Goal: Task Accomplishment & Management: Complete application form

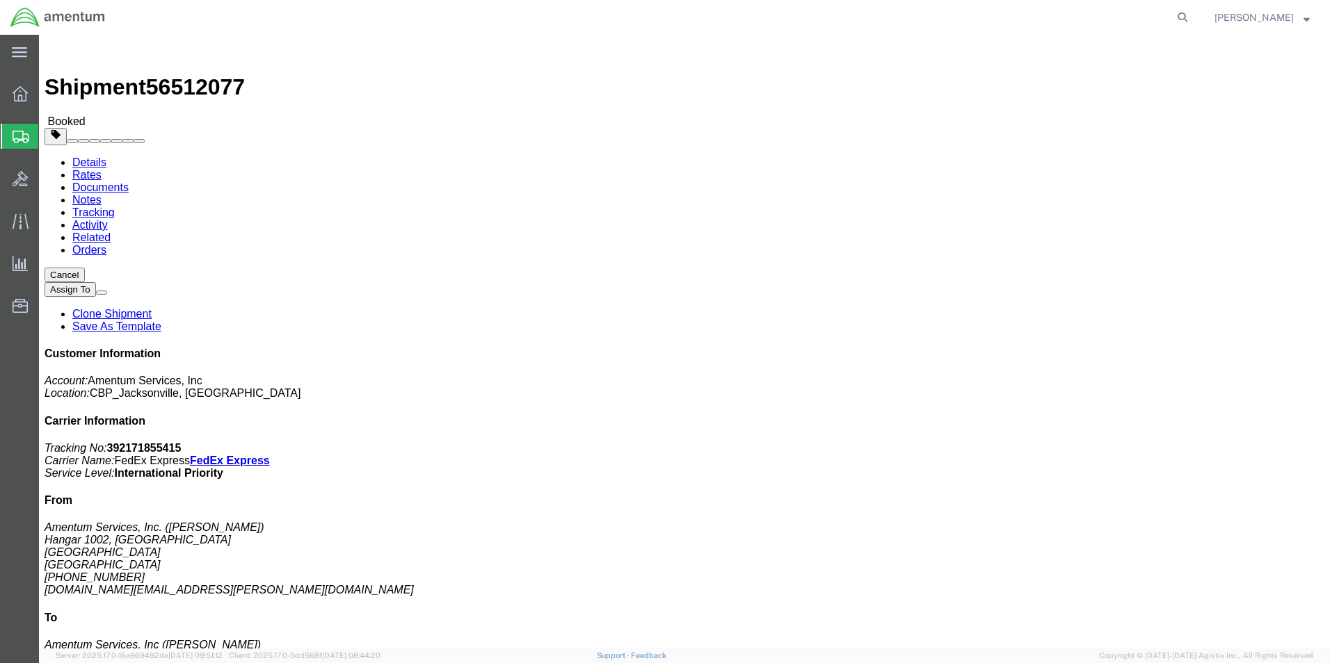
click at [0, 0] on span "Simple Shipment" at bounding box center [0, 0] width 0 height 0
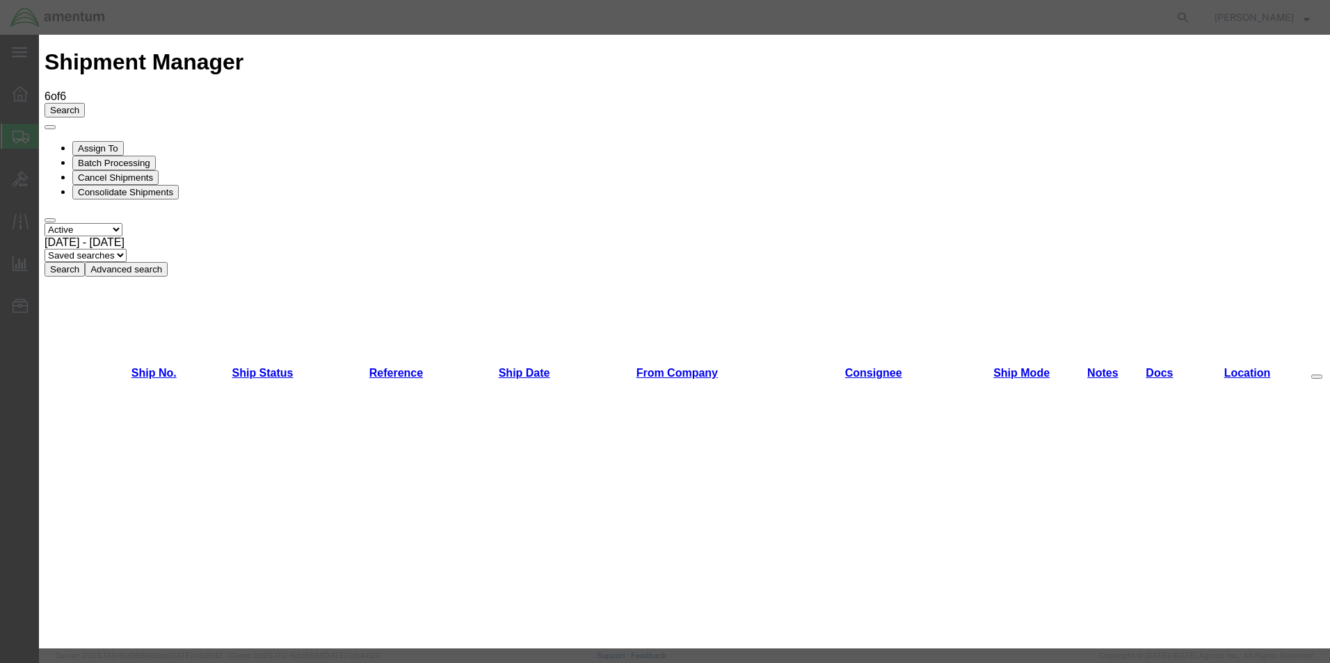
select select "49930"
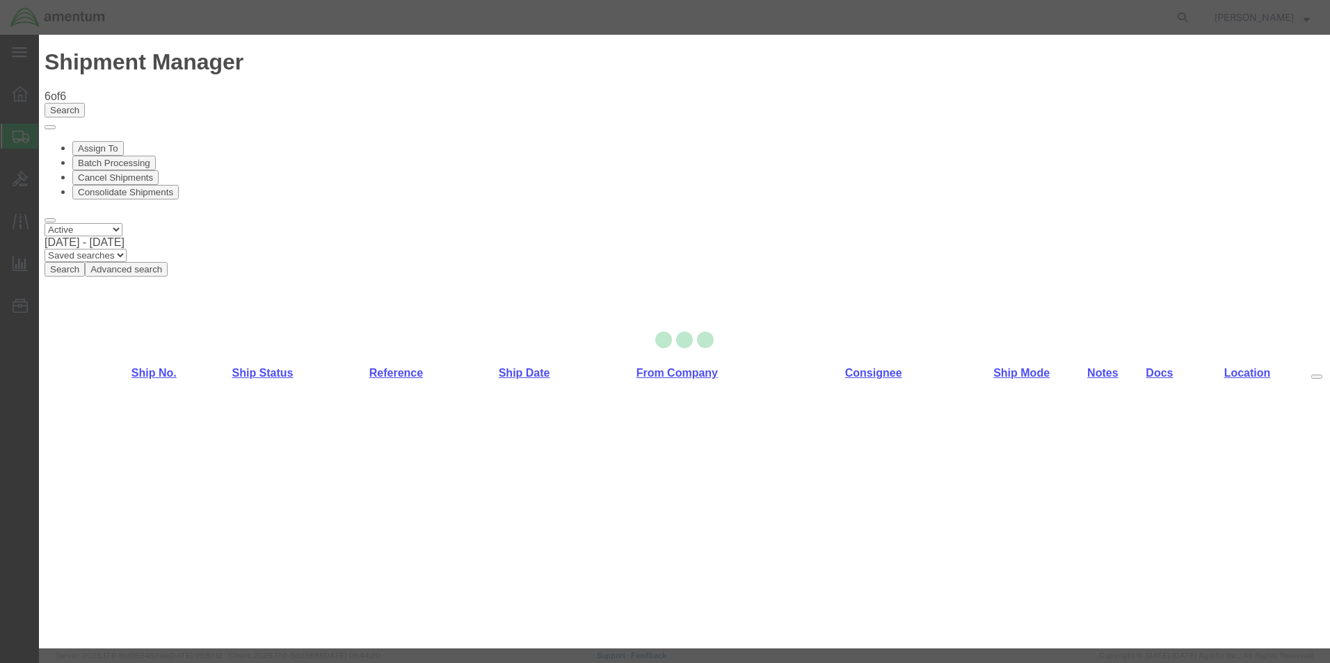
type input "Amentum Services, Inc."
type input "Hangar 1002, [GEOGRAPHIC_DATA]"
type input "[GEOGRAPHIC_DATA]"
type input "32212"
type input "[PHONE_NUMBER]"
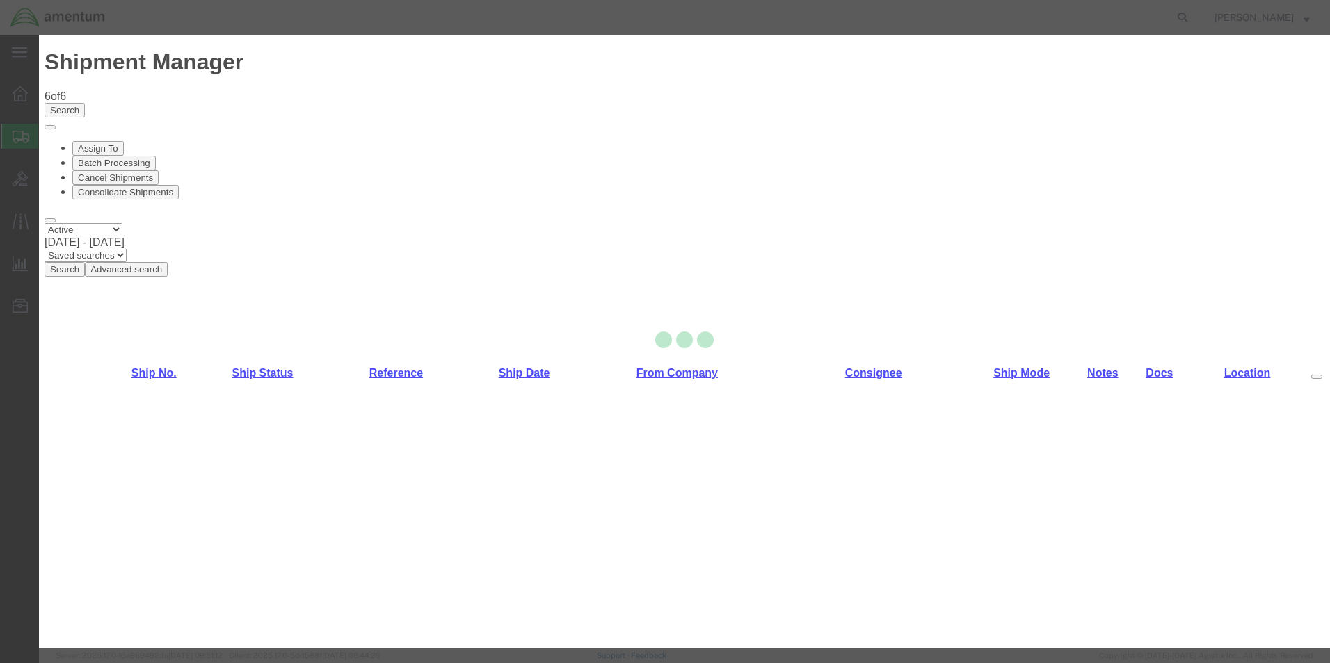
select select "MLTY"
type input "[PHONE_NUMBER]"
select select "FL"
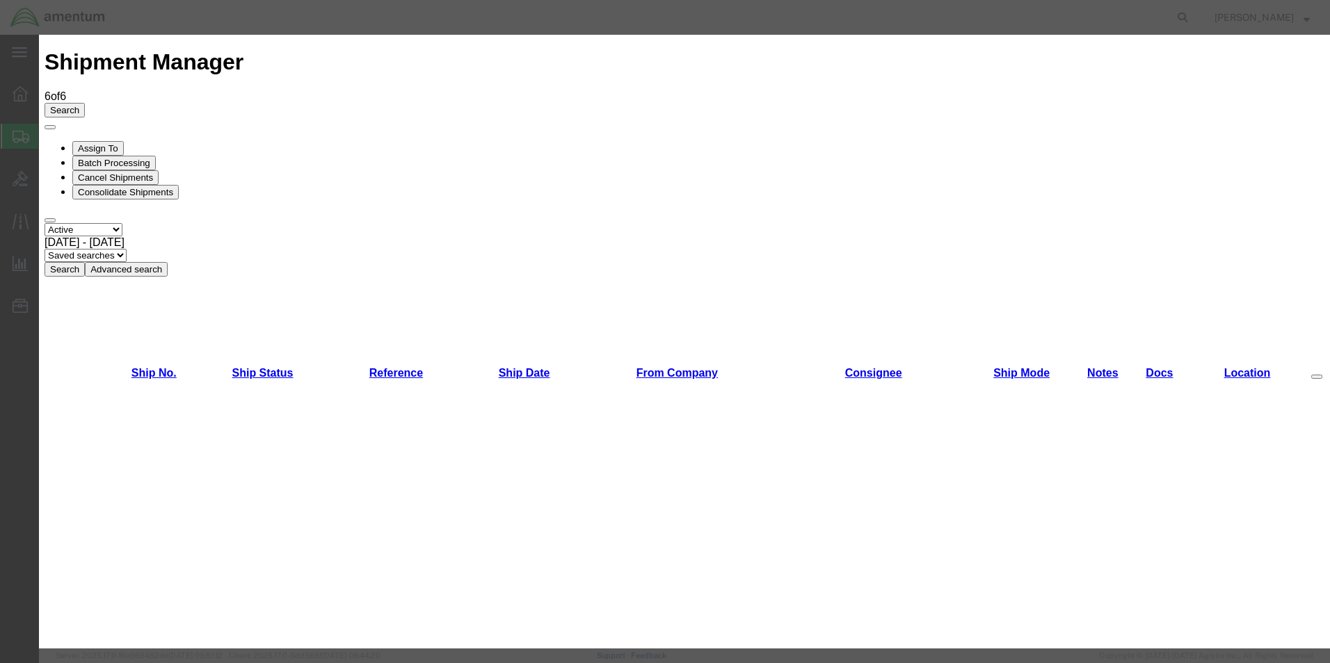
type input "[PERSON_NAME]"
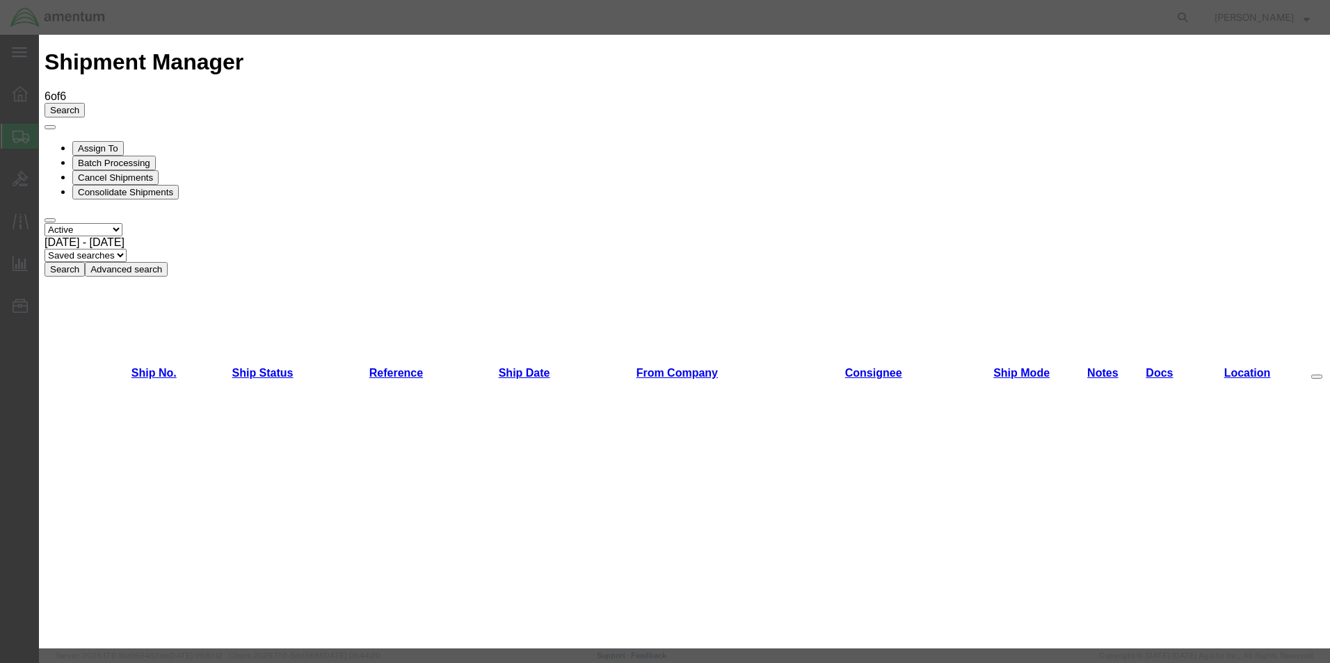
scroll to position [63, 0]
type input "[PHONE_NUMBER]"
checkbox input "true"
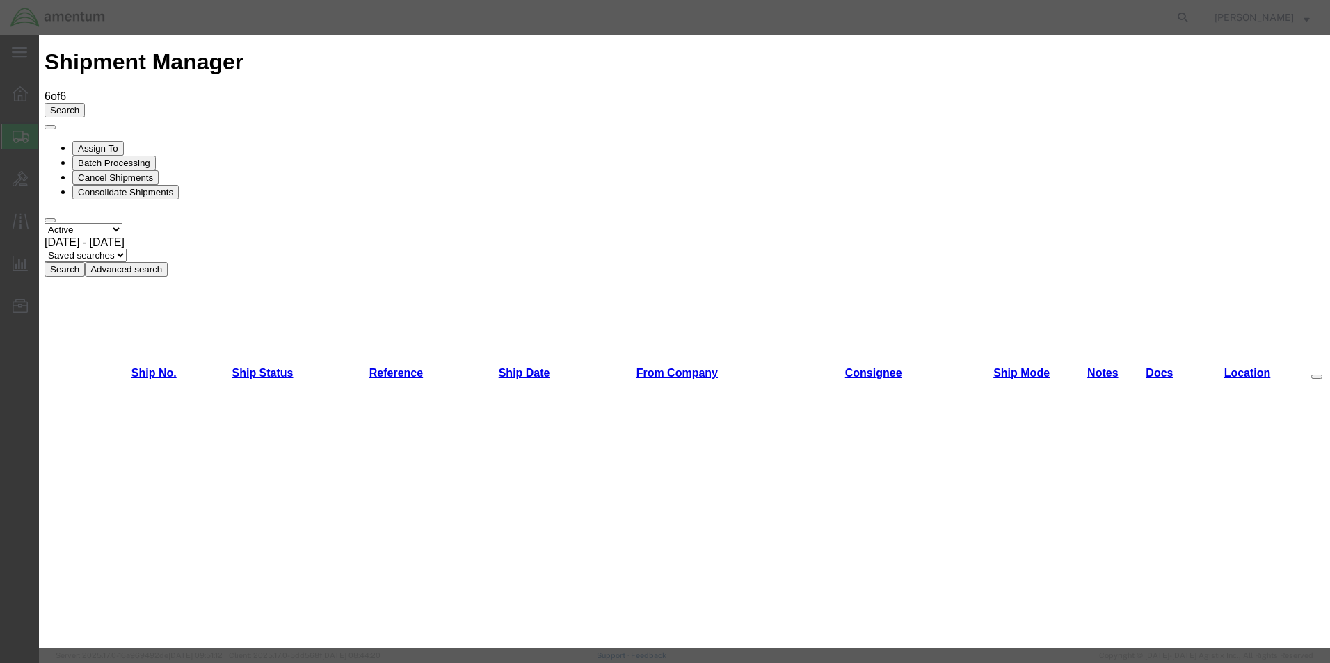
type input "[DOMAIN_NAME][EMAIL_ADDRESS][PERSON_NAME][DOMAIN_NAME]"
select select "49914"
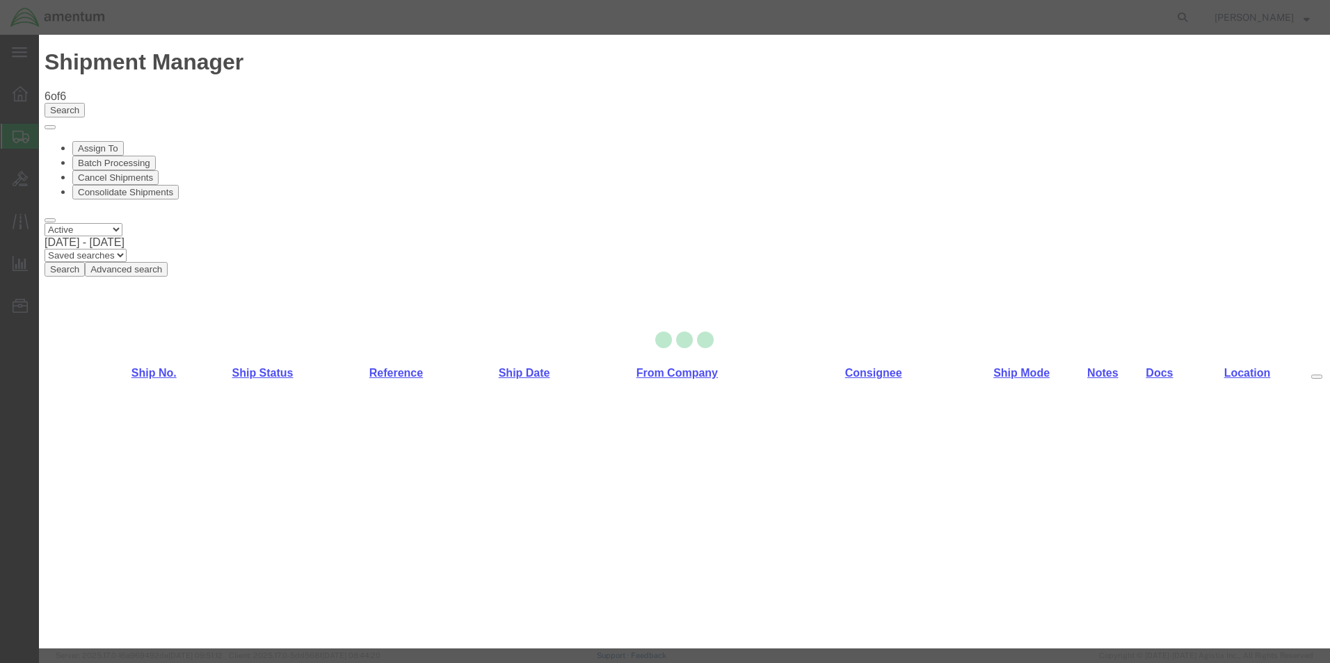
type input "Amentum Services, Inc"
type input "[PERSON_NAME]"
type input "[STREET_ADDRESS]"
type input "San [PERSON_NAME]"
type input "76904"
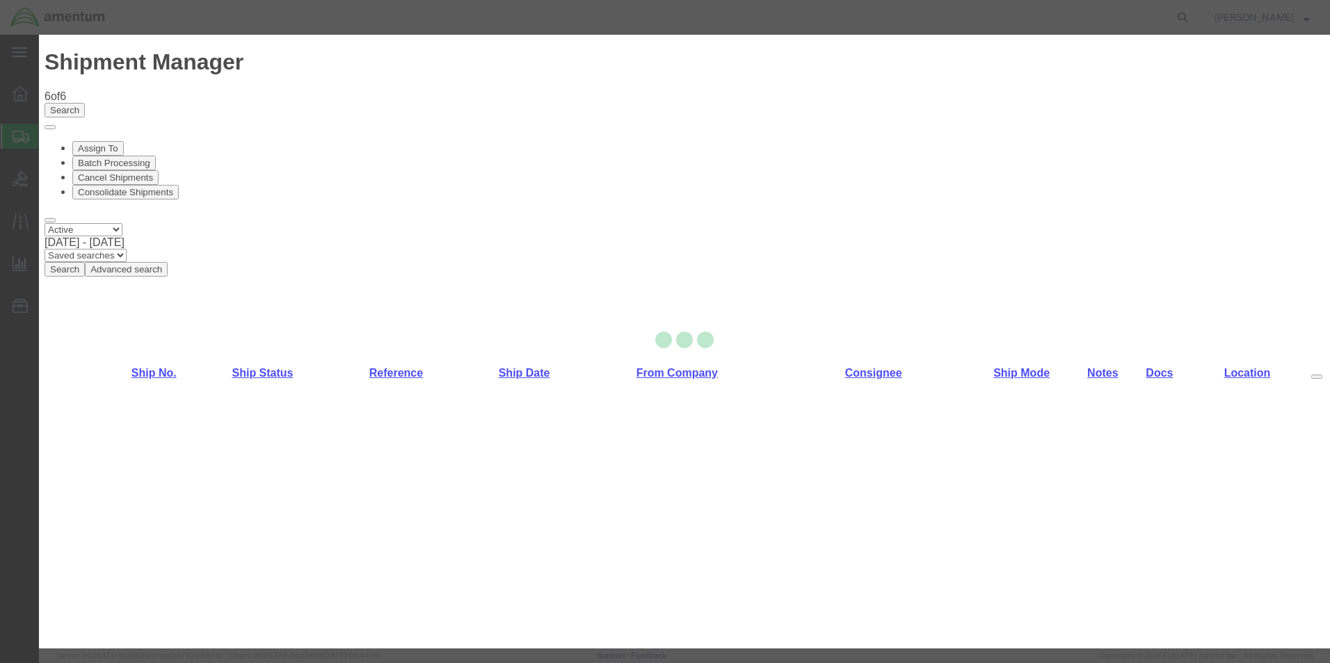
type input "[PHONE_NUMBER]"
type input "[PERSON_NAME][EMAIL_ADDRESS][PERSON_NAME][DOMAIN_NAME]"
select select "BUSI"
type input "[US_EMPLOYER_IDENTIFICATION_NUMBER]"
checkbox input "true"
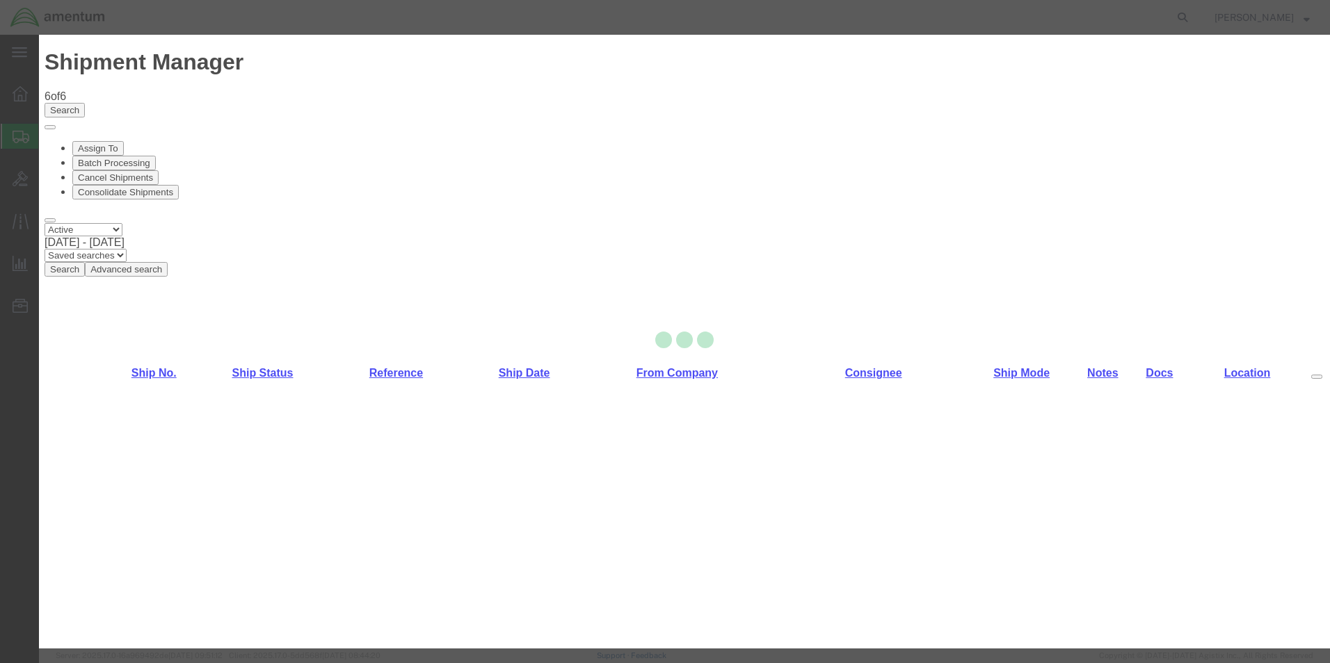
select select "[GEOGRAPHIC_DATA]"
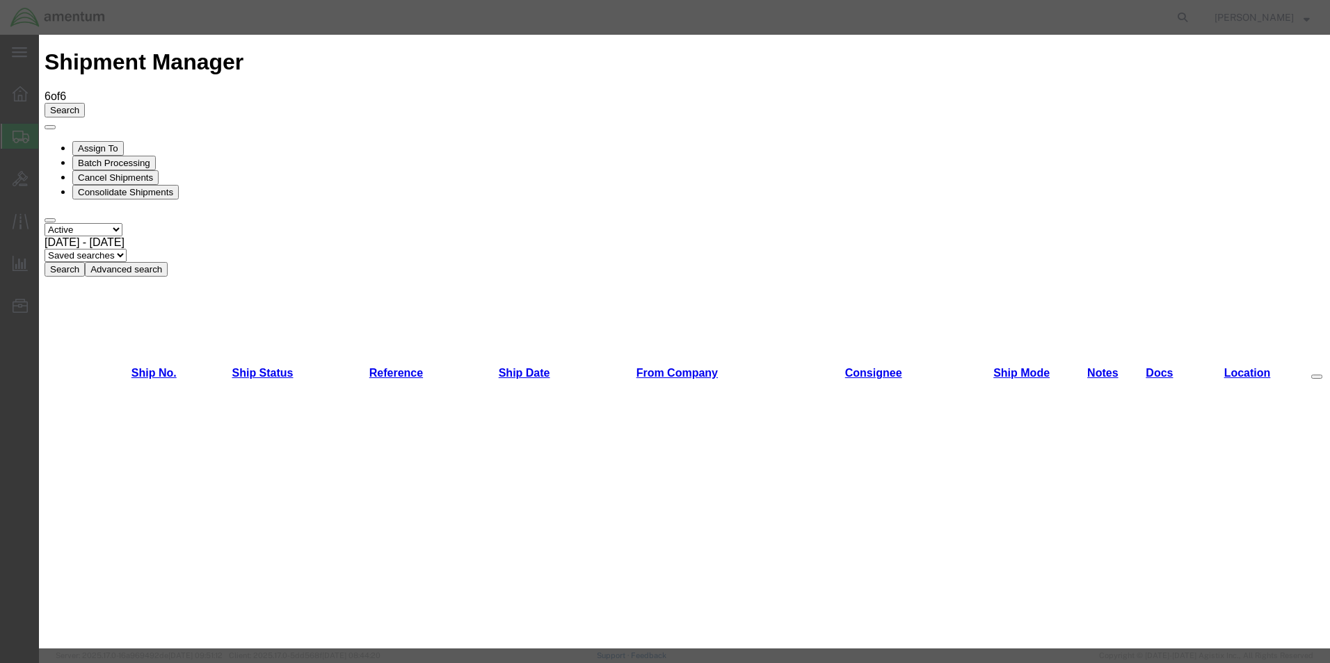
scroll to position [63, 0]
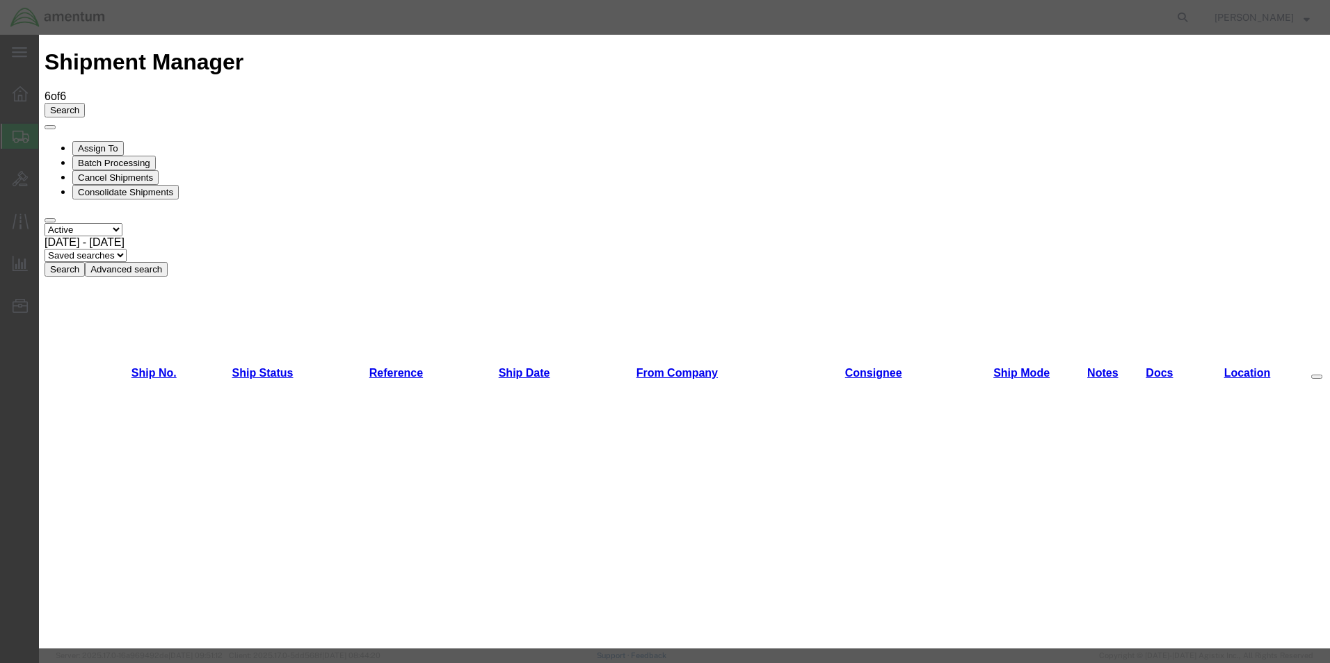
select select "SHIPMENTIDNUM"
type input "6118.03.03.2219.000.EJA.0000"
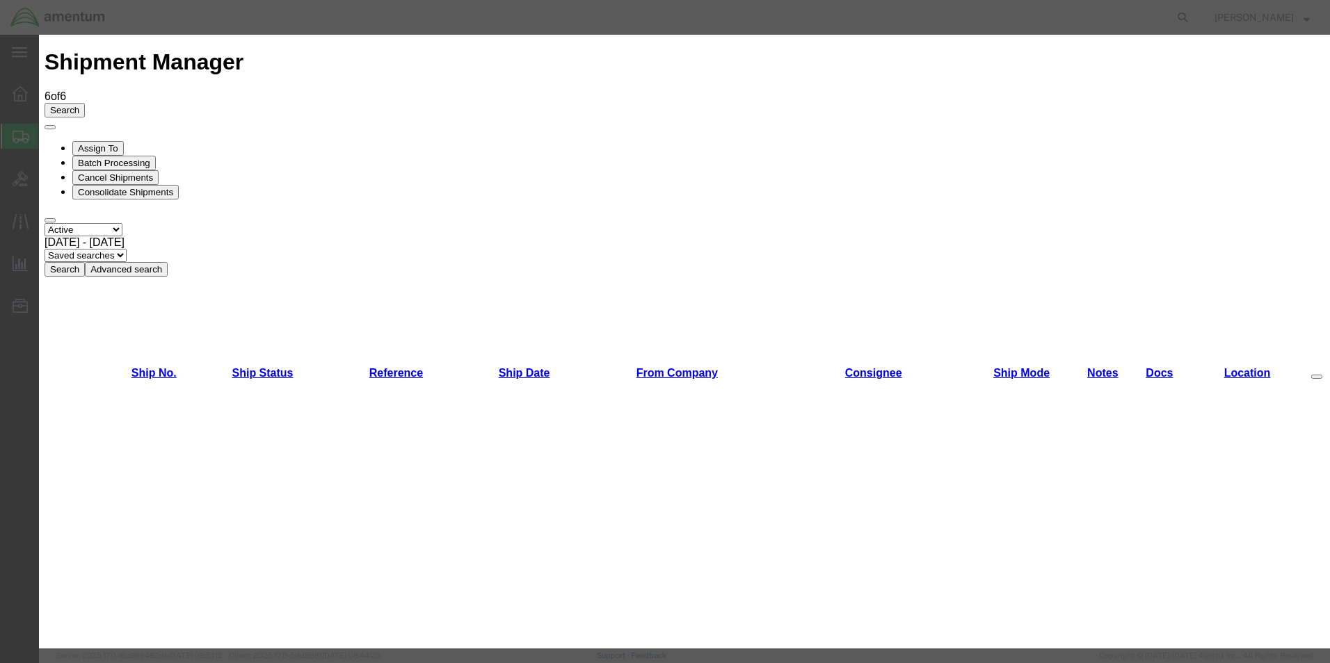
select select "CUSTREF"
type input "S"
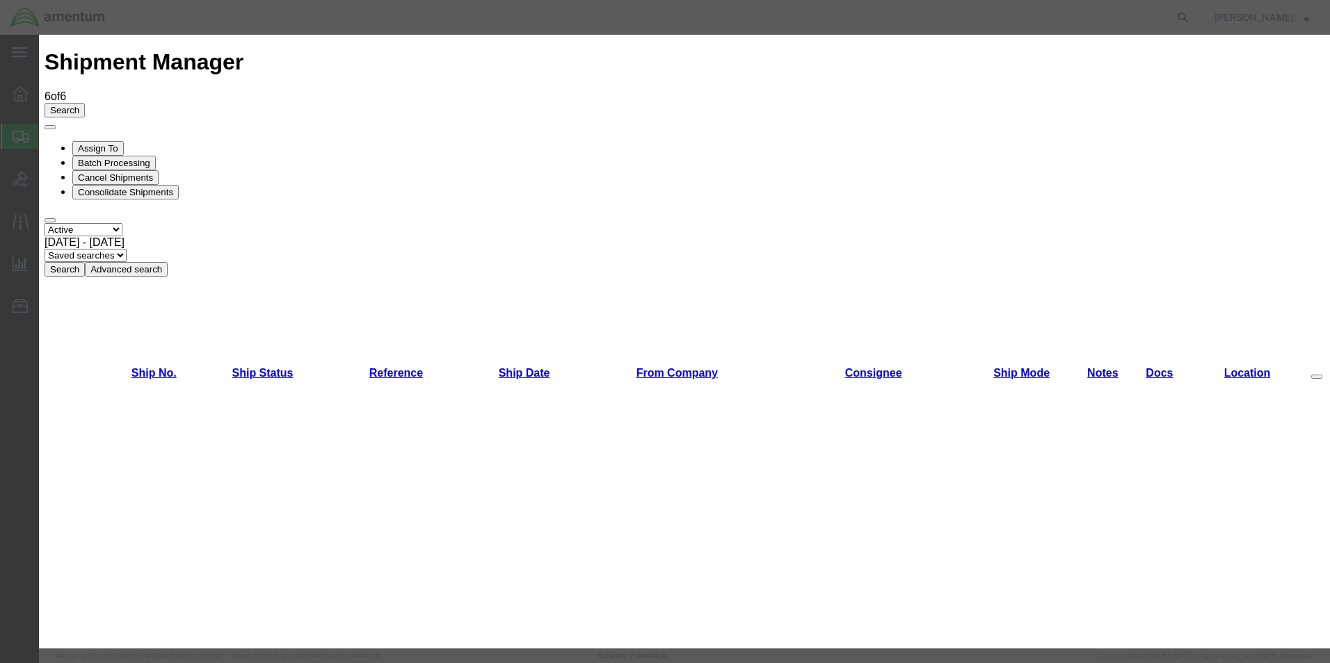
type input "DEVICE"
select select "DEPT"
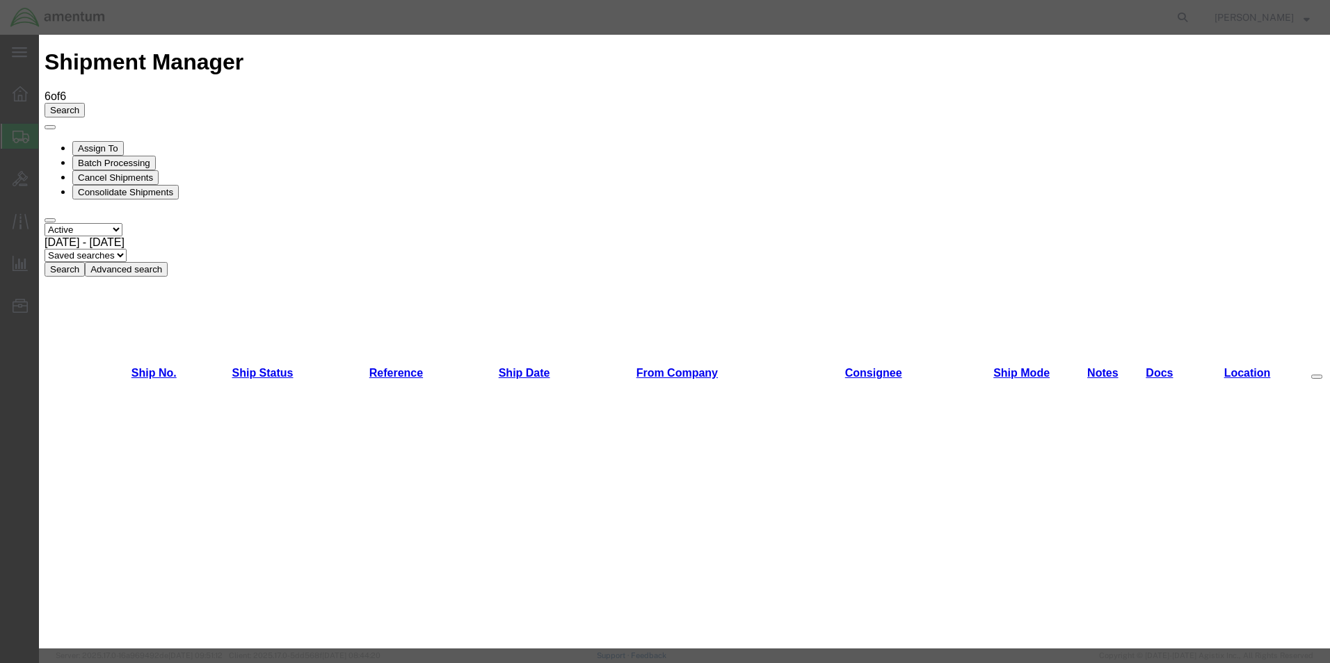
type input "B"
type input "CBP"
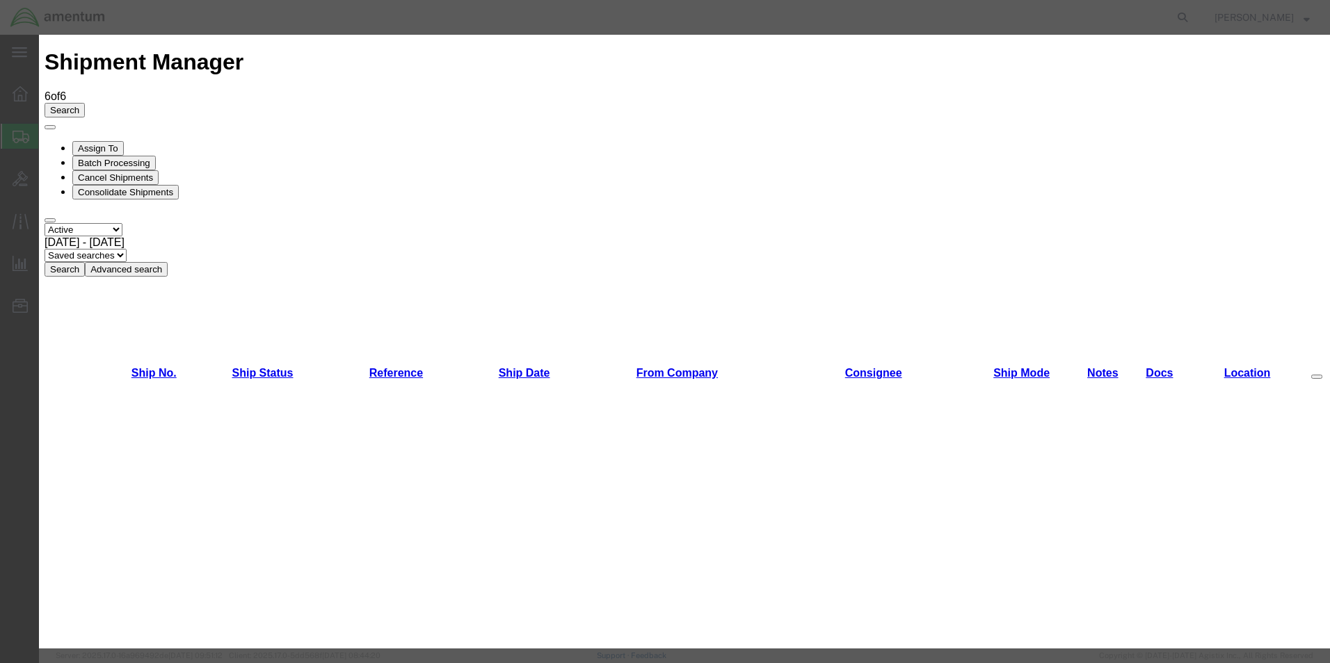
select select "CBOX"
type input "8"
type input "6"
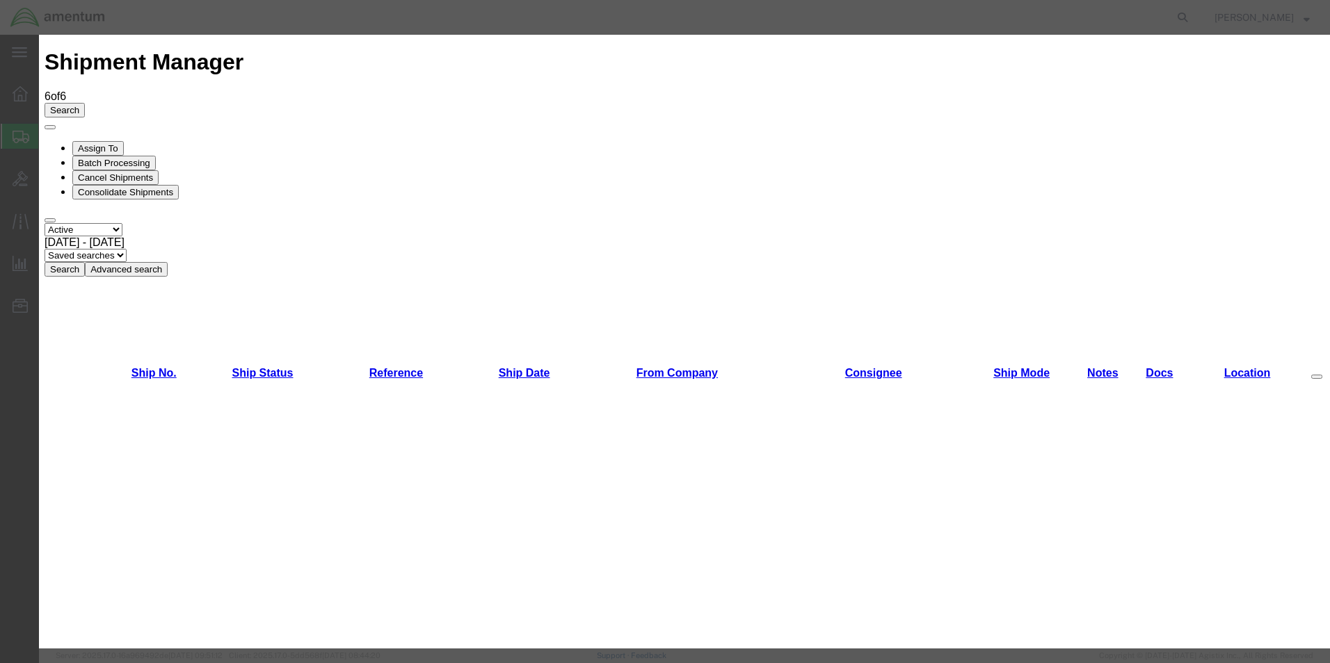
type input "5"
type input "DEVICE"
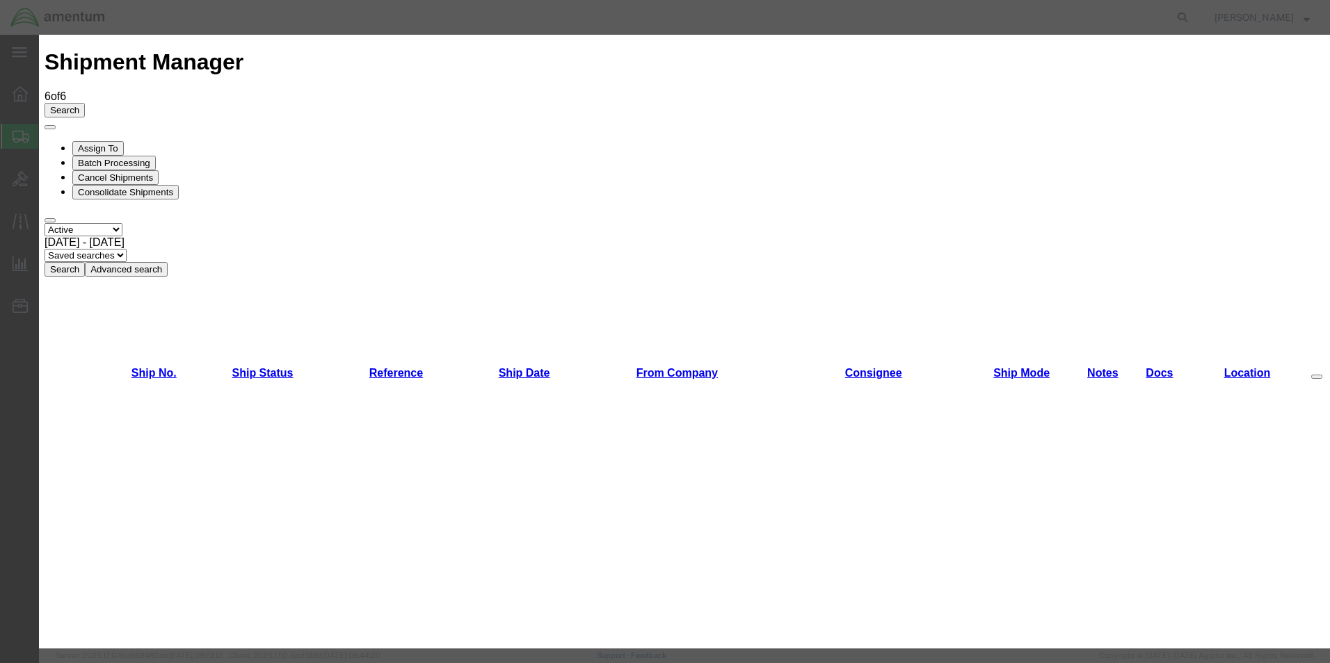
type input "30.00"
drag, startPoint x: 874, startPoint y: 182, endPoint x: 870, endPoint y: 175, distance: 8.1
type input "1"
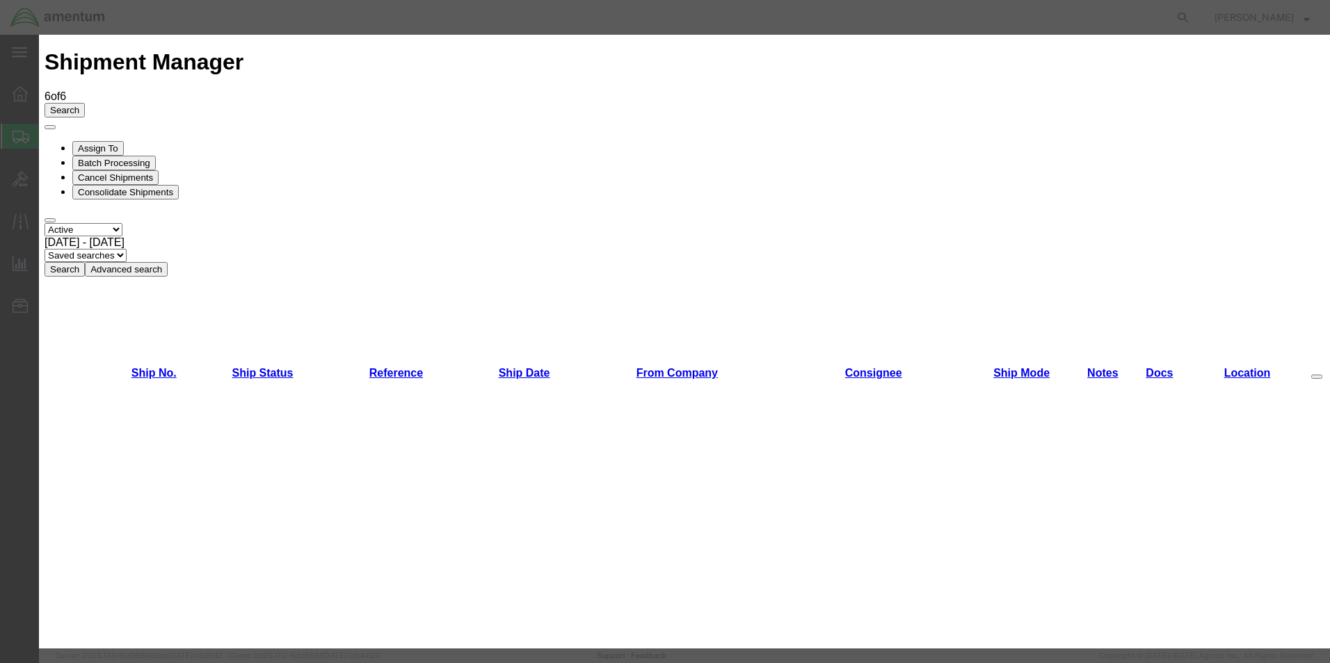
type input "3"
type input "1"
type input "30"
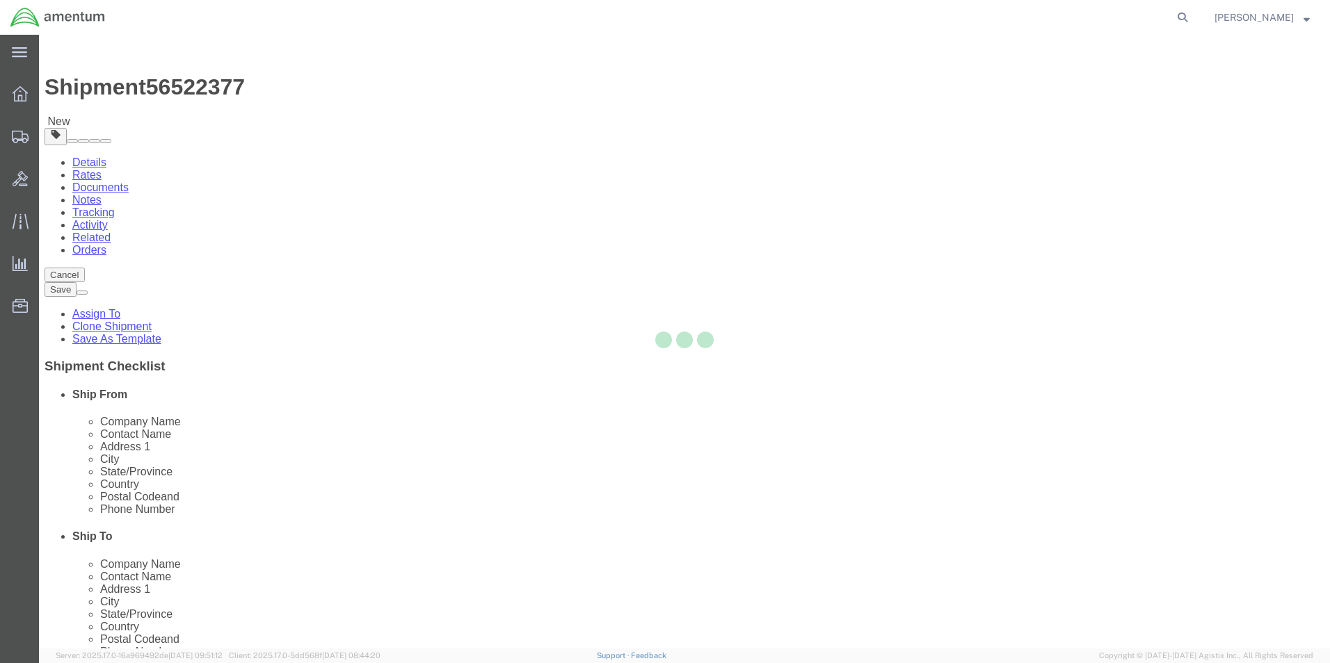
select select "49930"
select select "49914"
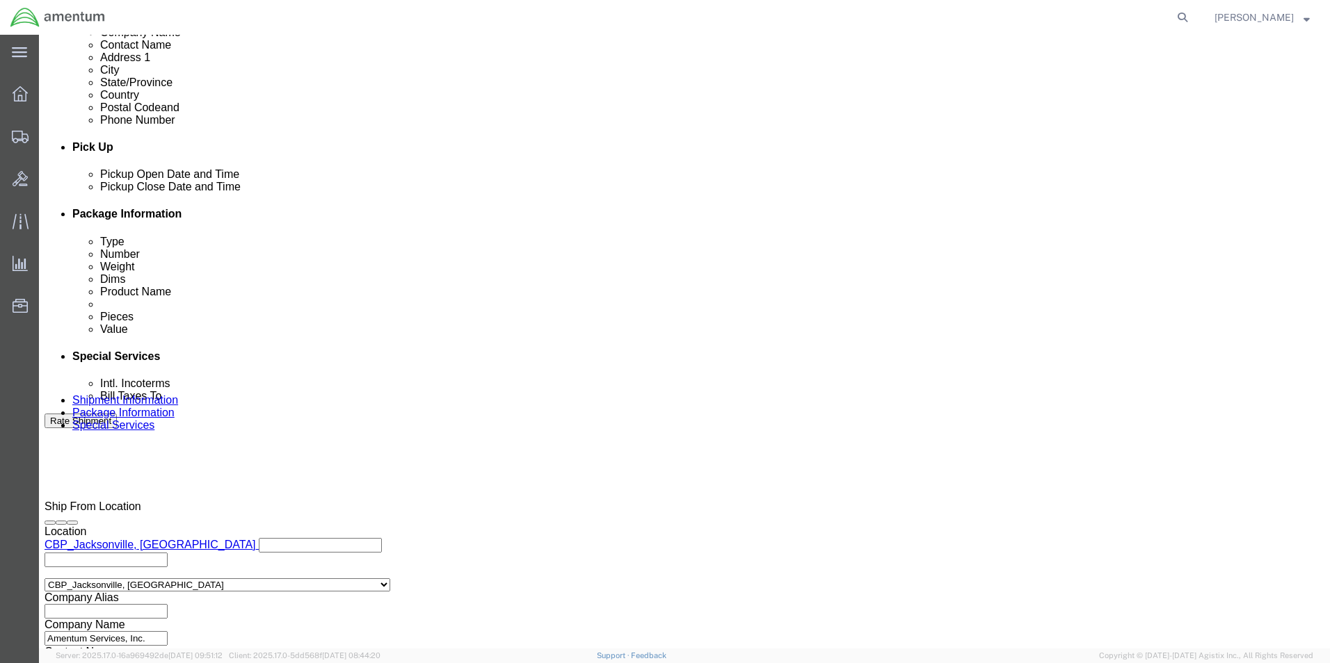
scroll to position [580, 0]
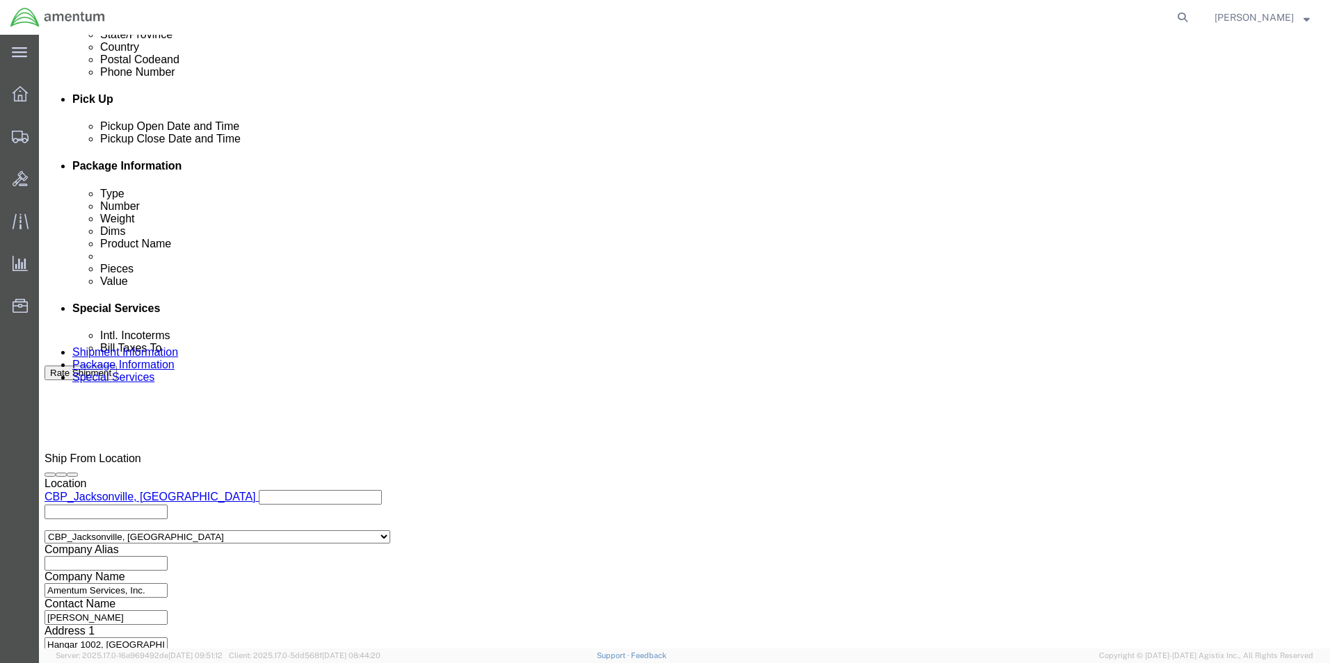
click button "Continue"
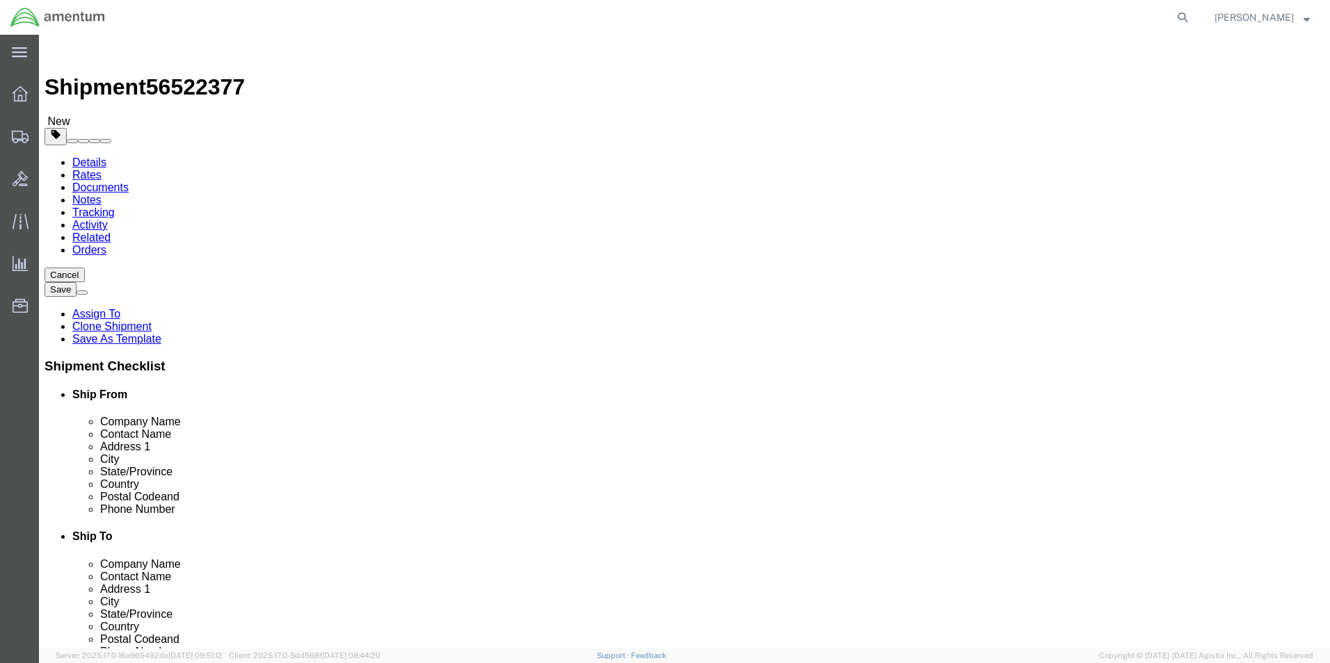
click button "Continue"
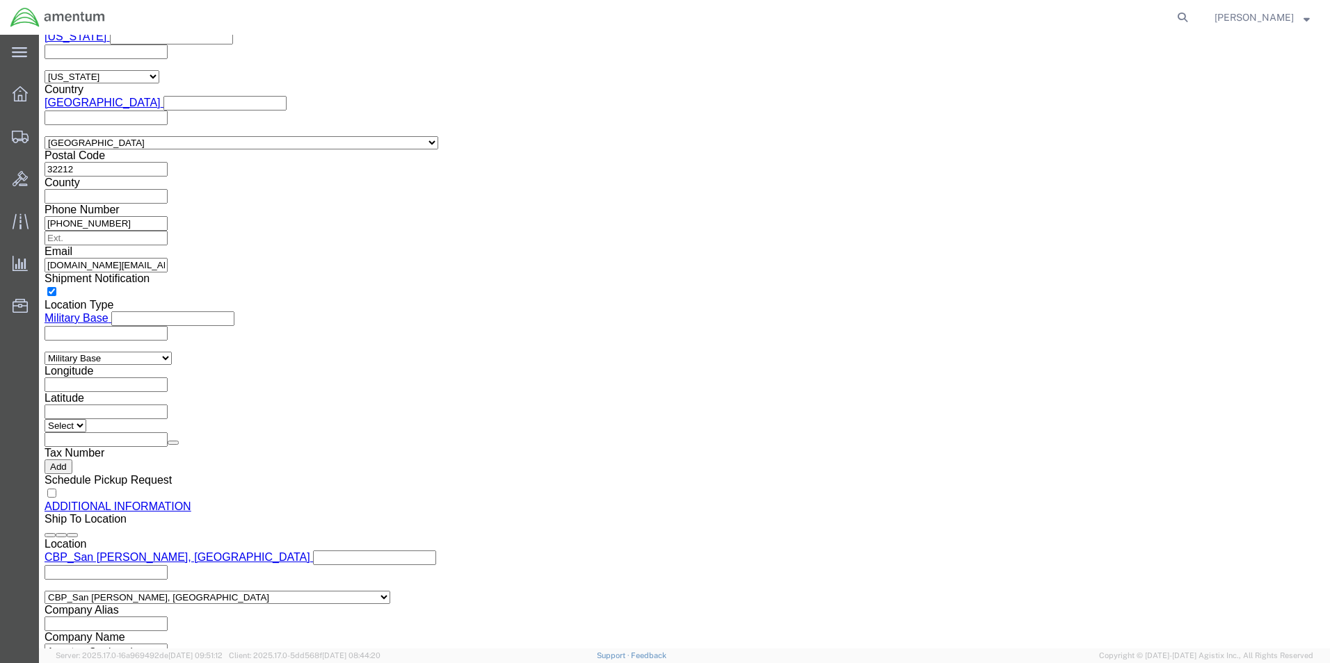
scroll to position [1275, 0]
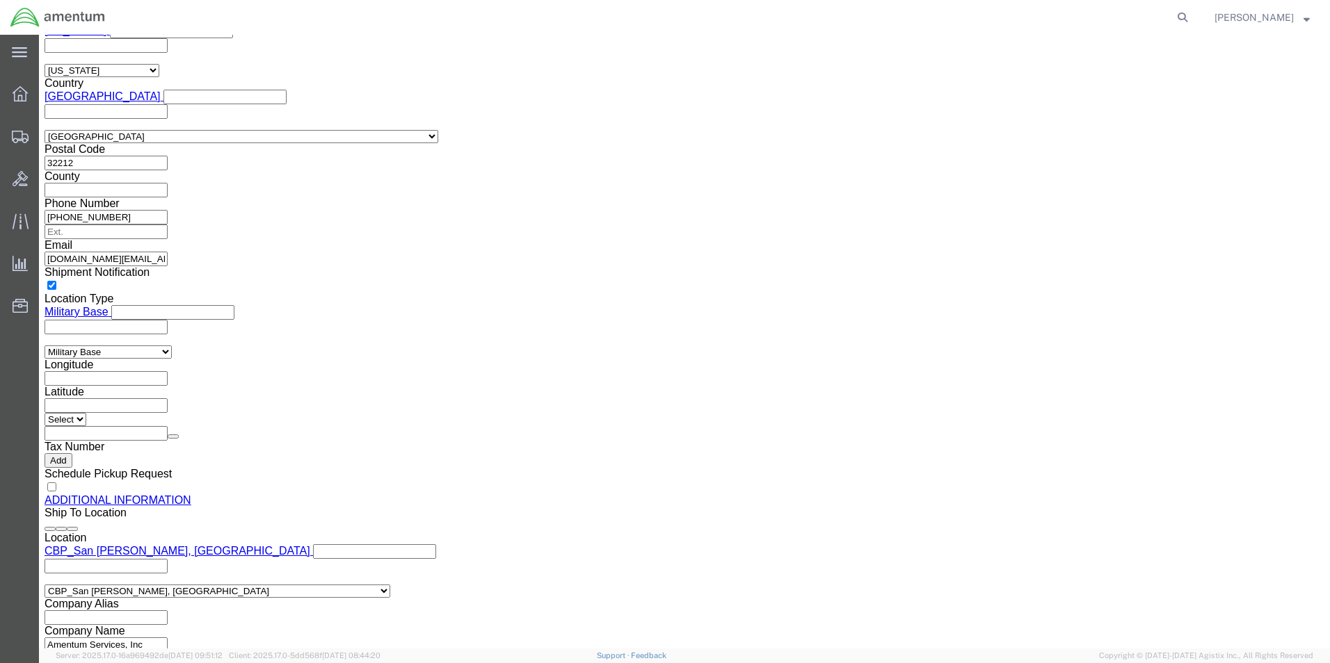
click button "Rate Shipment"
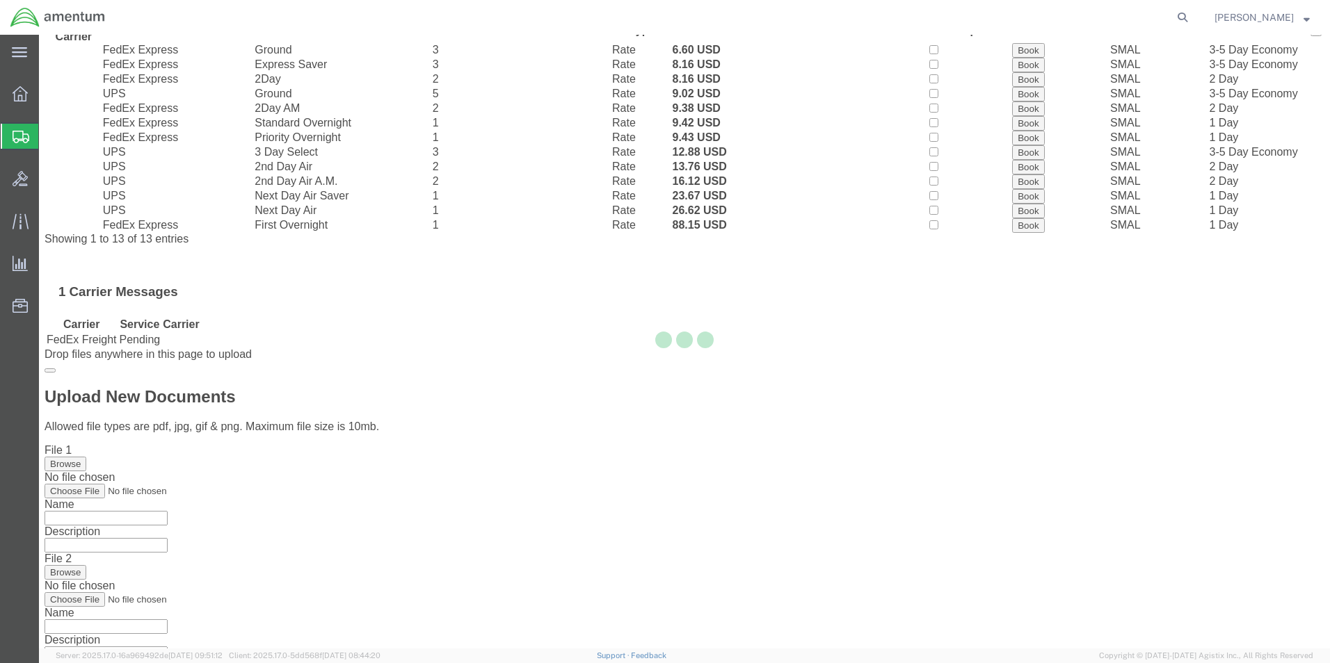
scroll to position [2, 0]
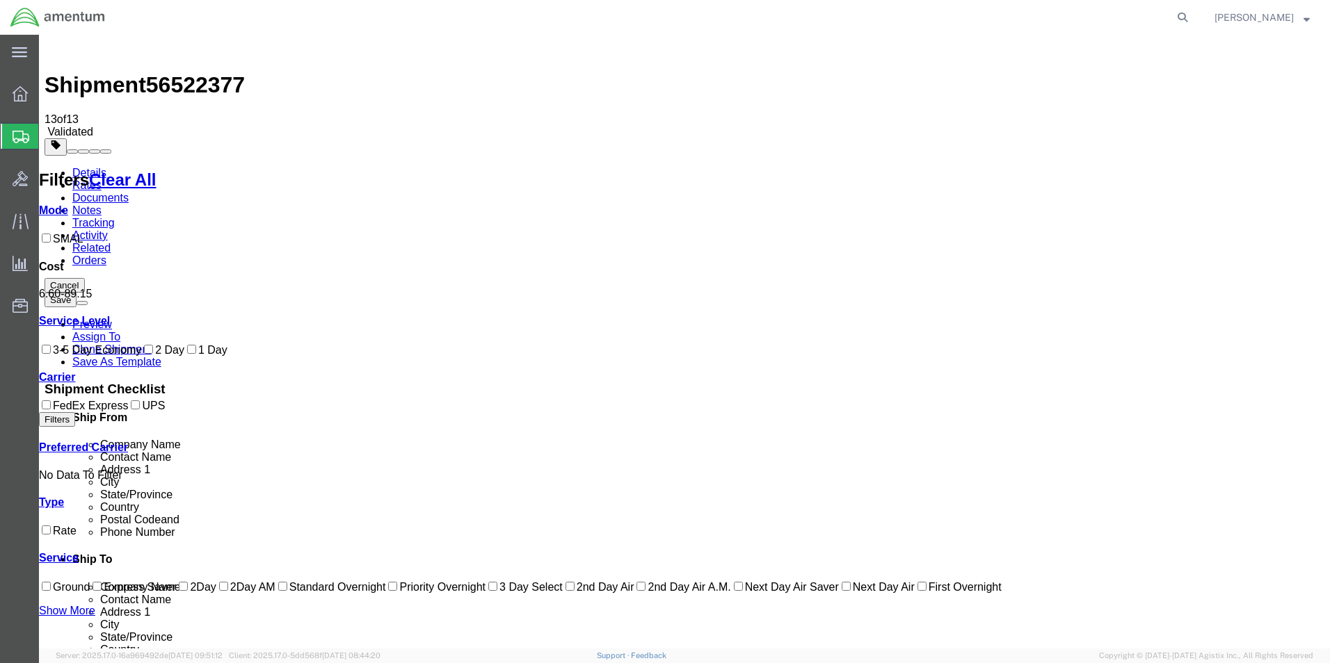
drag, startPoint x: 845, startPoint y: 350, endPoint x: 739, endPoint y: 134, distance: 241.7
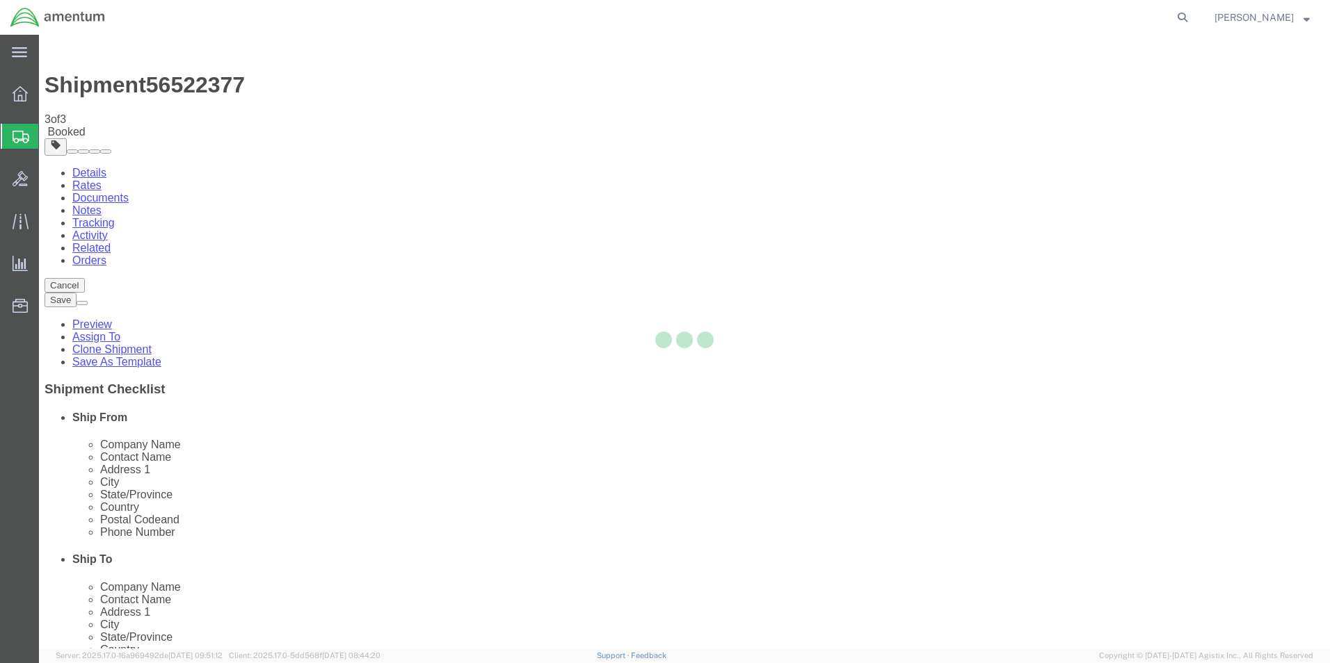
scroll to position [0, 0]
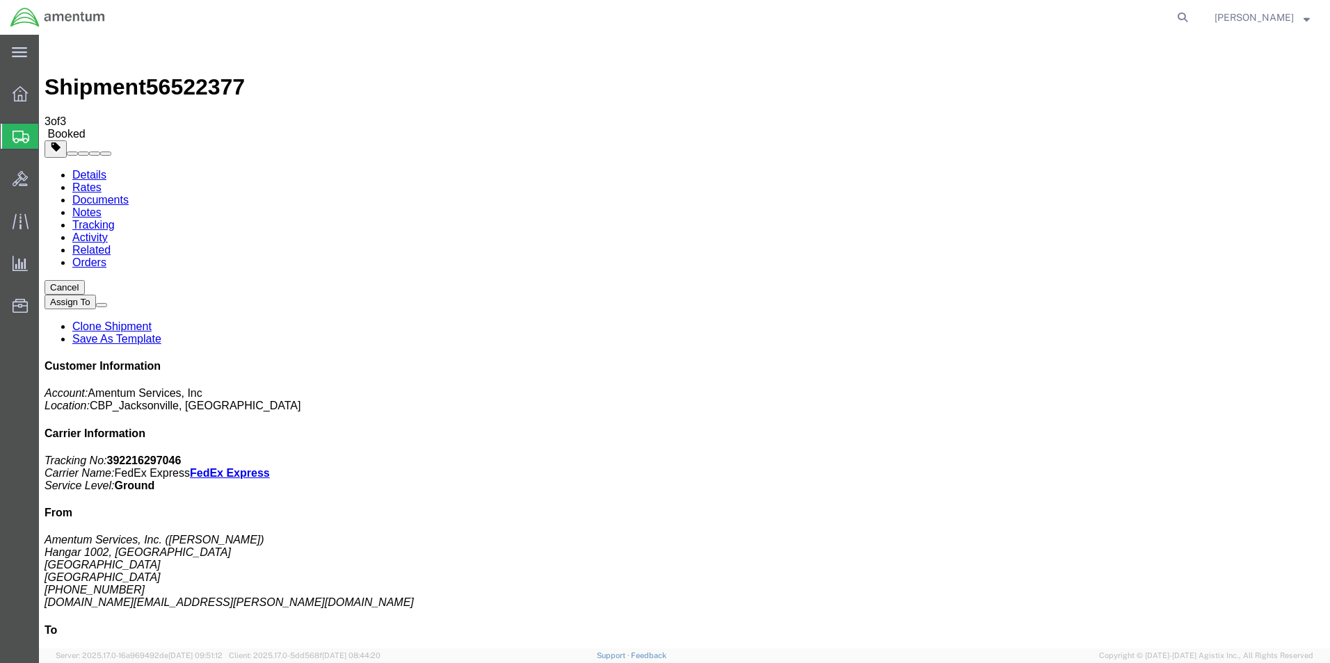
drag, startPoint x: 149, startPoint y: 249, endPoint x: 309, endPoint y: 237, distance: 161.1
click at [152, 321] on link "Clone Shipment" at bounding box center [111, 327] width 79 height 12
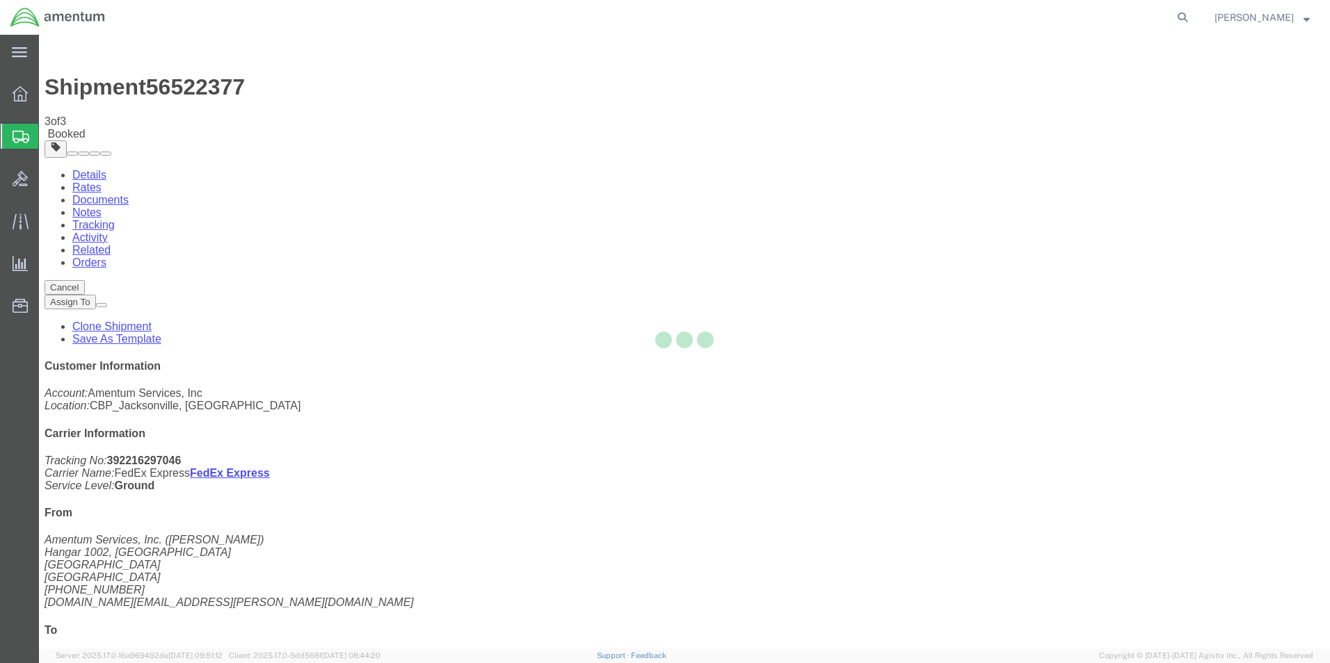
select select "49930"
select select "49914"
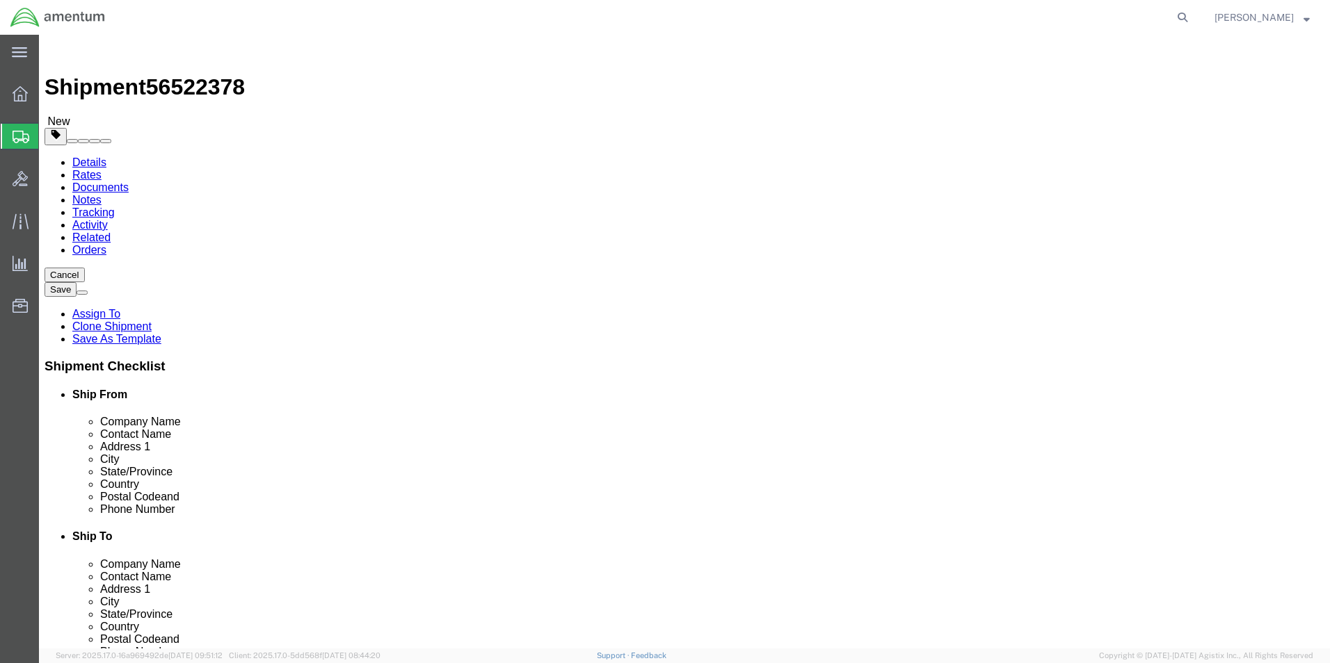
type input "WT"
select select "49949"
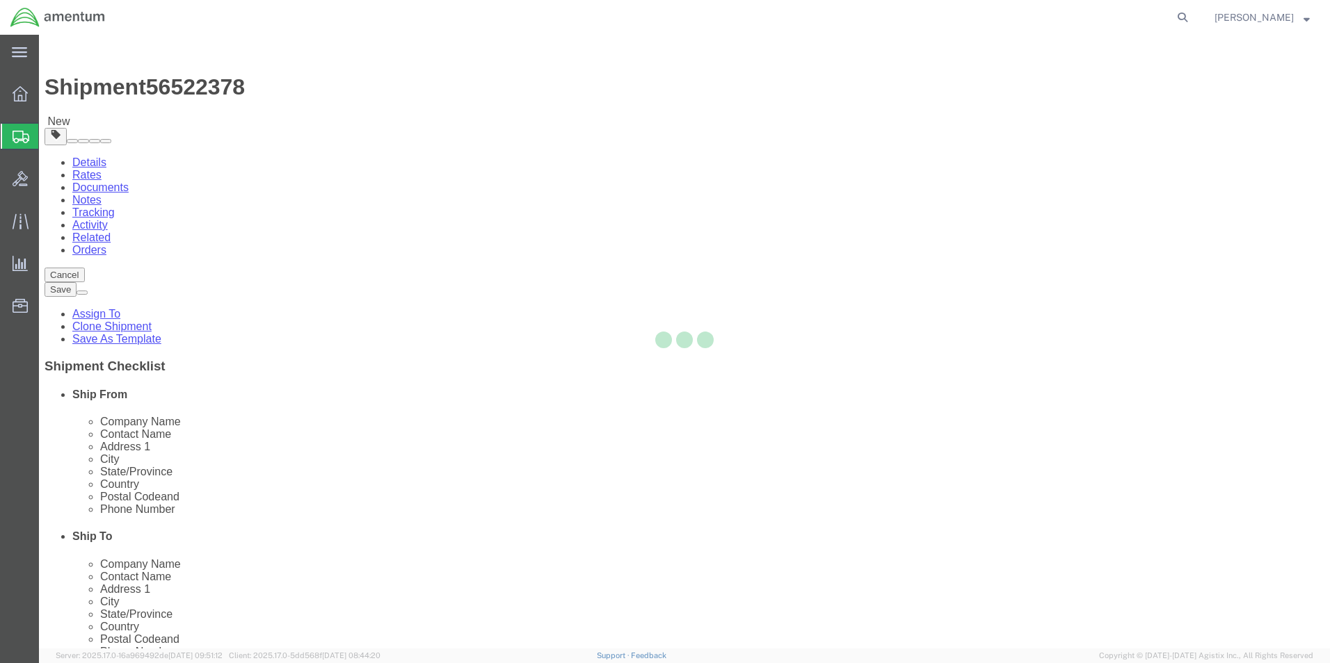
type input "85707"
type input "[PHONE_NUMBER]"
type input "[PERSON_NAME][EMAIL_ADDRESS][PERSON_NAME][DOMAIN_NAME]"
select select "AZ"
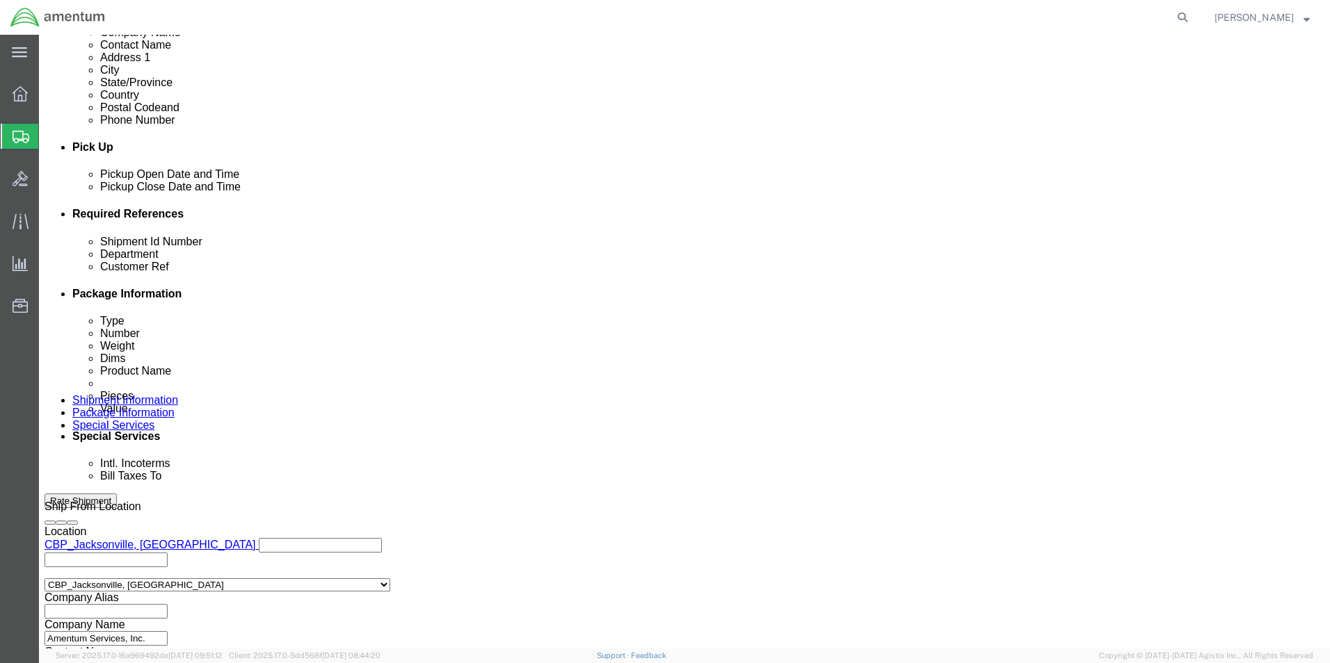
scroll to position [556, 0]
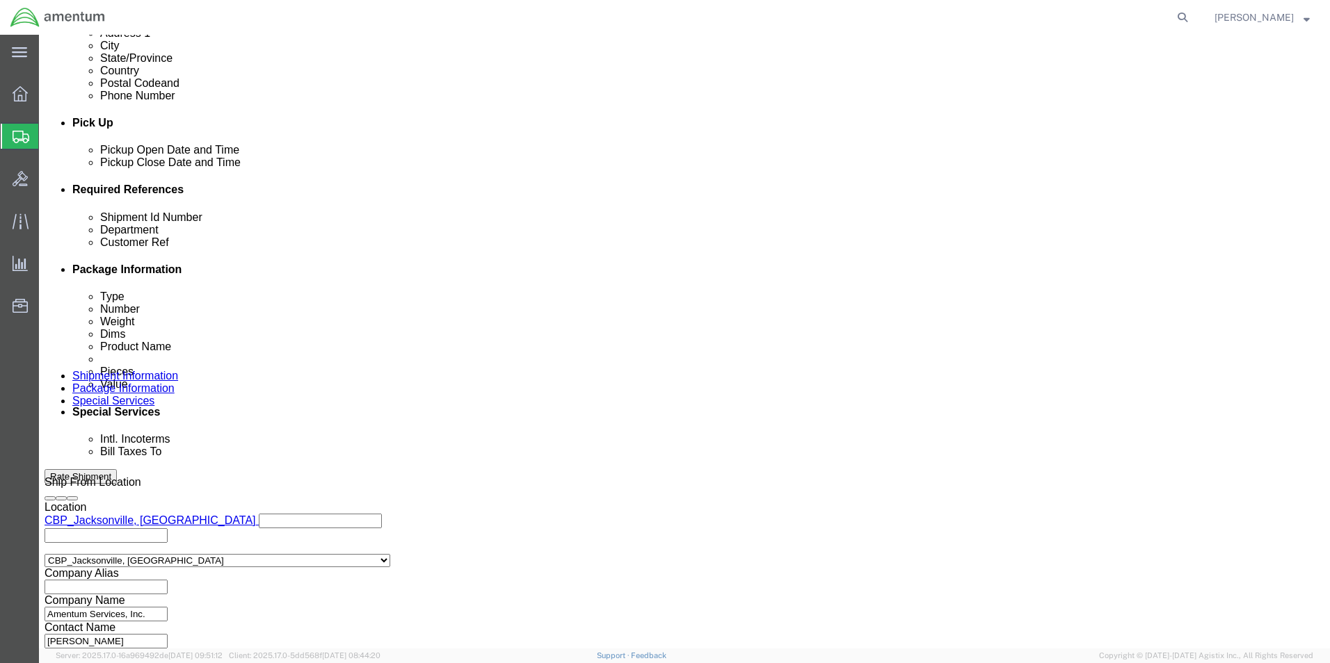
drag, startPoint x: 949, startPoint y: 586, endPoint x: 940, endPoint y: 586, distance: 9.7
click div "Previous Continue"
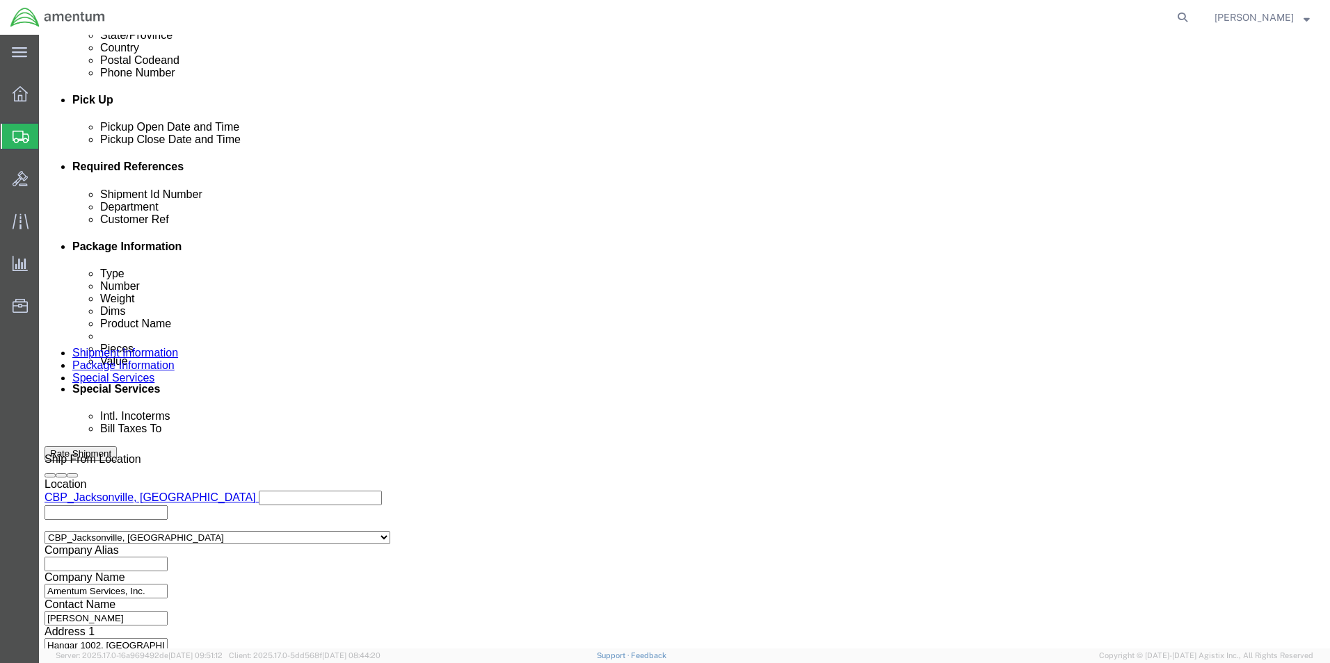
scroll to position [580, 0]
click button "Continue"
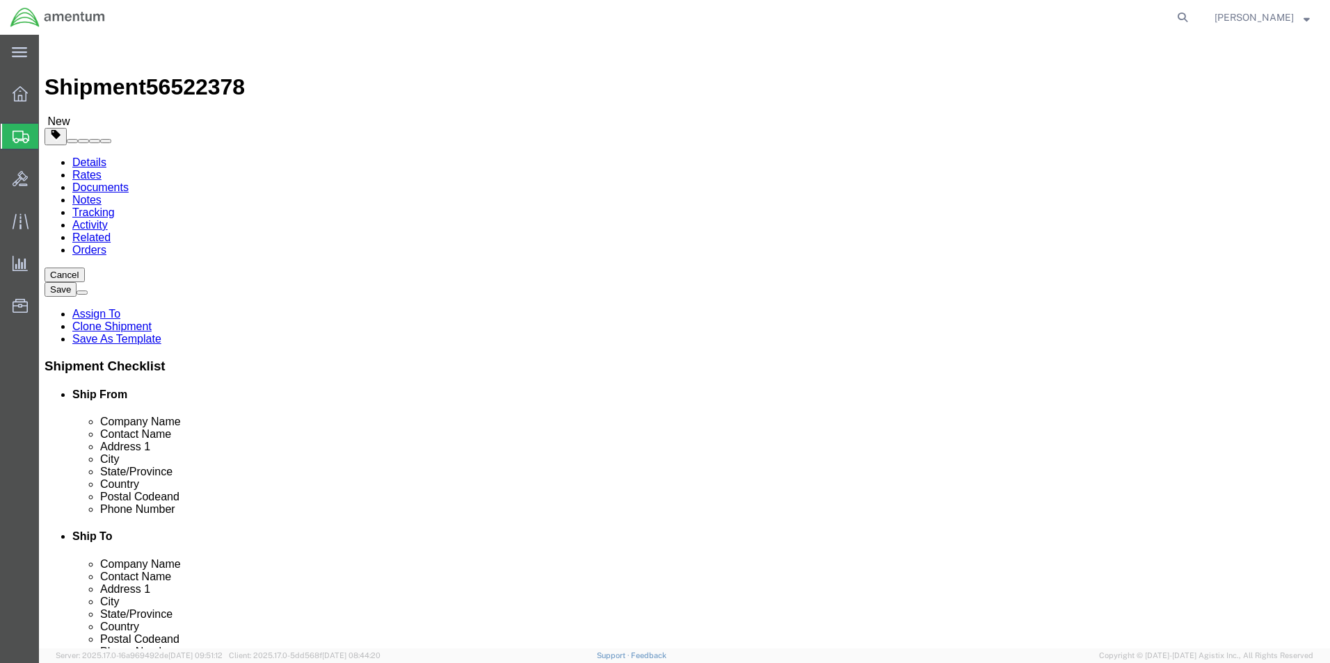
drag, startPoint x: 233, startPoint y: 291, endPoint x: 110, endPoint y: 266, distance: 125.8
click div "Package Type Select Bale(s) Basket(s) Bolt(s) Bottle(s) Buckets Bulk Bundle(s) …"
type input "7.5"
drag, startPoint x: 281, startPoint y: 295, endPoint x: 245, endPoint y: 294, distance: 36.2
click div "Length 7.5 x Width 6.00 x Height 5.00 Select cm ft in"
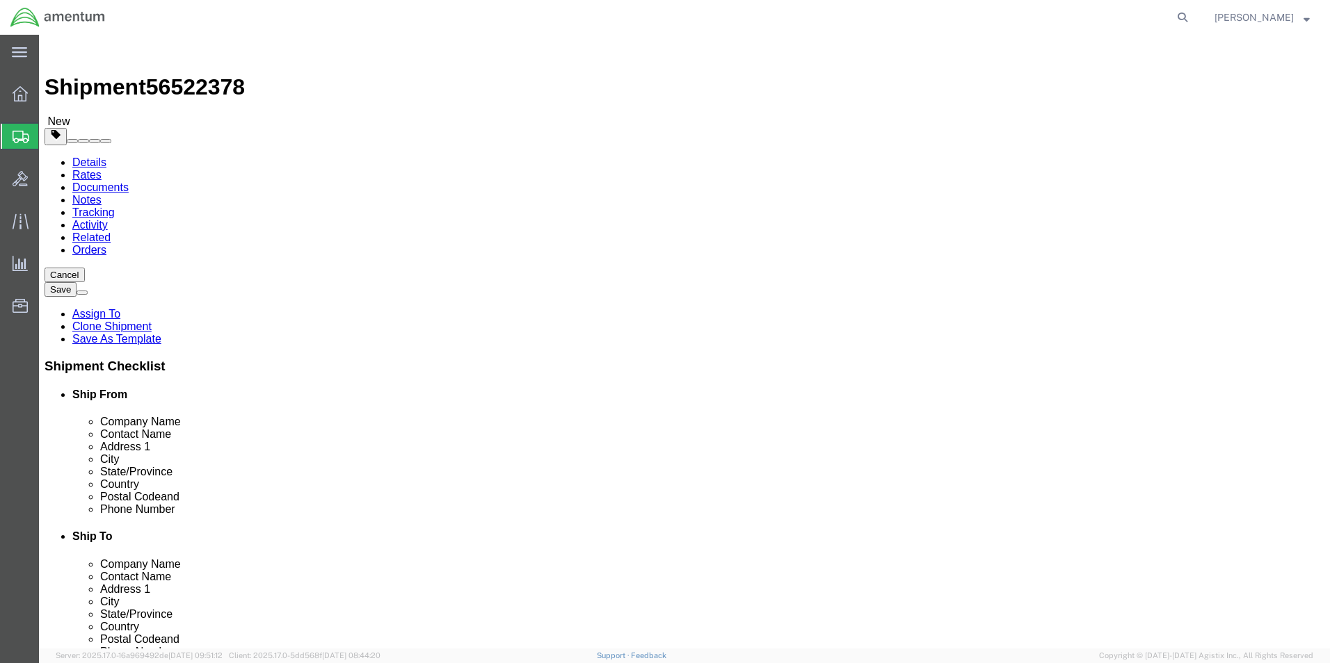
type input "6.5"
drag, startPoint x: 370, startPoint y: 301, endPoint x: 266, endPoint y: 300, distance: 103.6
click div "Length 7.5 x Width 6.5 x Height 5.00 Select cm ft in"
type input "4.5"
click button "Rate Shipment"
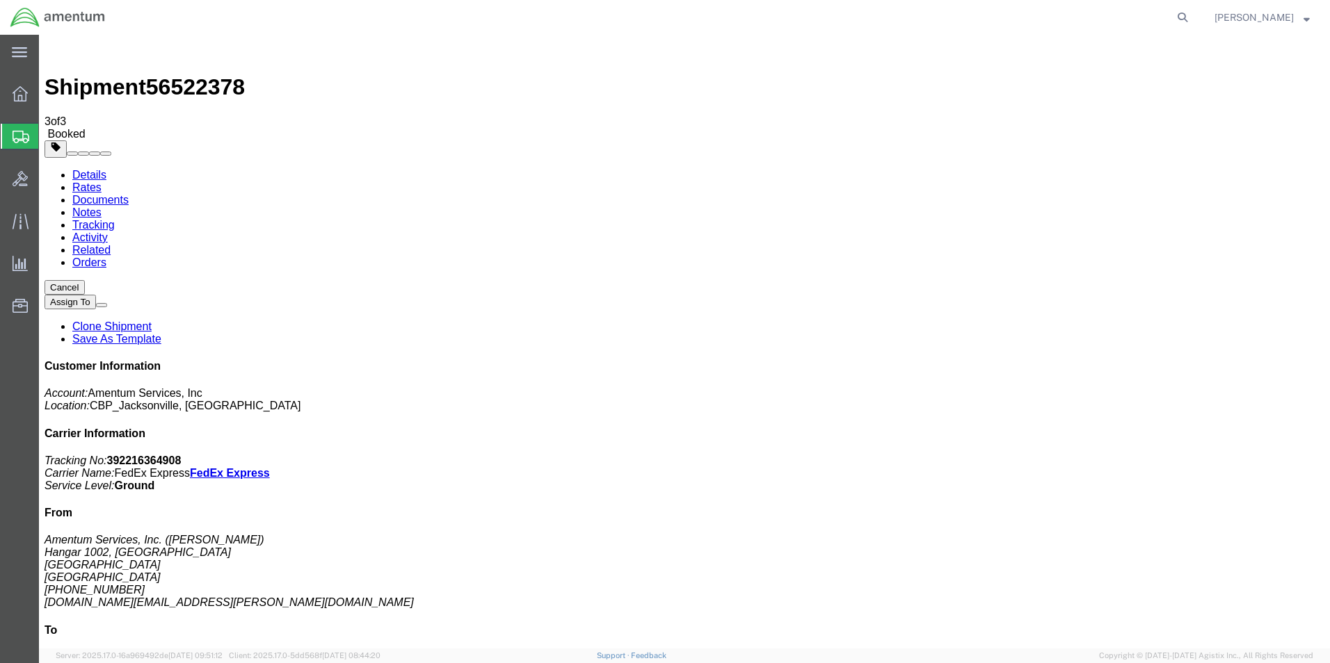
click at [152, 321] on link "Clone Shipment" at bounding box center [111, 327] width 79 height 12
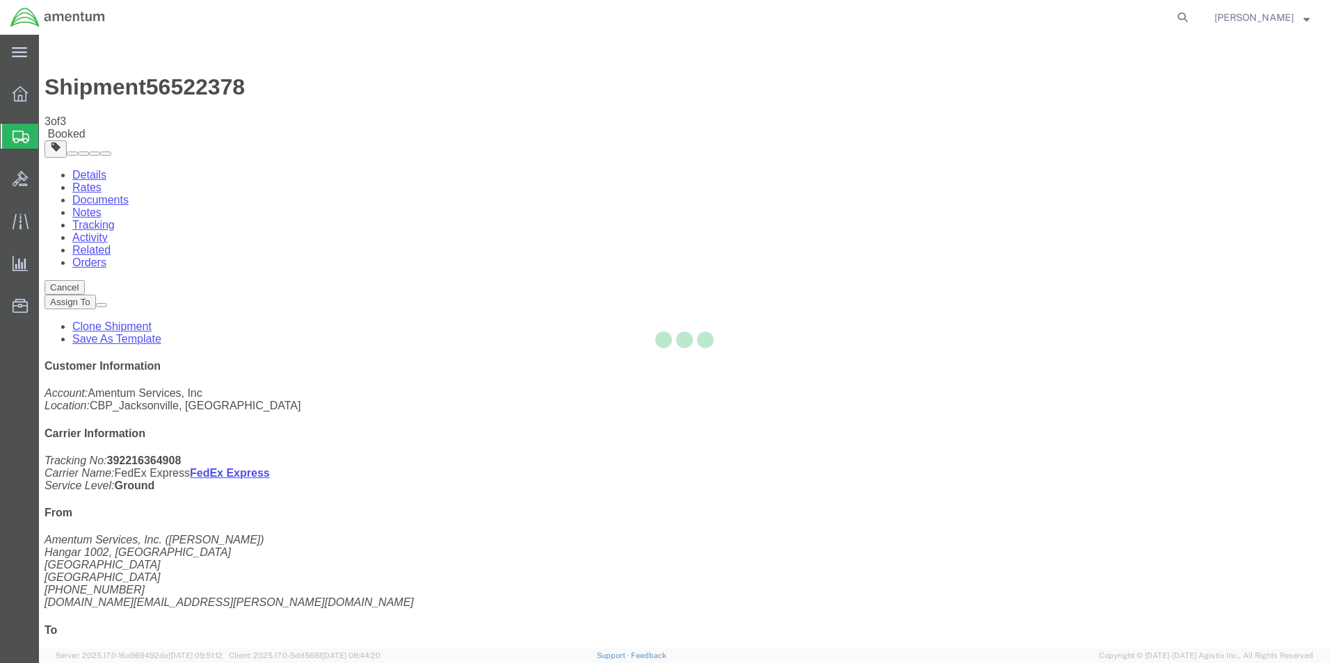
select select "49930"
select select "49949"
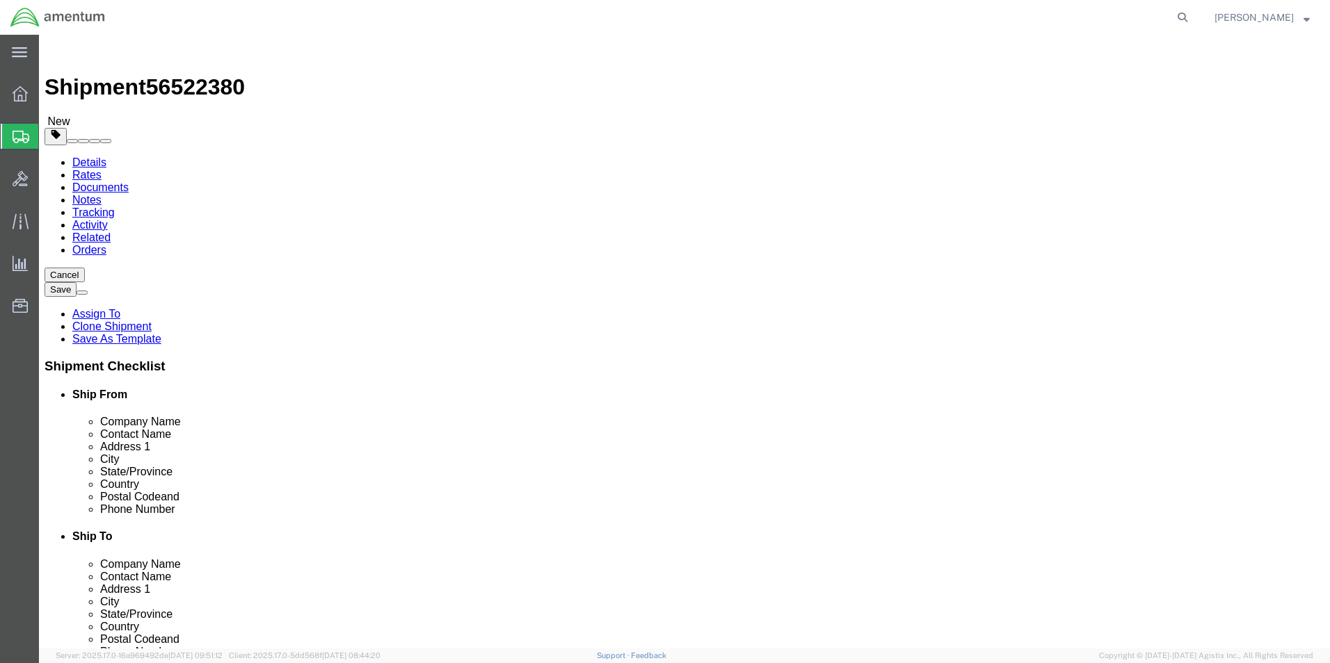
type input "GRE"
select select "49920"
type input "59404"
type input "[PHONE_NUMBER]"
type input "[PERSON_NAME][EMAIL_ADDRESS][PERSON_NAME][DOMAIN_NAME]"
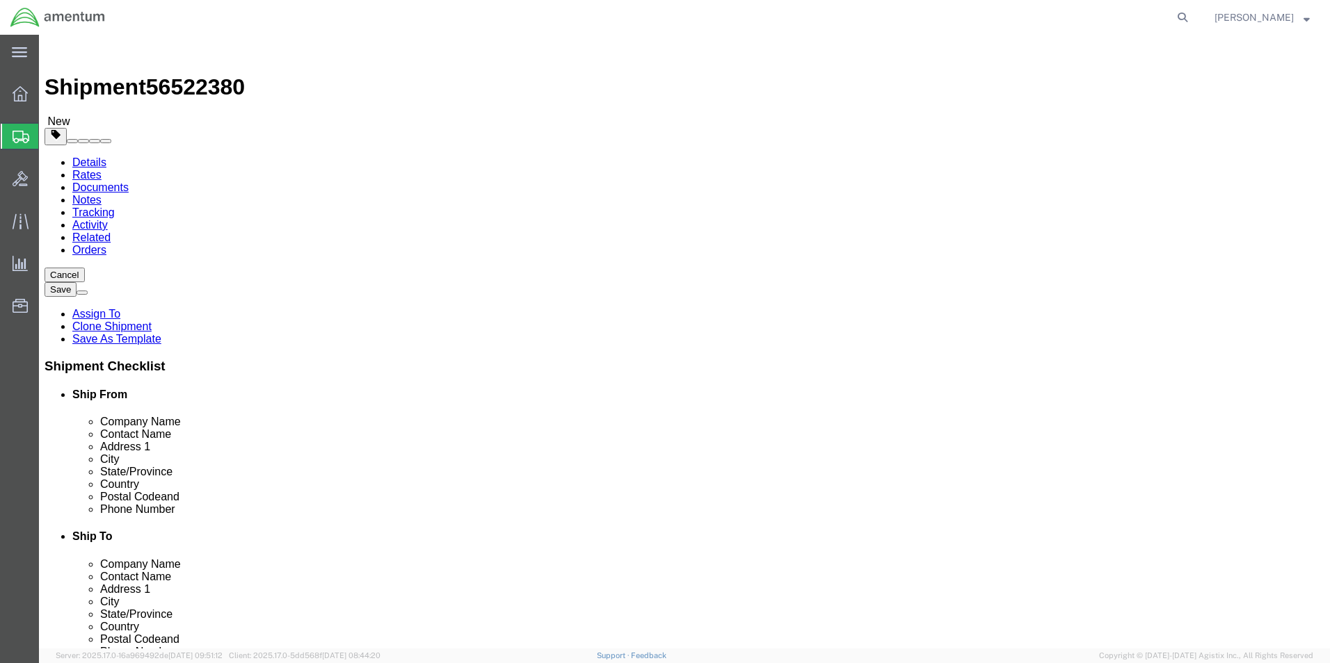
select select "MT"
drag, startPoint x: 760, startPoint y: 286, endPoint x: 673, endPoint y: 287, distance: 86.9
click div "Contact Name [PERSON_NAME]"
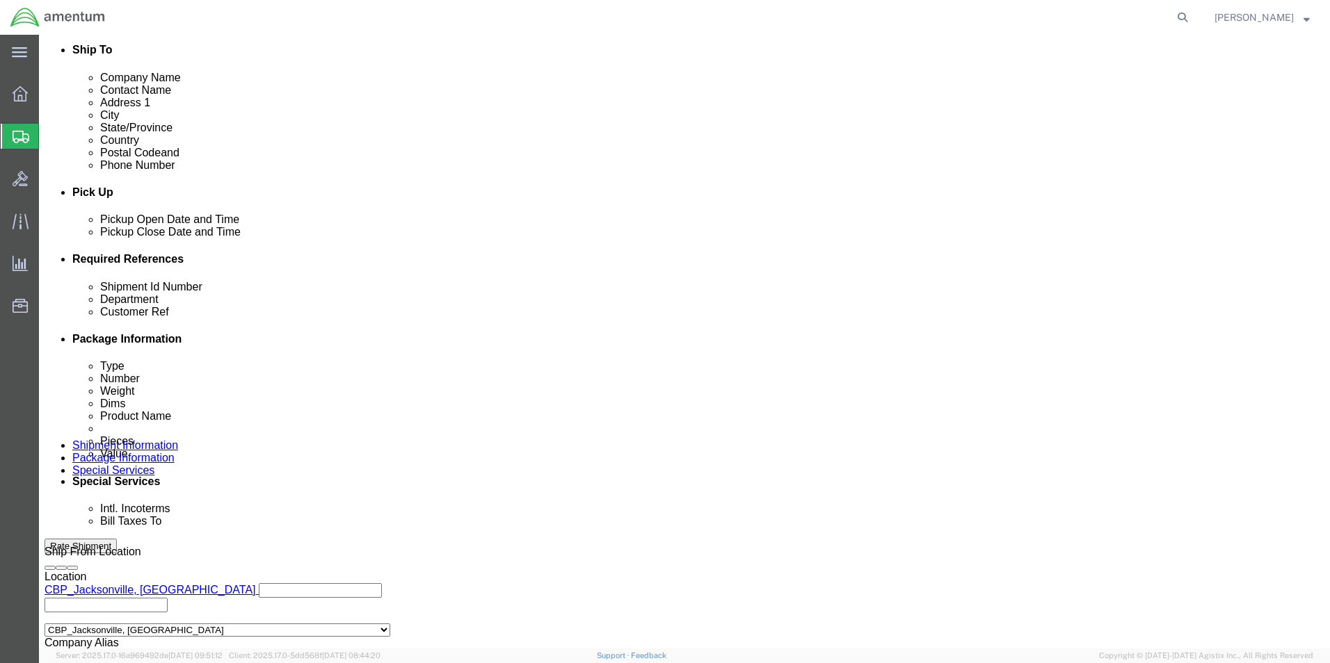
scroll to position [580, 0]
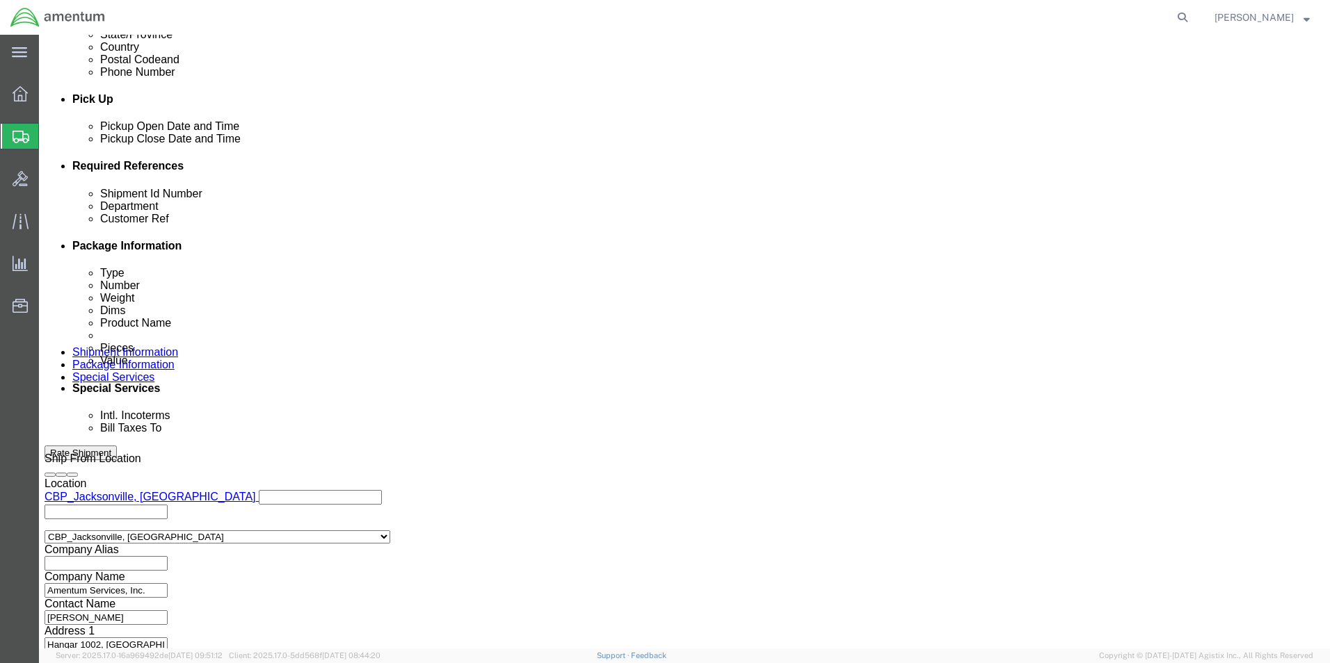
type input "[PERSON_NAME]"
click button "Continue"
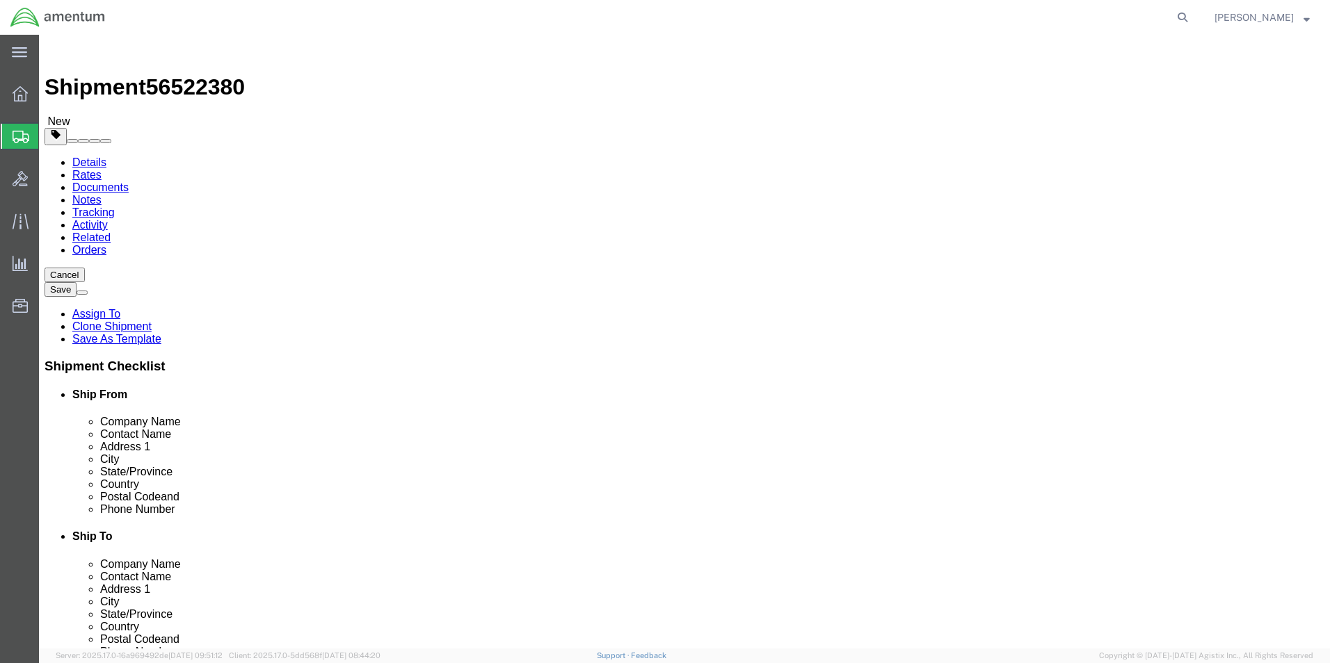
drag, startPoint x: 219, startPoint y: 293, endPoint x: 155, endPoint y: 293, distance: 64.0
click div "Dimensions Length 7.50 x Width 6.50 x Height 4.50 Select cm ft in"
type input "8"
type input "6"
type input "5"
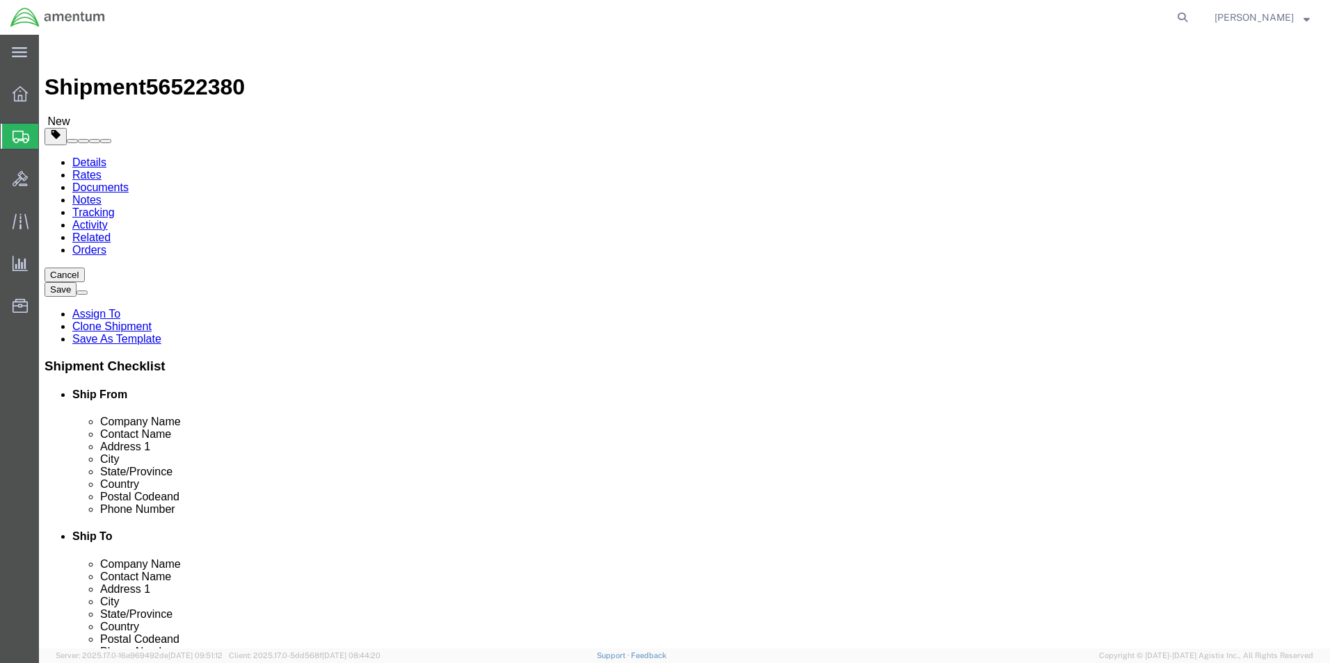
click button "Rate Shipment"
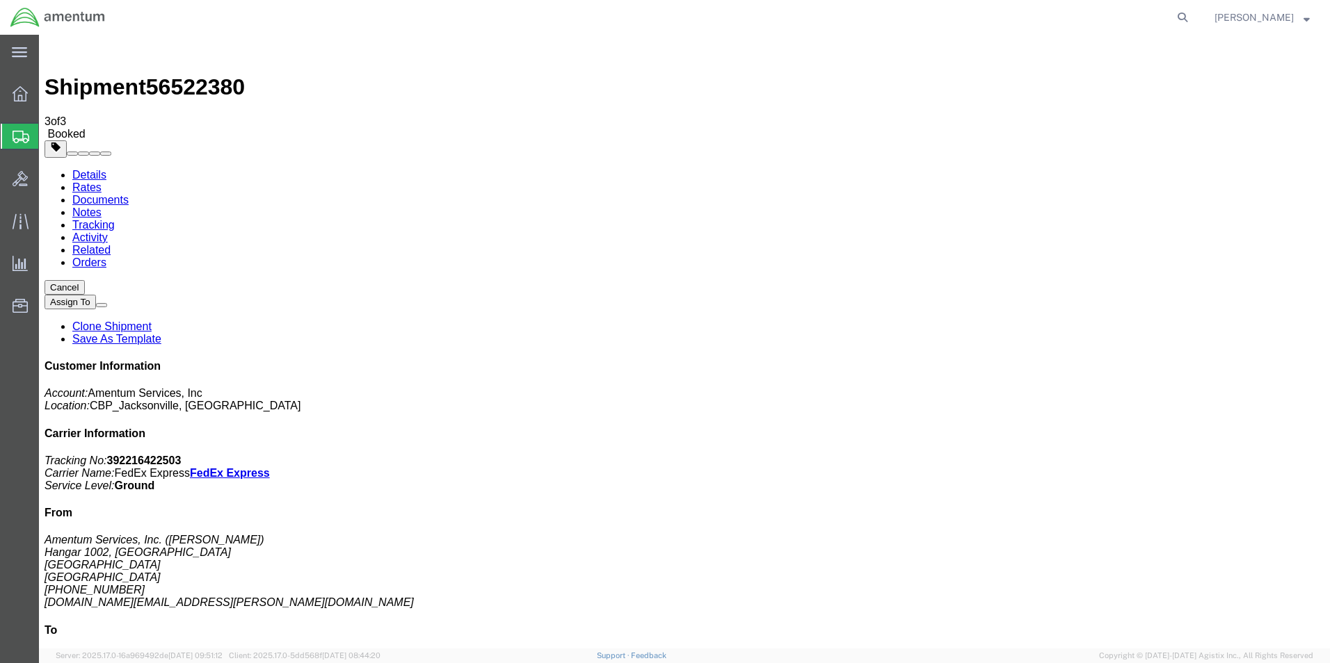
click at [152, 321] on link "Clone Shipment" at bounding box center [111, 327] width 79 height 12
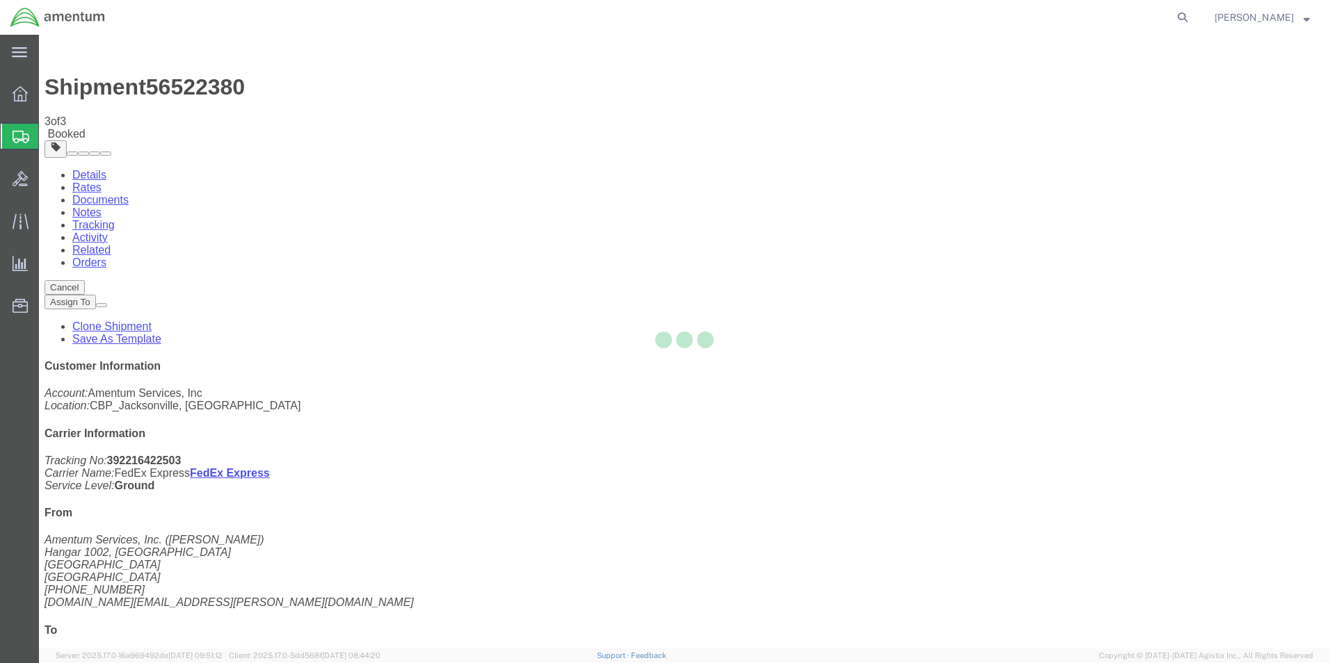
select select "49930"
select select "49920"
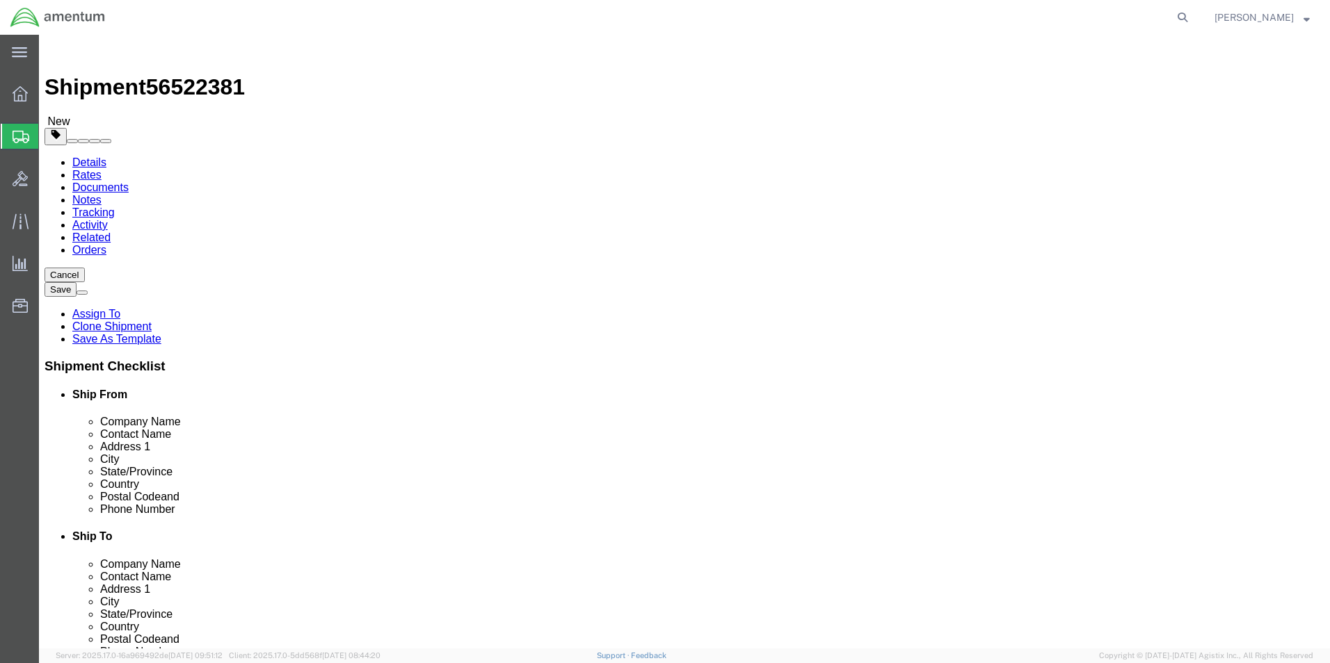
type input "EL PA"
select select "49939"
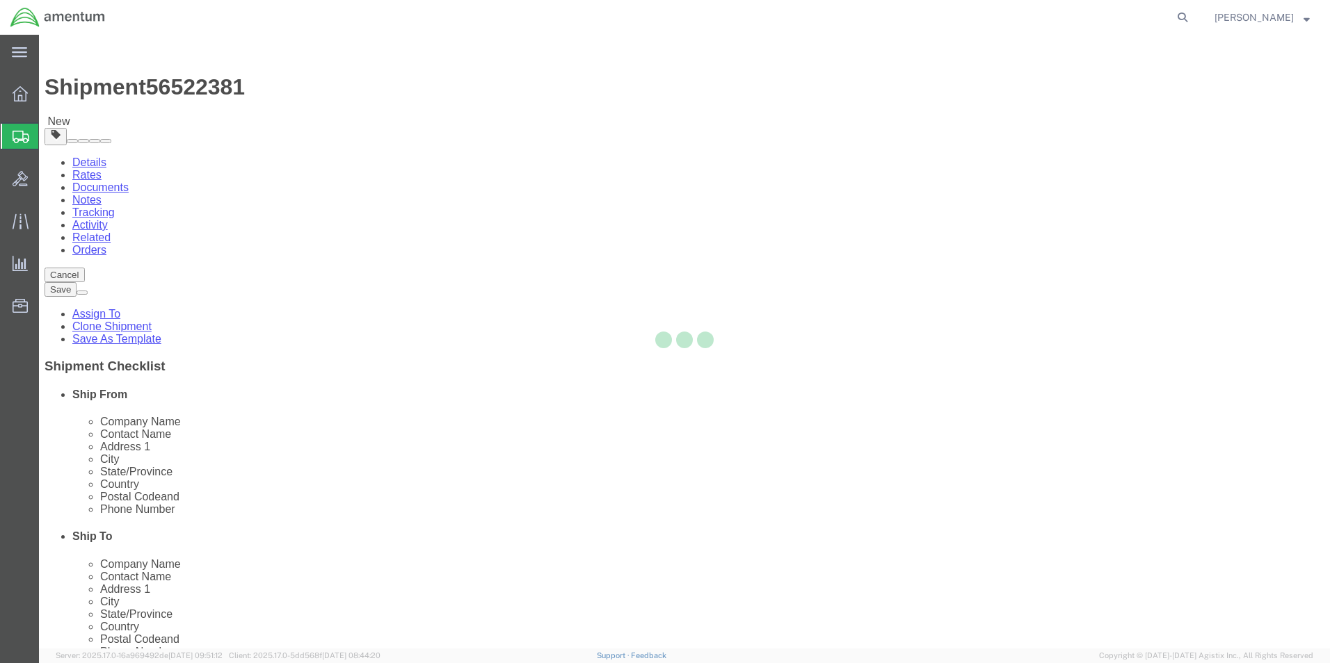
type input "79925"
type input "[PHONE_NUMBER]"
type input "[DATE][EMAIL_ADDRESS][PERSON_NAME][DOMAIN_NAME]"
select select "[GEOGRAPHIC_DATA]"
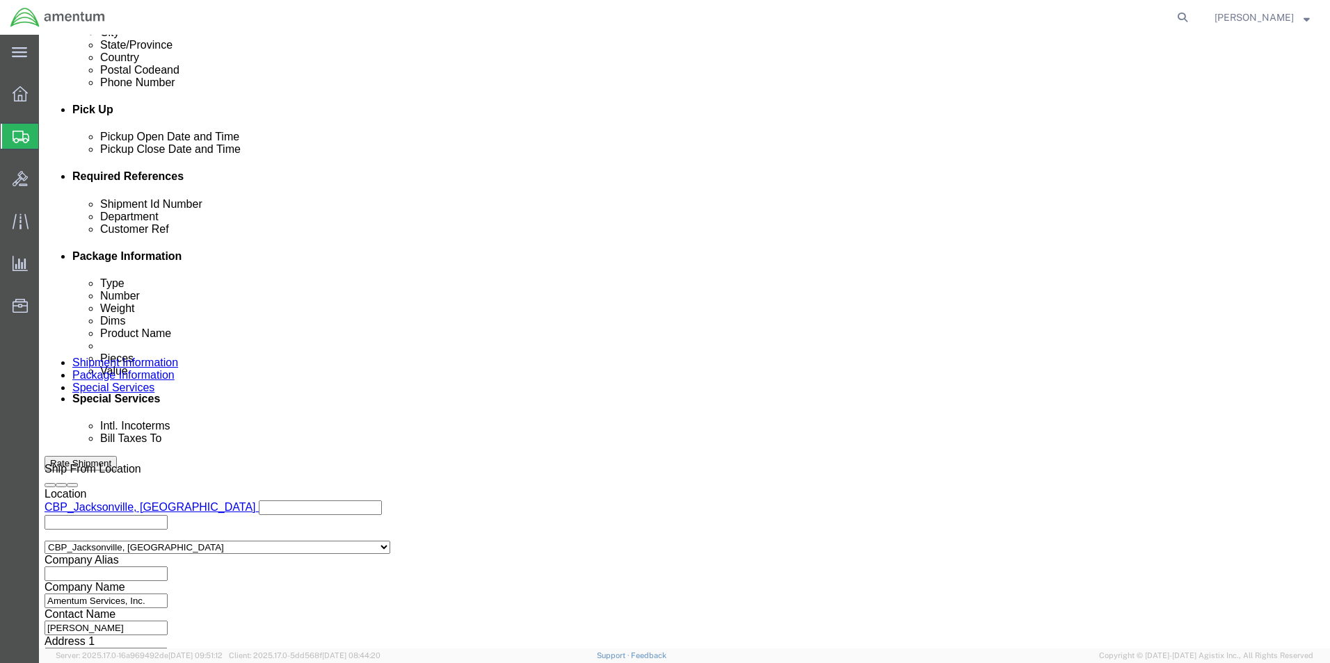
scroll to position [580, 0]
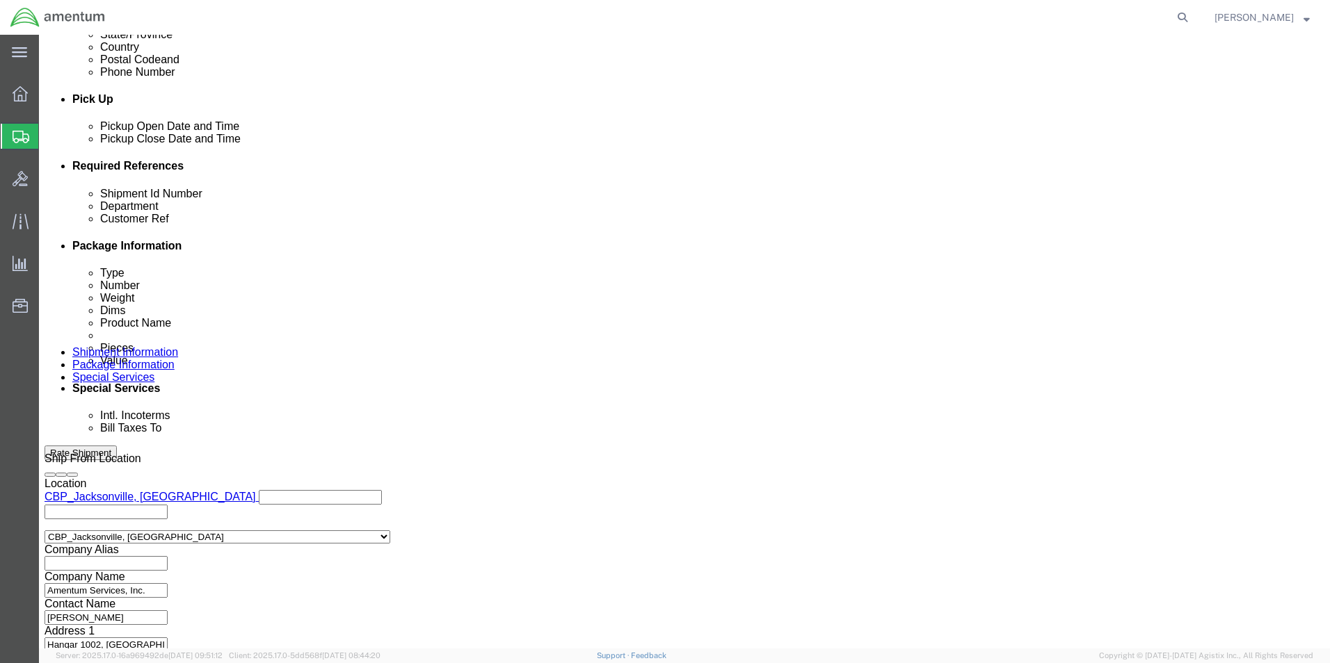
click button "Continue"
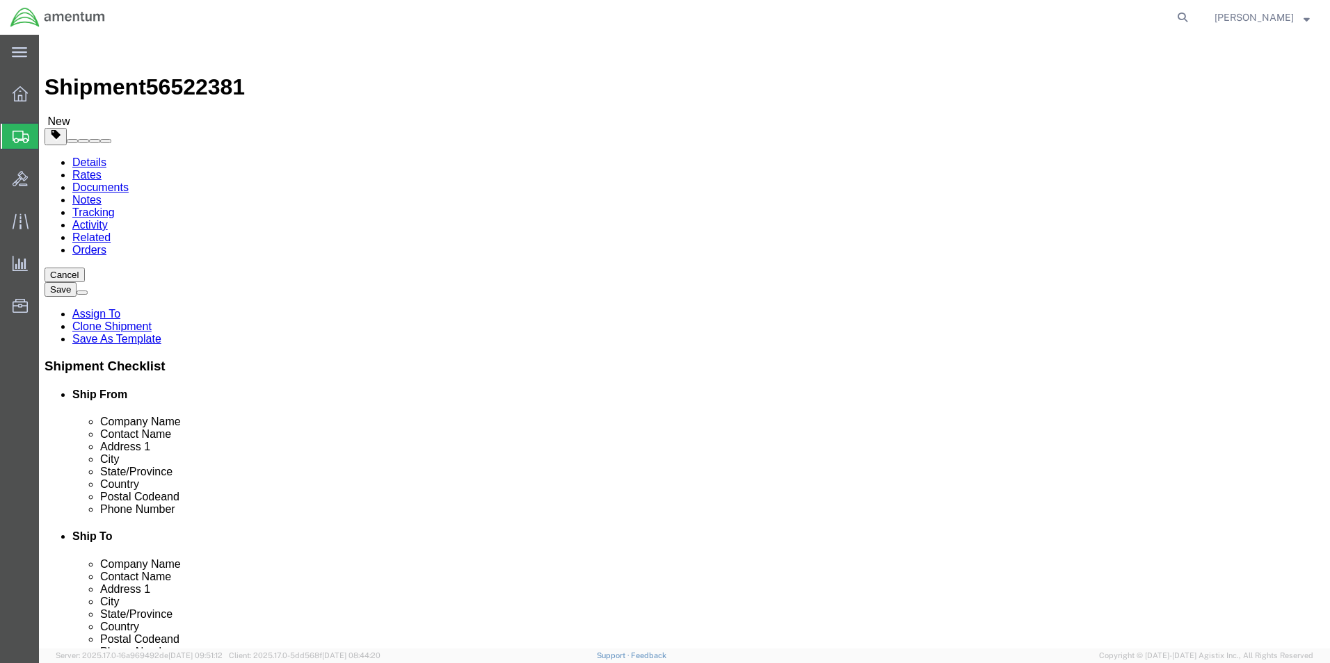
drag, startPoint x: 364, startPoint y: 296, endPoint x: 307, endPoint y: 300, distance: 57.2
click div "Length 8.00 x Width 6.00 x Height 5.00 Select cm ft in"
type input "4"
click button "Rate Shipment"
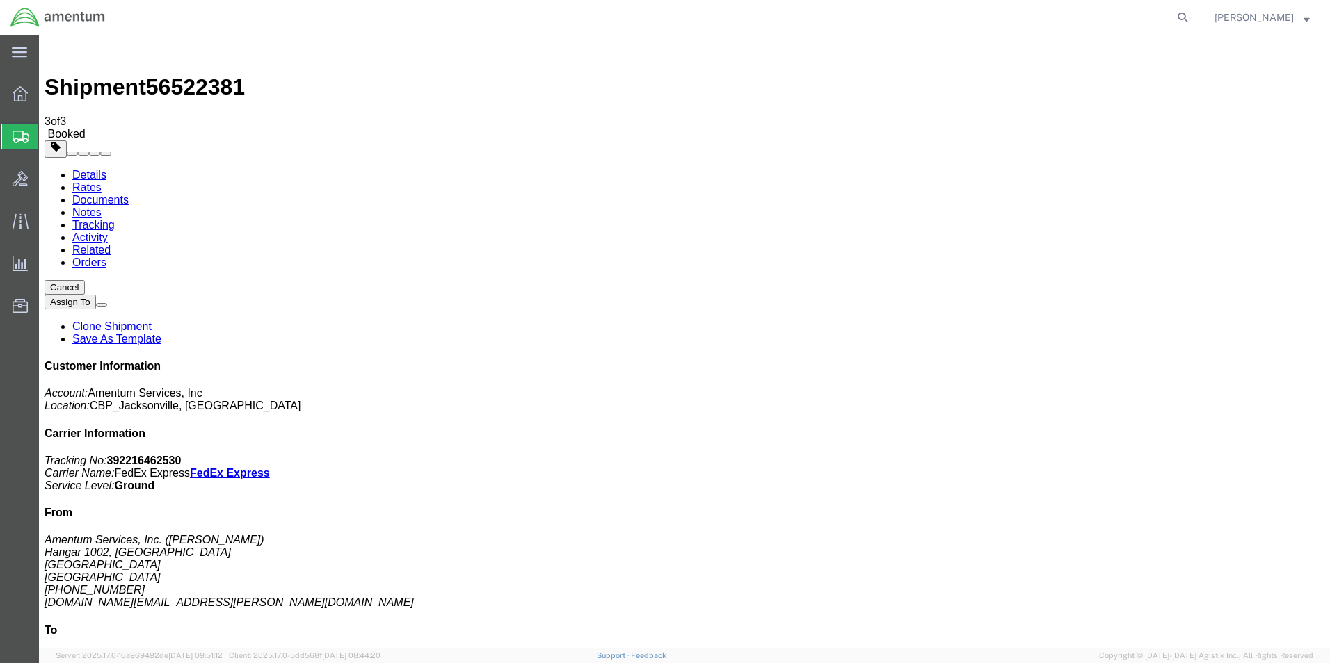
drag, startPoint x: 152, startPoint y: 248, endPoint x: 990, endPoint y: 296, distance: 839.3
click at [152, 321] on link "Clone Shipment" at bounding box center [111, 327] width 79 height 12
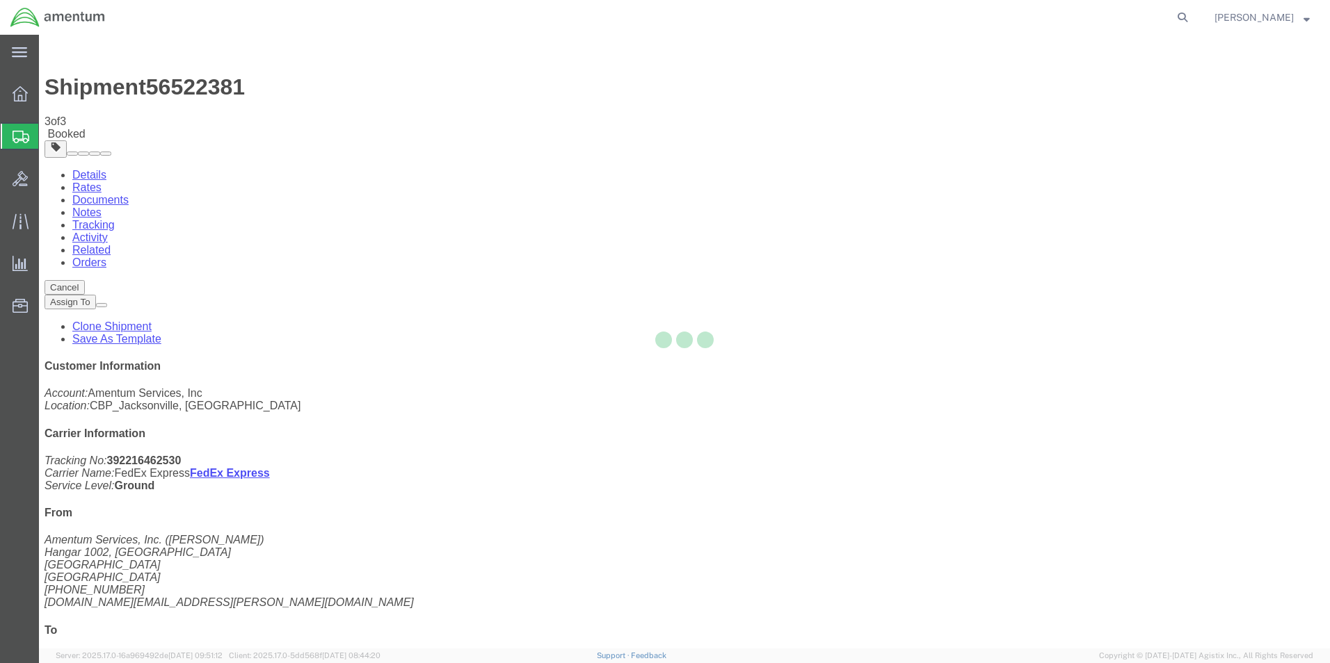
select select "49930"
select select "49939"
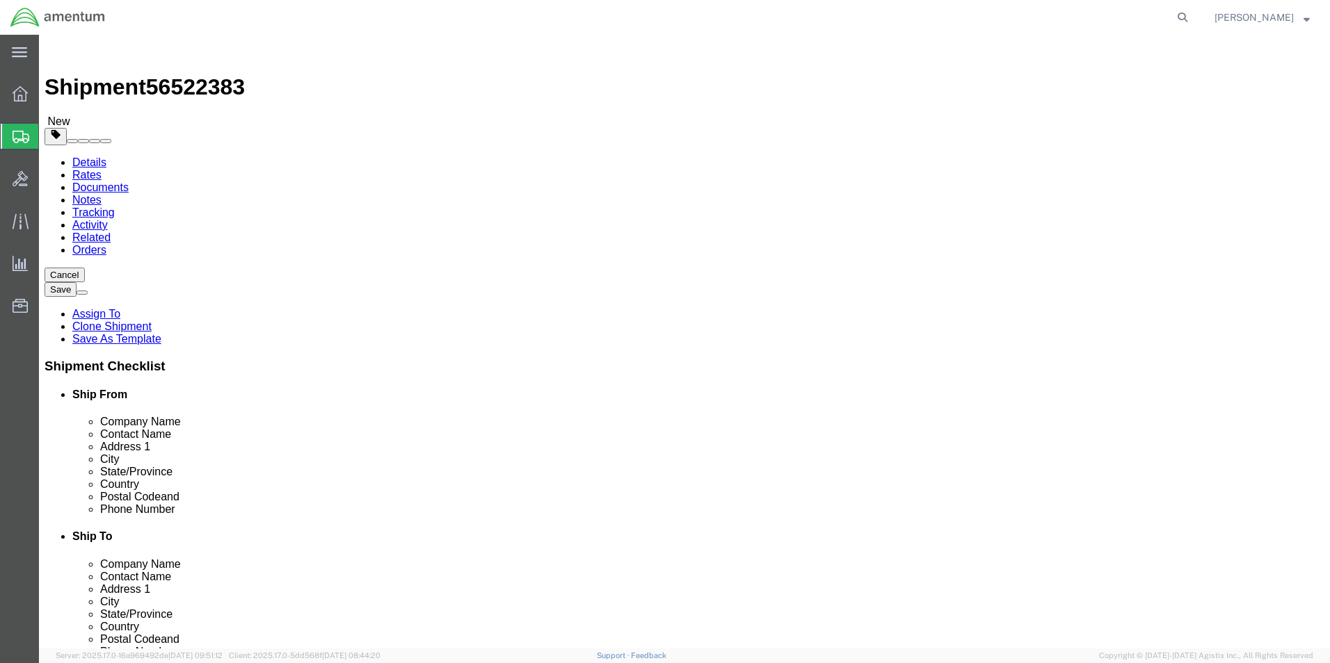
type input "ALP"
select select "49936"
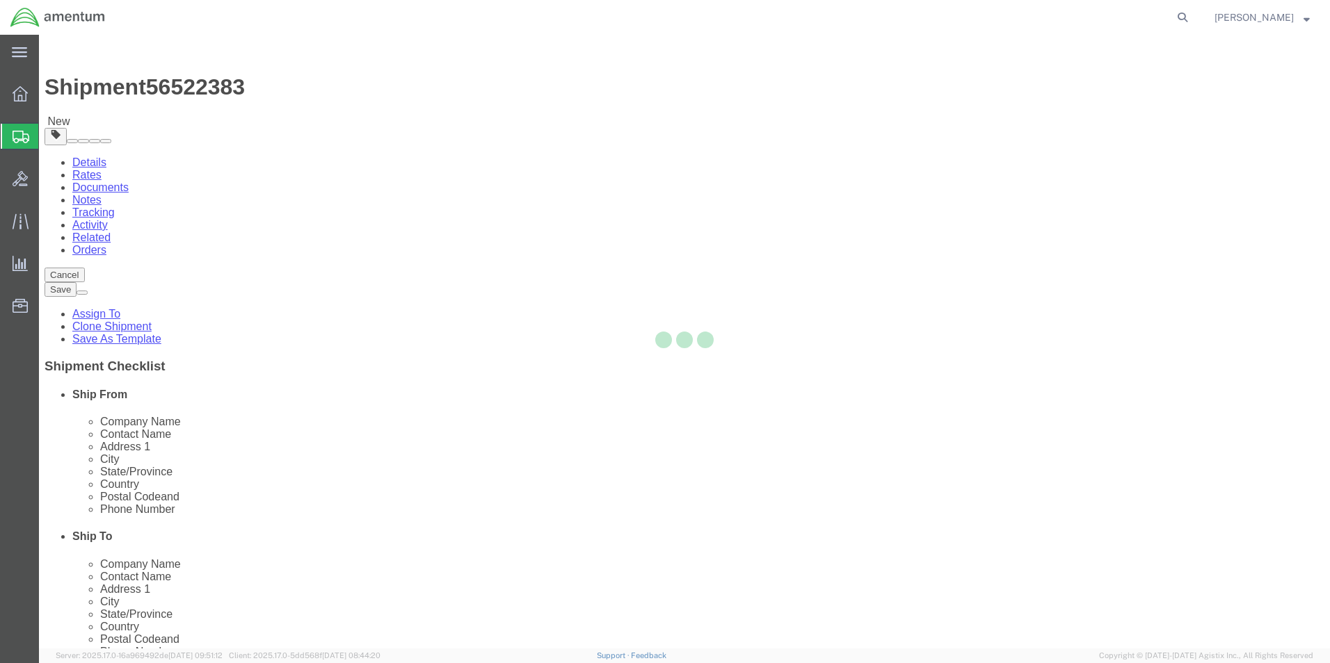
type input "79830"
type input "[PHONE_NUMBER]"
type input "[PERSON_NAME][EMAIL_ADDRESS][PERSON_NAME][DOMAIN_NAME]"
select select "[GEOGRAPHIC_DATA]"
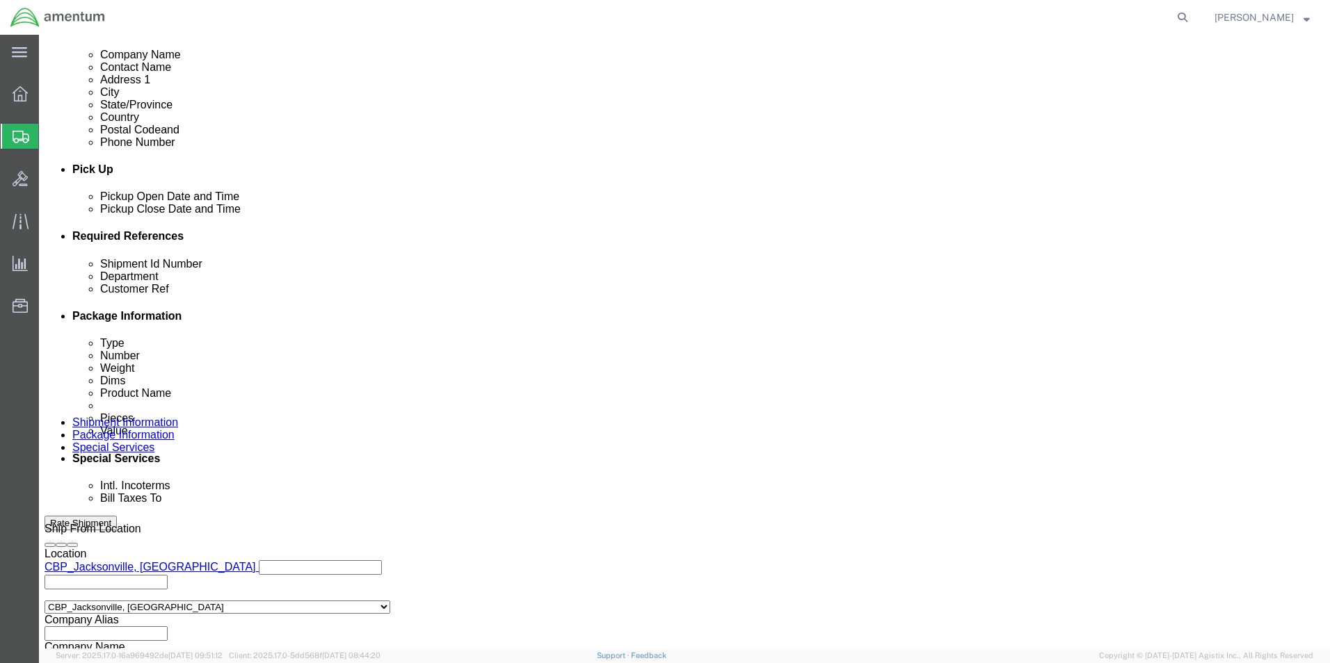
scroll to position [580, 0]
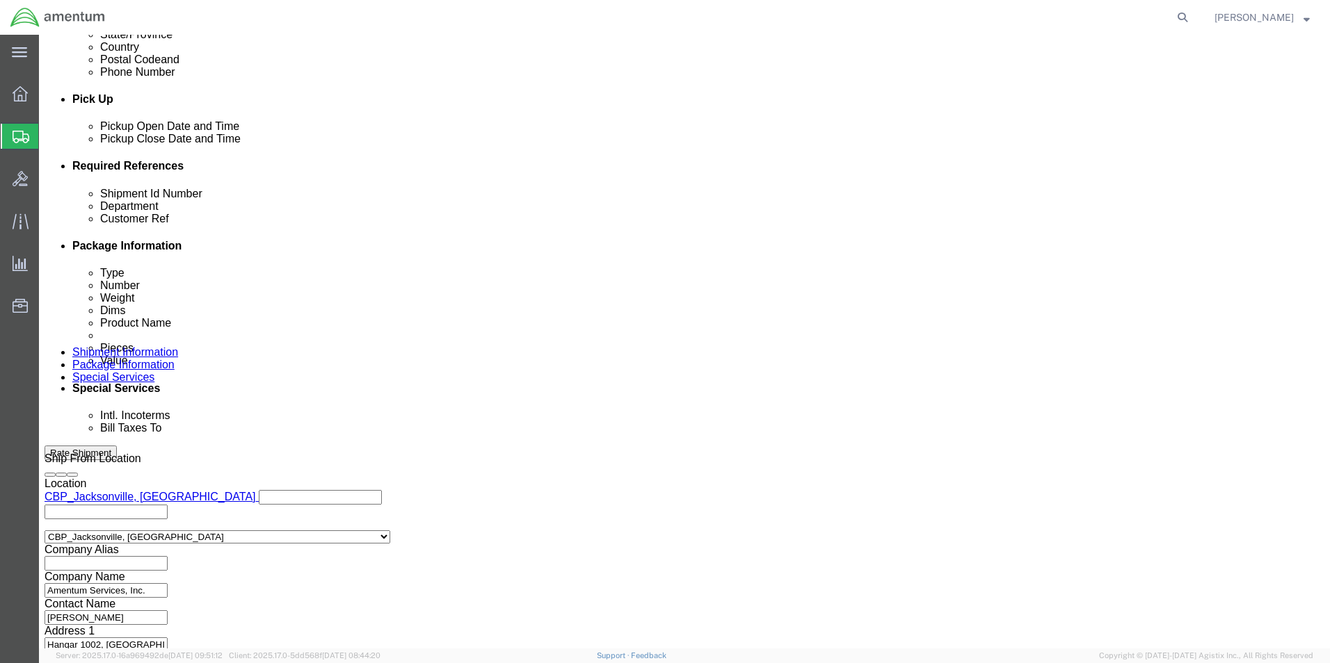
click button "Continue"
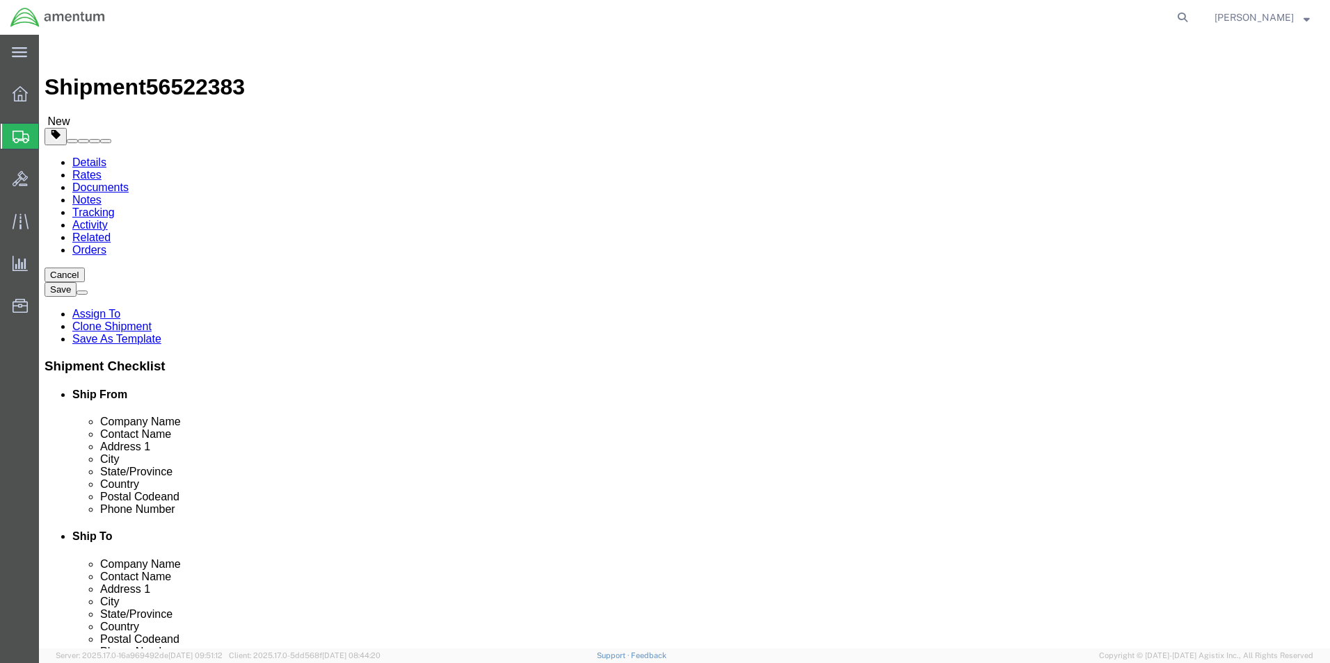
drag, startPoint x: 220, startPoint y: 292, endPoint x: 166, endPoint y: 292, distance: 54.2
click div "Dimensions Length 8.00 x Width 6.00 x Height 4.00 Select cm ft in"
type input "6"
type input "3"
click button "Rate Shipment"
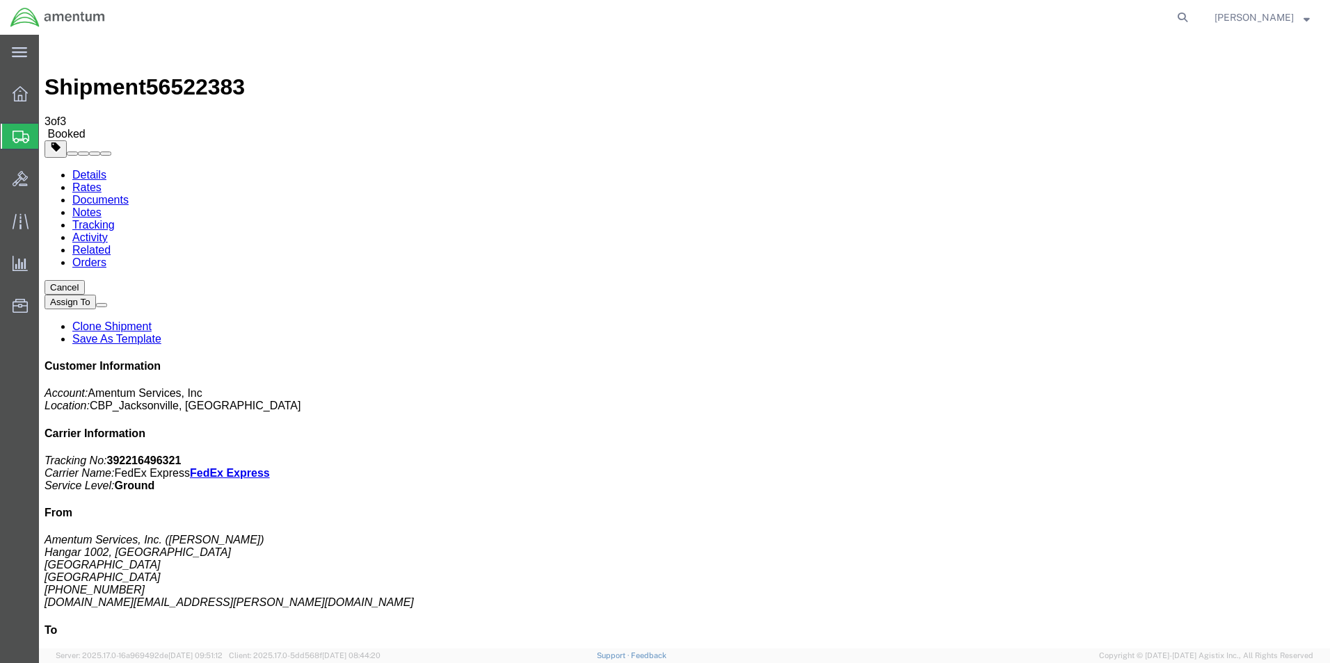
click at [152, 321] on link "Clone Shipment" at bounding box center [111, 327] width 79 height 12
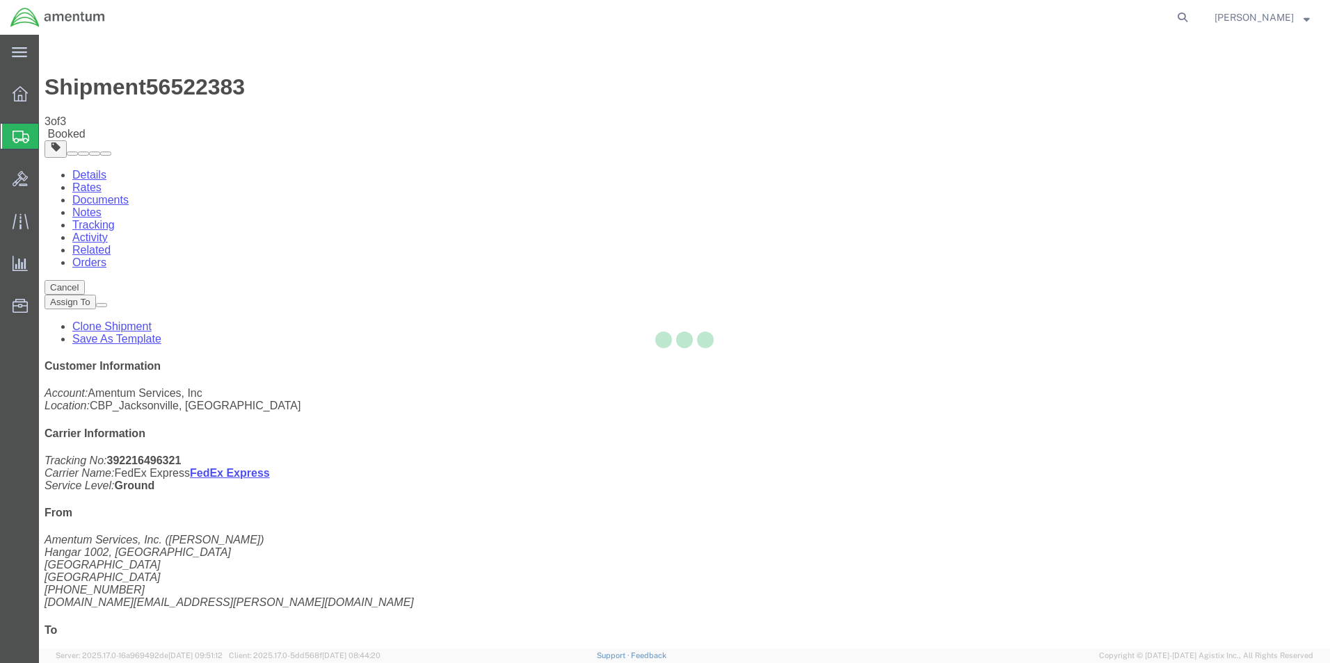
select select "49930"
select select "49936"
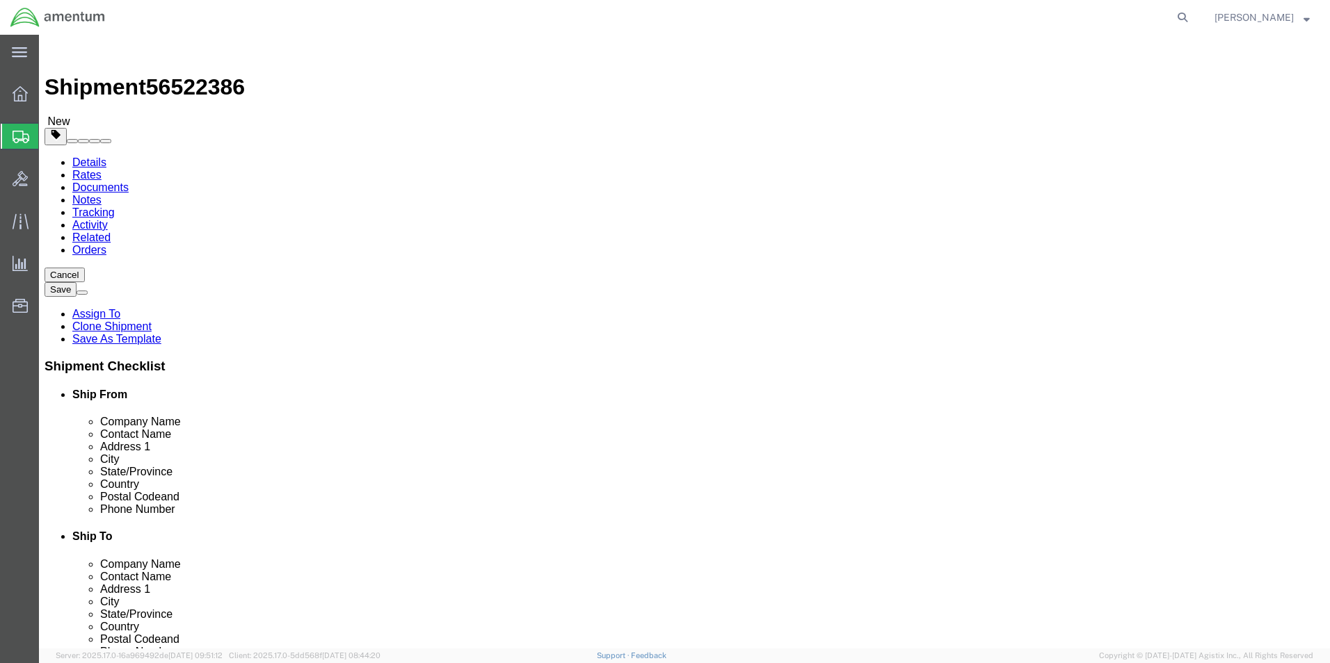
type input "DEL"
select select "49937"
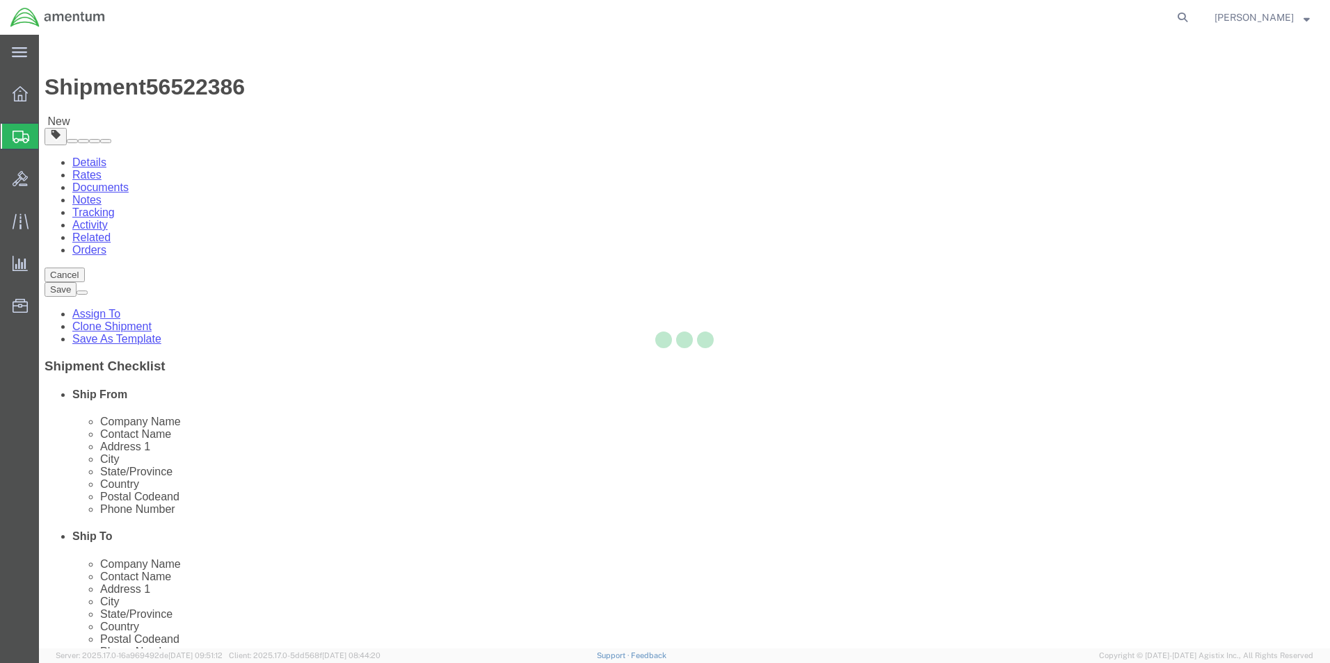
type input "78840"
type input "[PHONE_NUMBER]"
checkbox input "false"
select select "[GEOGRAPHIC_DATA]"
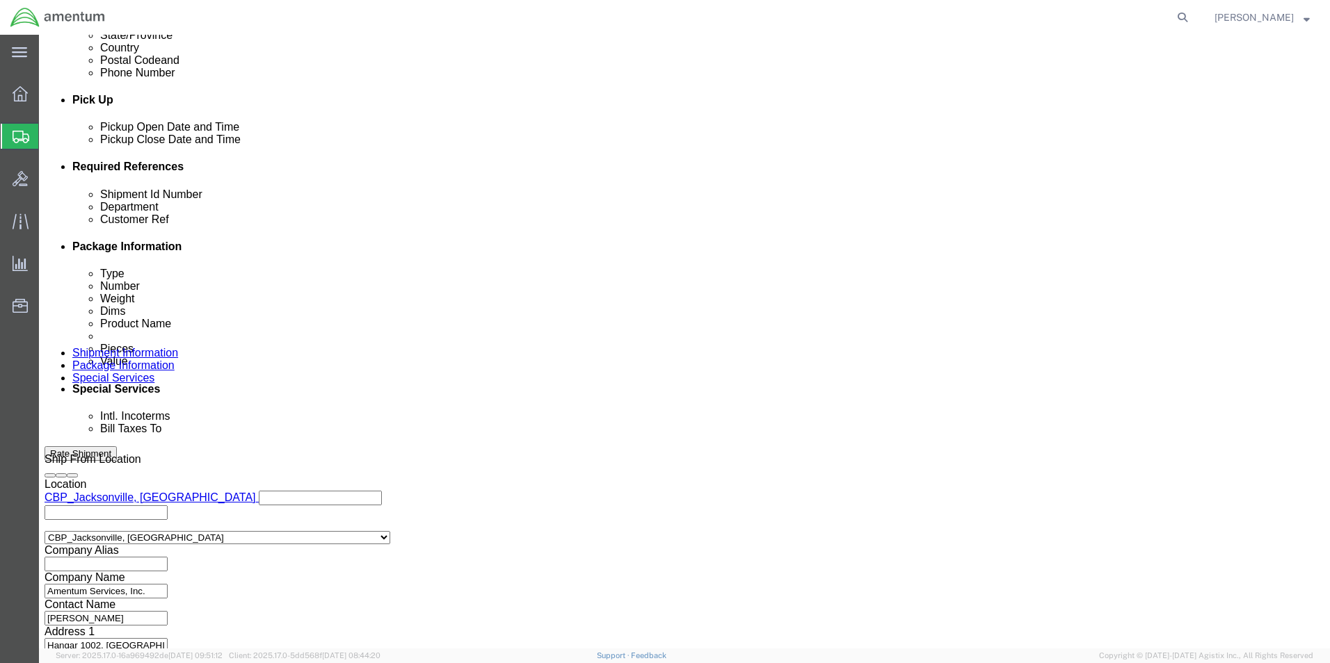
scroll to position [580, 0]
click button "Continue"
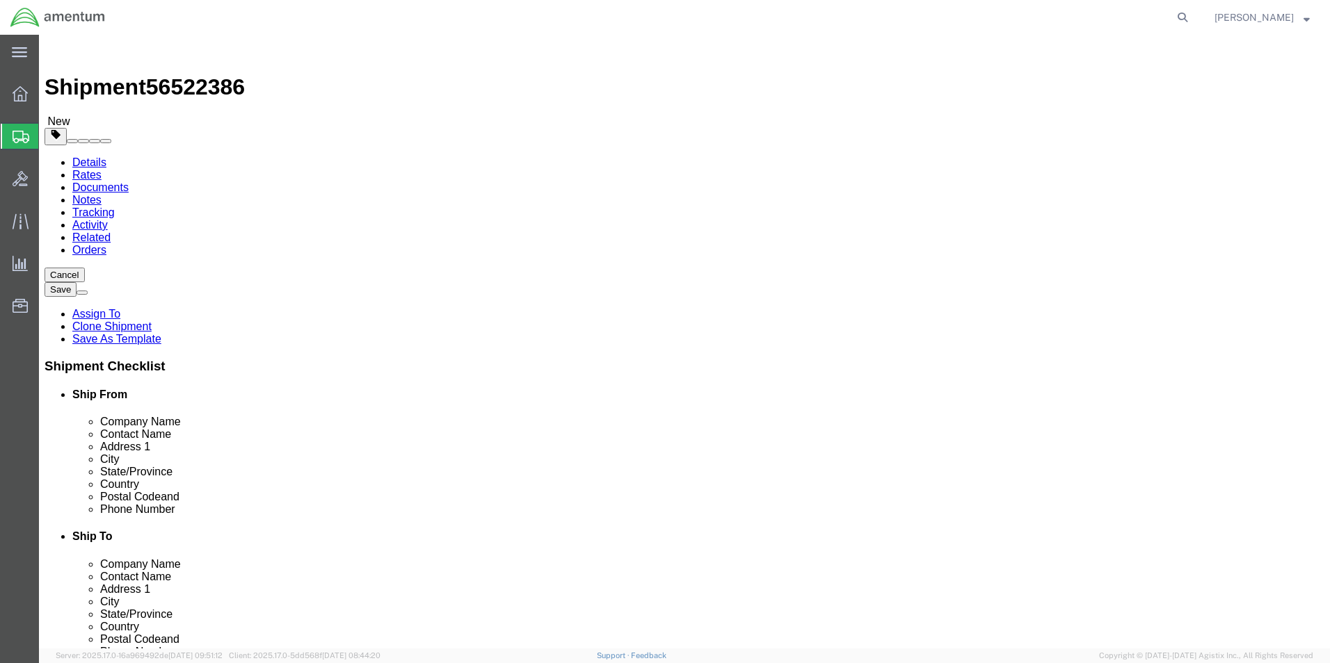
drag, startPoint x: 228, startPoint y: 299, endPoint x: 156, endPoint y: 293, distance: 72.6
click div "Dimensions Length 6.00 x Width 6.00 x Height 3.00 Select cm ft in"
type input "10"
type input "1"
type input "4"
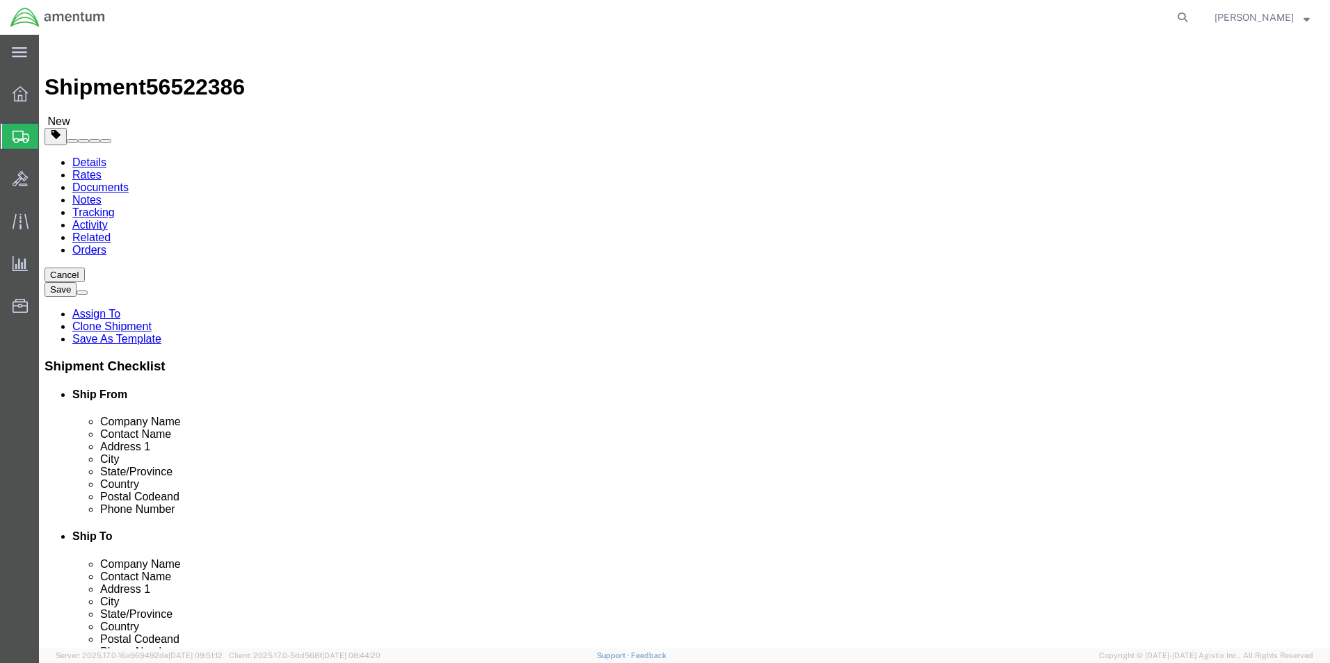
type input "4"
click button "Rate Shipment"
click icon
click div "Location [GEOGRAPHIC_DATA] Select My Profile Location [PHONE_NUMBER] [PHONE_NUM…"
click input "[PERSON_NAME]"
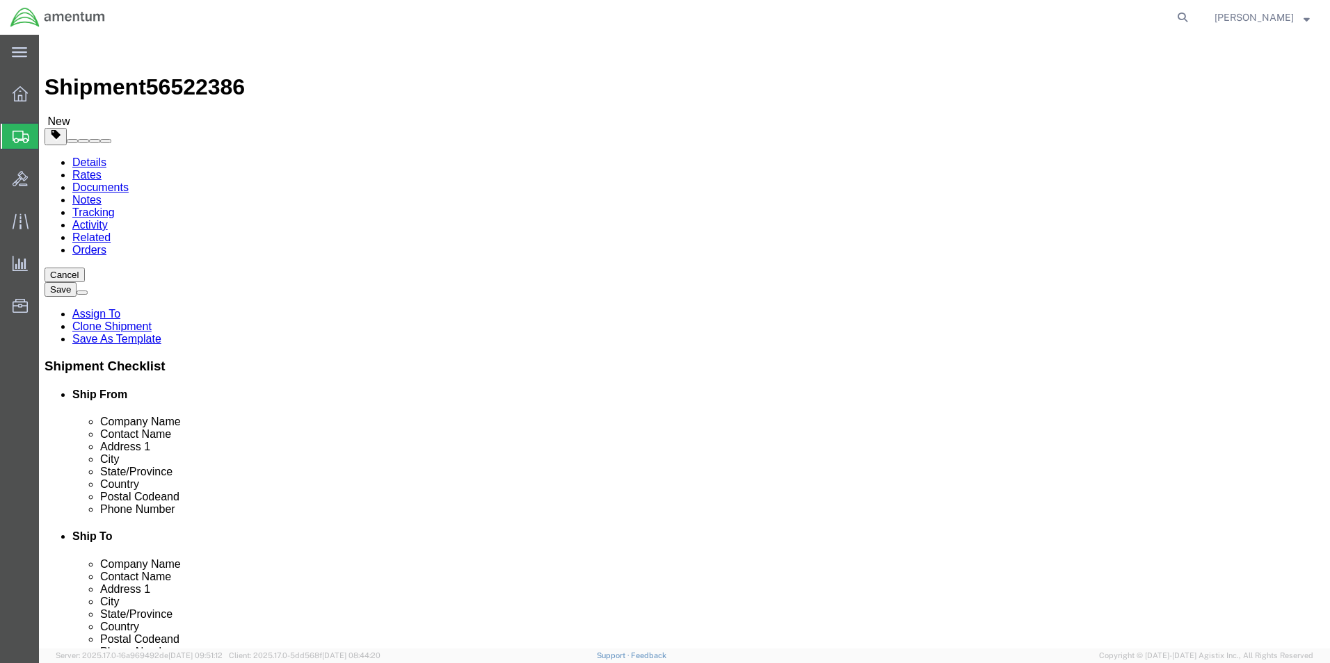
type input "[PERSON_NAME]"
click label "Contact Name"
click input "text"
paste input "[PERSON_NAME][EMAIL_ADDRESS][PERSON_NAME][DOMAIN_NAME]"
type input "[PERSON_NAME][EMAIL_ADDRESS][PERSON_NAME][DOMAIN_NAME]"
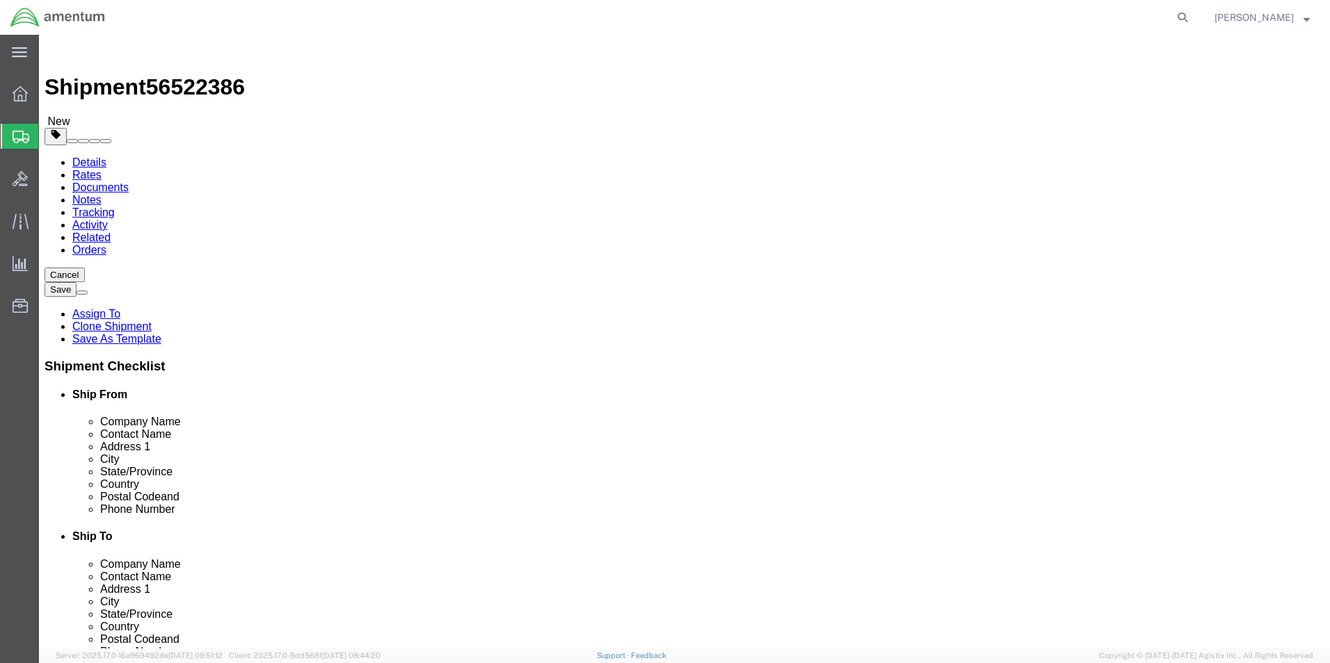
checkbox input "true"
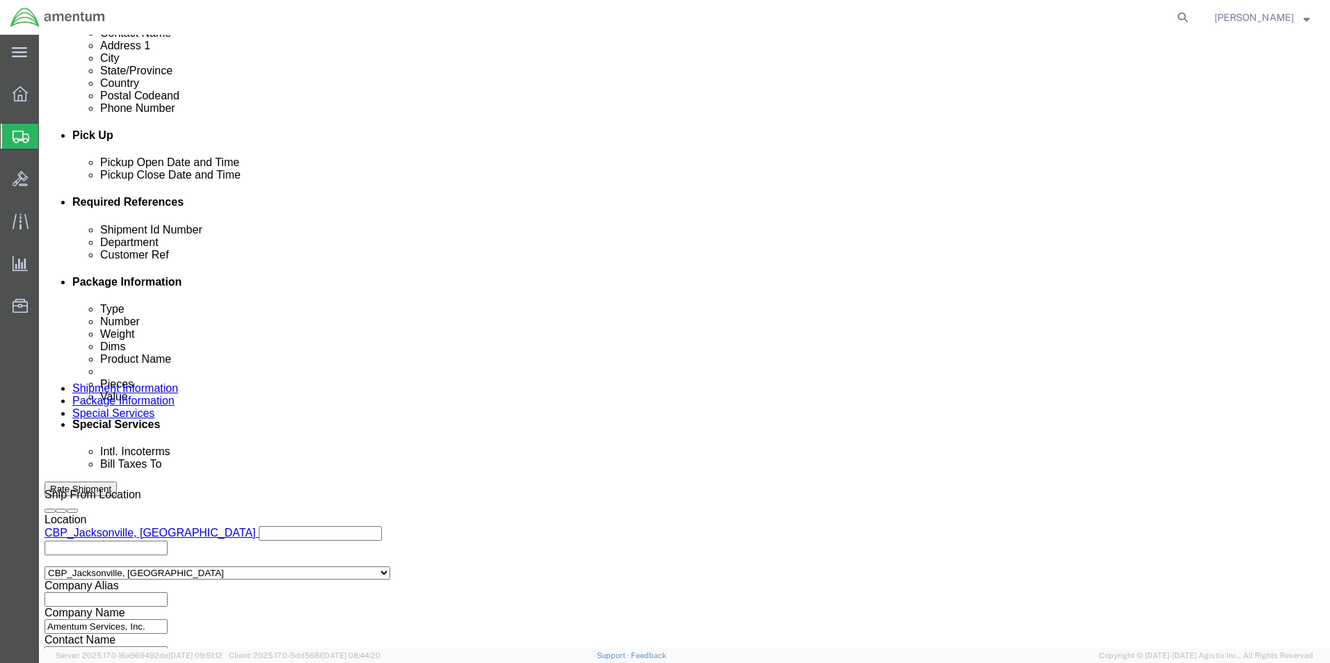
scroll to position [556, 0]
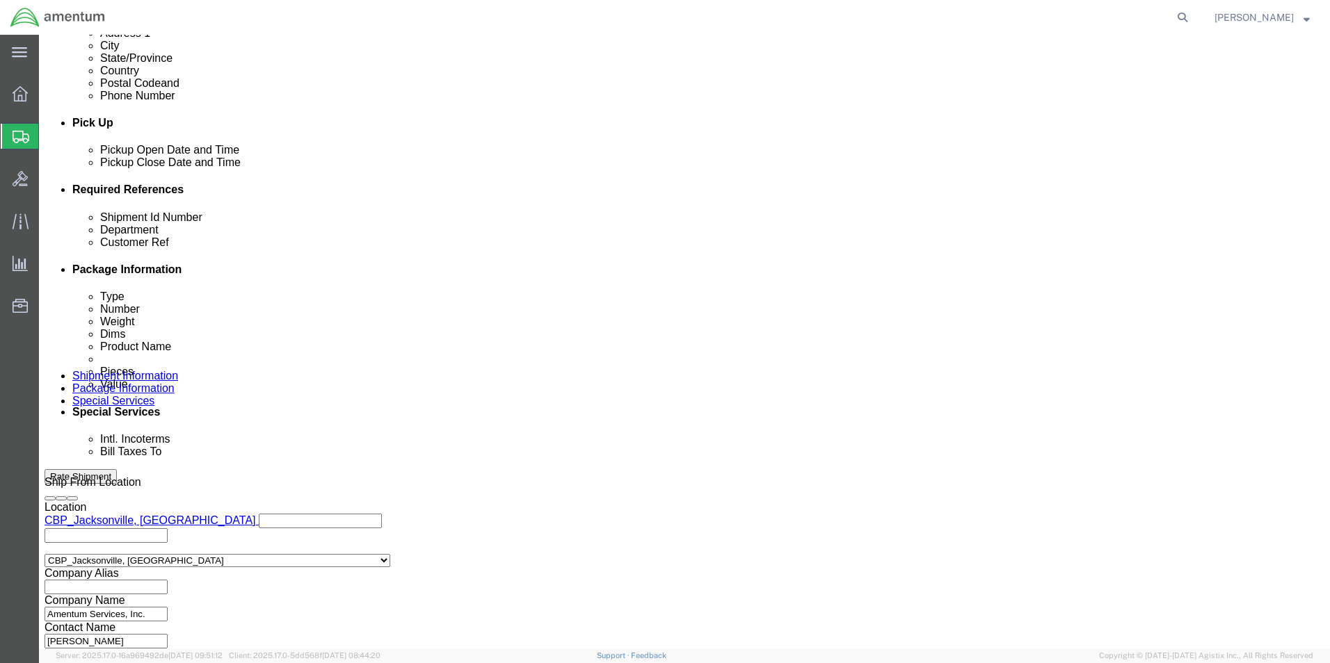
click button "Continue"
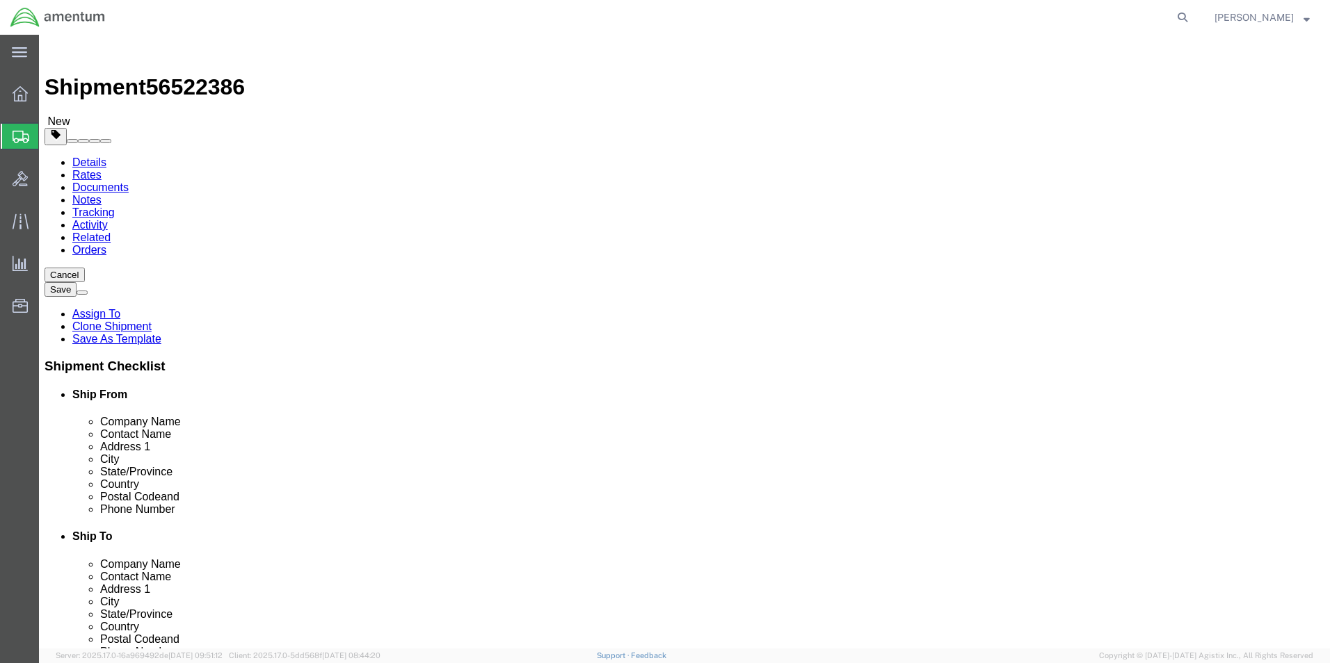
drag, startPoint x: 1149, startPoint y: 588, endPoint x: 1171, endPoint y: 626, distance: 43.7
click button "Rate Shipment"
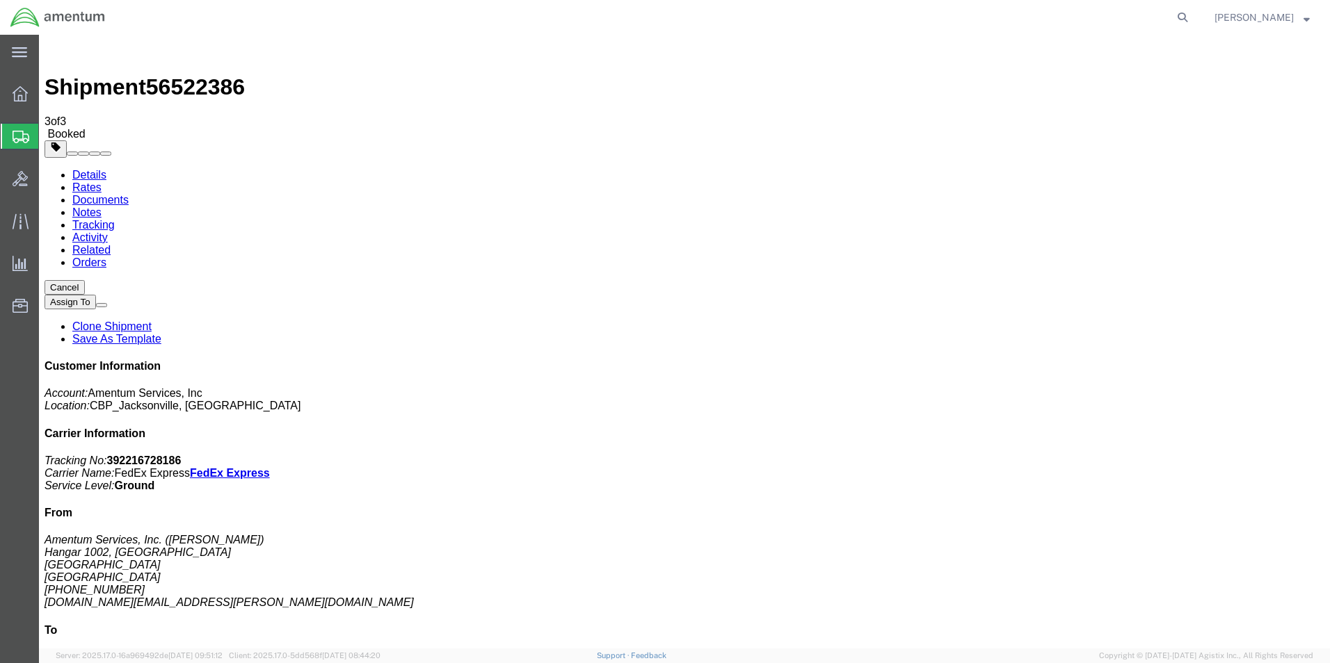
drag, startPoint x: 138, startPoint y: 251, endPoint x: 426, endPoint y: 168, distance: 299.1
click at [152, 321] on link "Clone Shipment" at bounding box center [111, 327] width 79 height 12
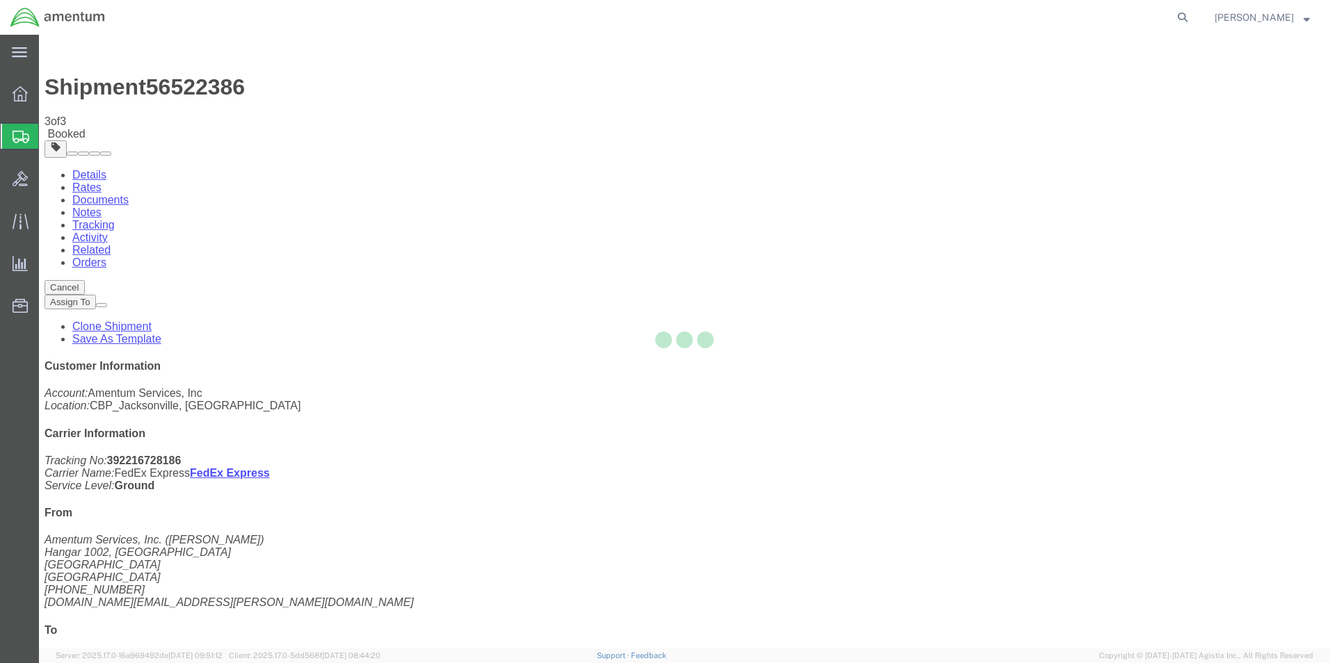
select select "49930"
select select "49937"
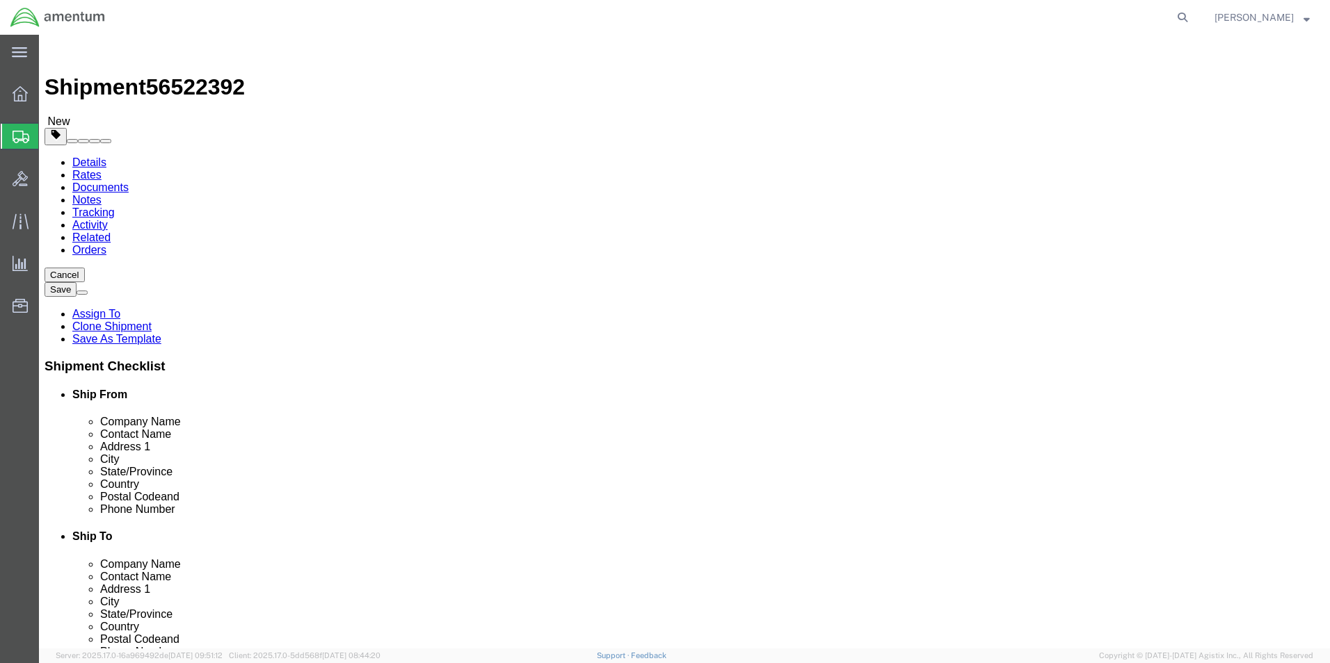
drag, startPoint x: 763, startPoint y: 220, endPoint x: 769, endPoint y: 213, distance: 9.4
click div "Location [GEOGRAPHIC_DATA] Select My Profile Location [PHONE_NUMBER] [PHONE_NUM…"
type input "lared"
select select "49940"
type input "78041"
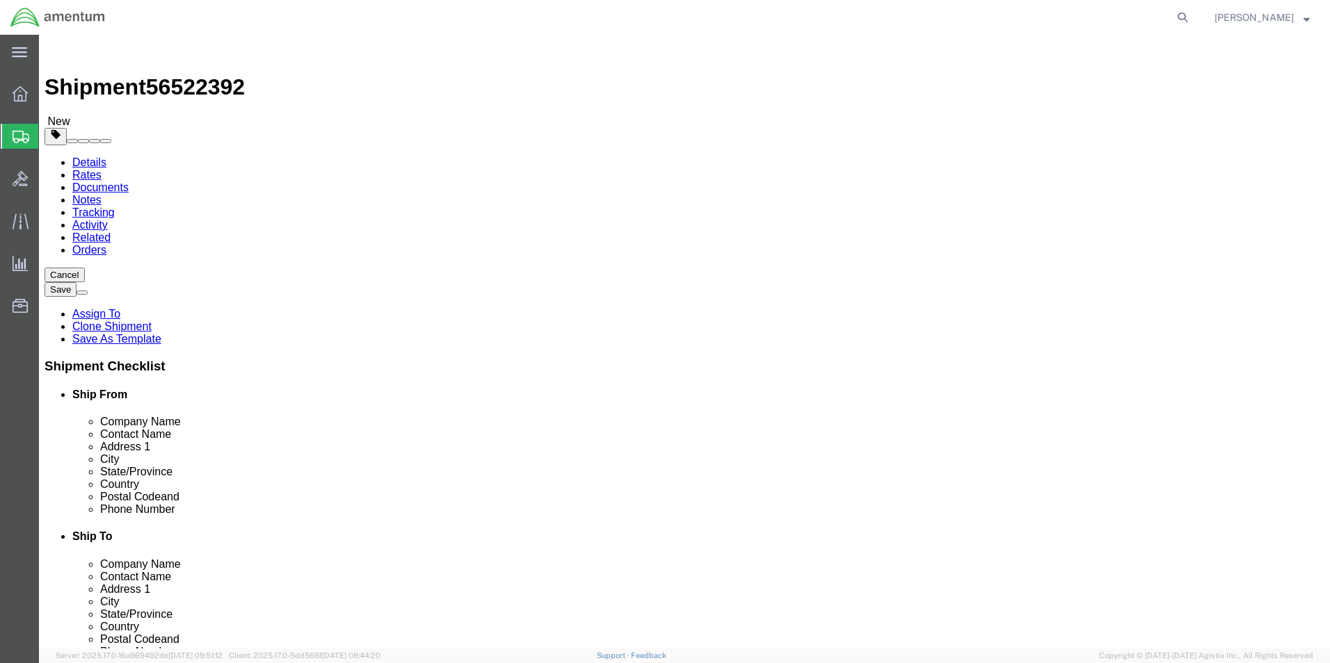
type input "[PHONE_NUMBER]"
type input "[EMAIL_ADDRESS][PERSON_NAME][DOMAIN_NAME]"
select select "[GEOGRAPHIC_DATA]"
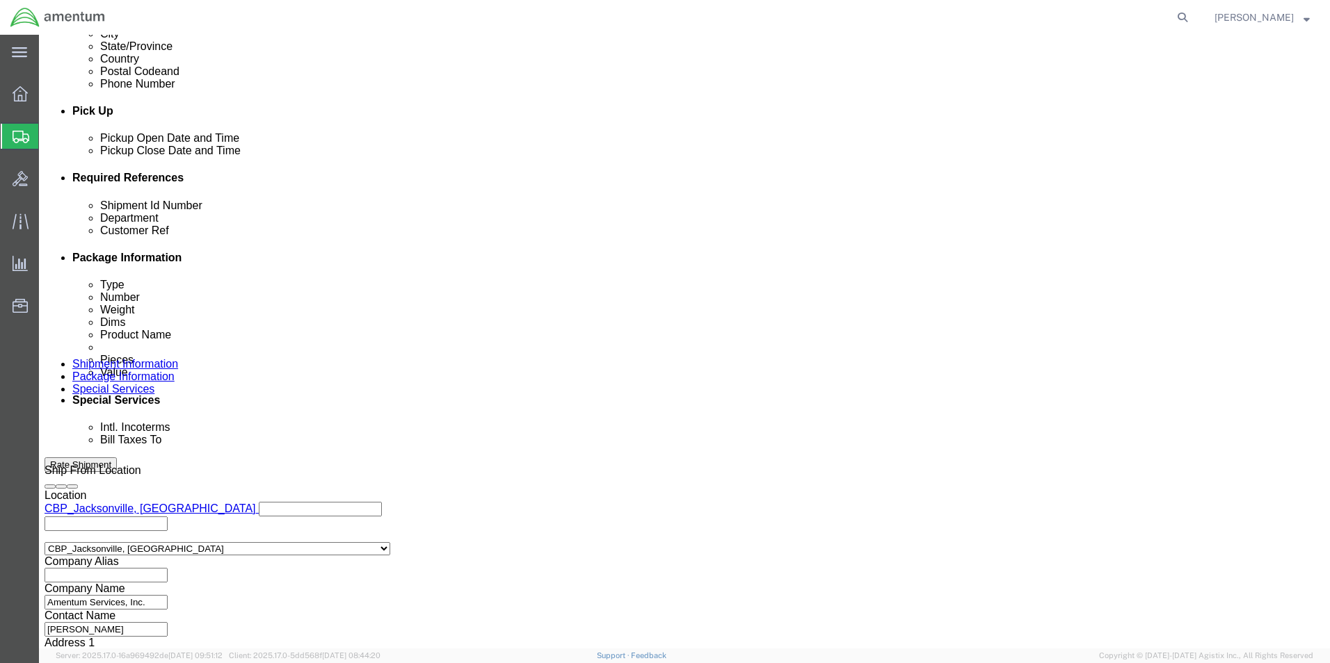
scroll to position [580, 0]
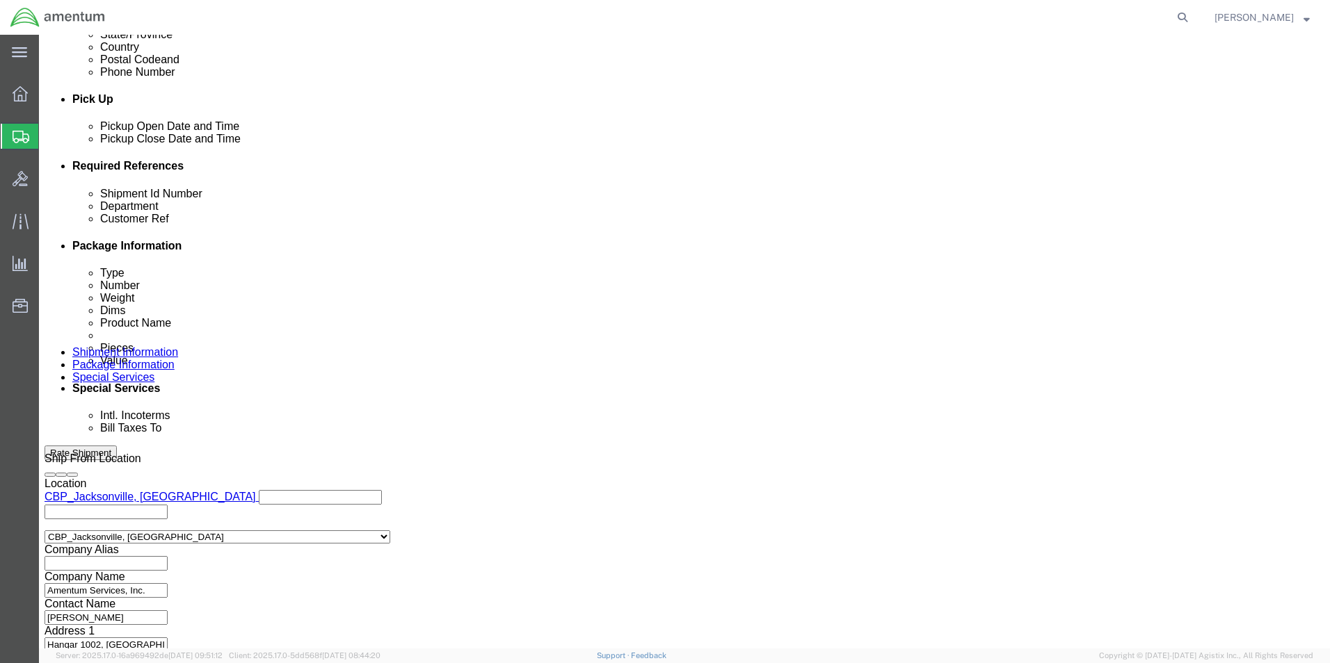
click button "Continue"
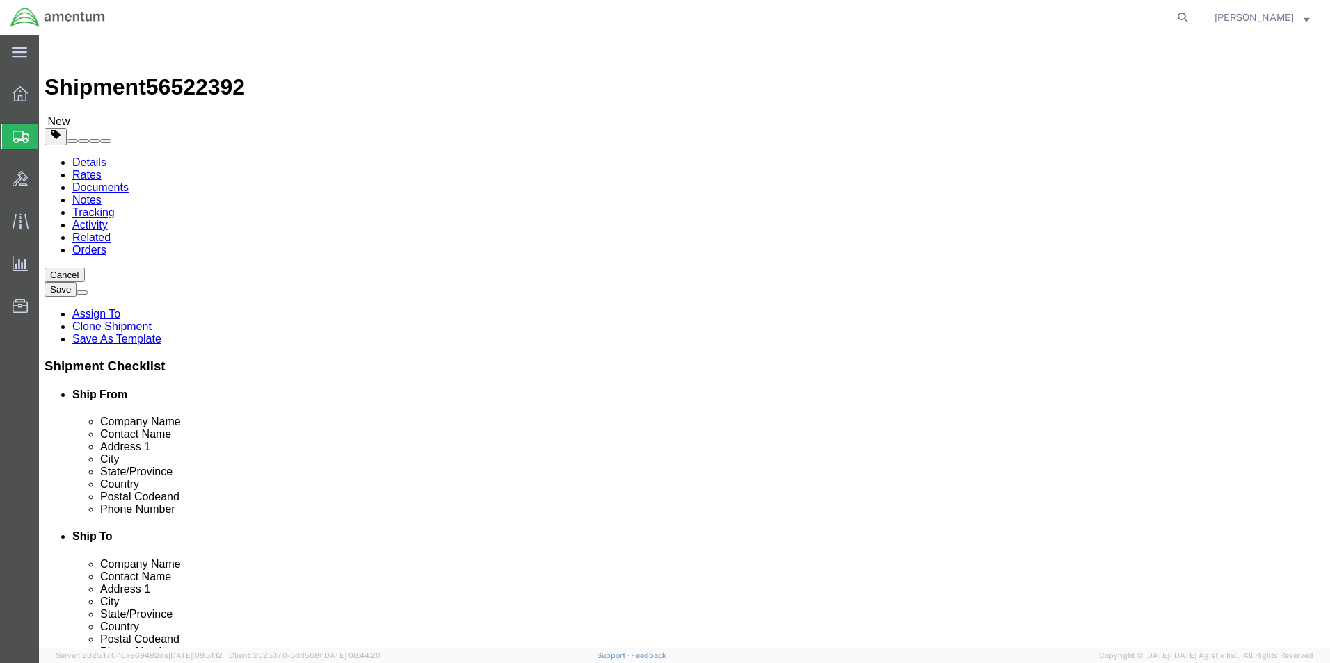
drag, startPoint x: 211, startPoint y: 300, endPoint x: 129, endPoint y: 299, distance: 82.8
click div "Dimensions Length 10.00 x Width 4.00 x Height 4.00 Select cm ft in"
type input "8"
type input "6"
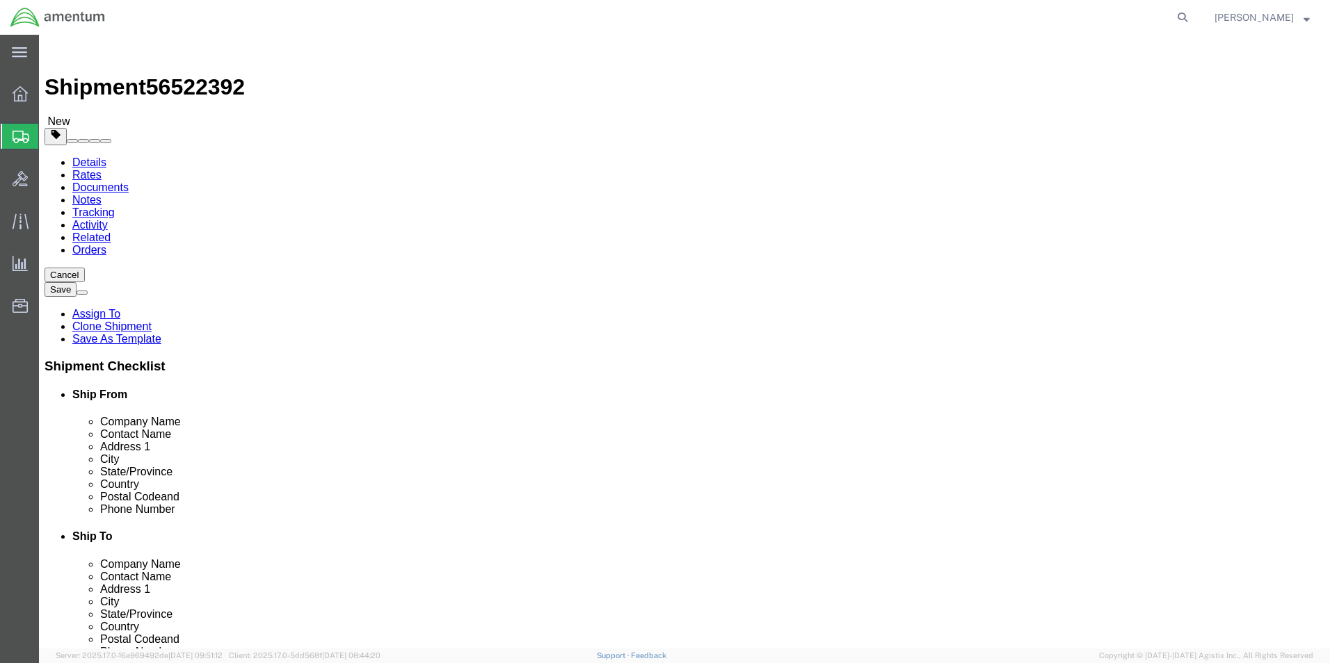
drag, startPoint x: 197, startPoint y: 324, endPoint x: 209, endPoint y: 324, distance: 11.8
click input "3.00"
type input "6.00"
click button "Rate Shipment"
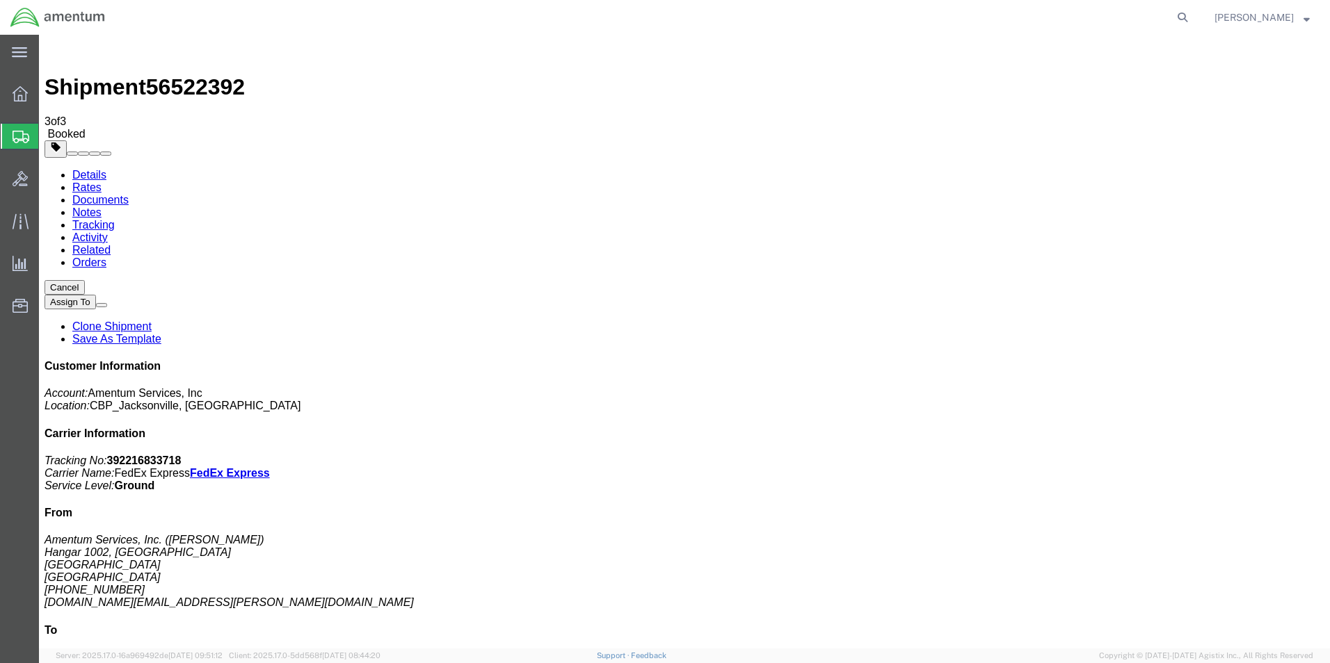
drag, startPoint x: 129, startPoint y: 251, endPoint x: 535, endPoint y: 297, distance: 408.7
click at [152, 321] on link "Clone Shipment" at bounding box center [111, 327] width 79 height 12
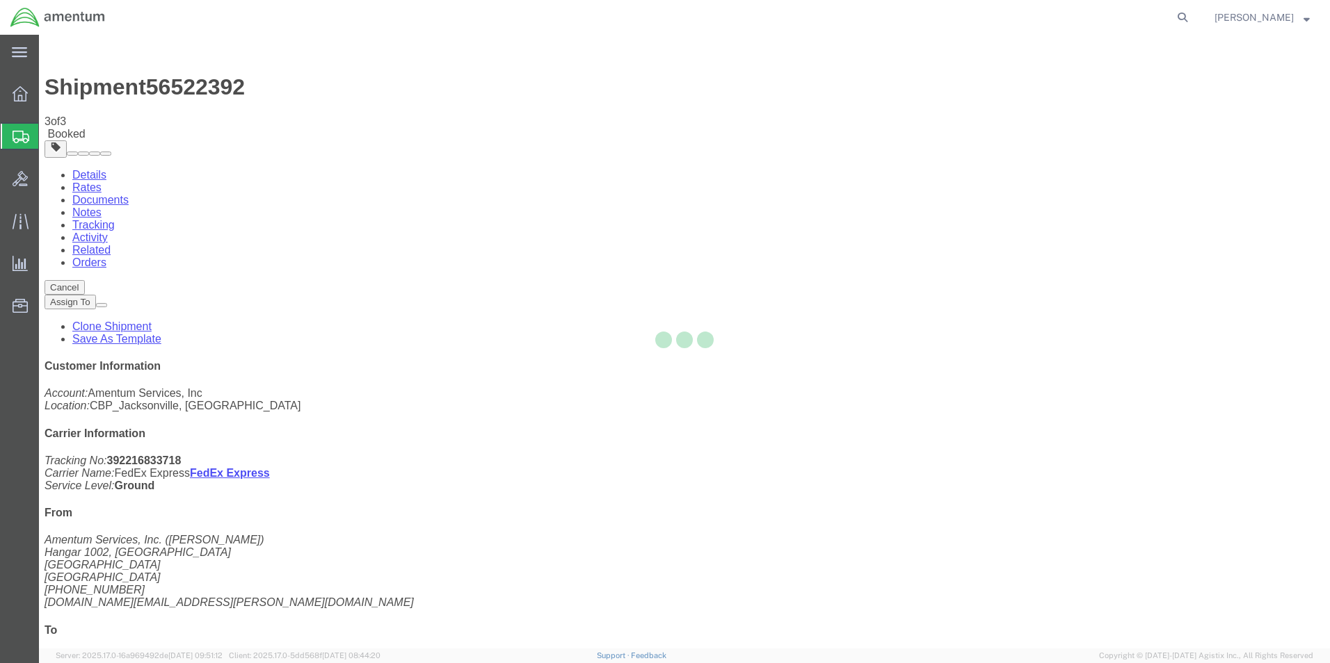
select select "49930"
select select "49940"
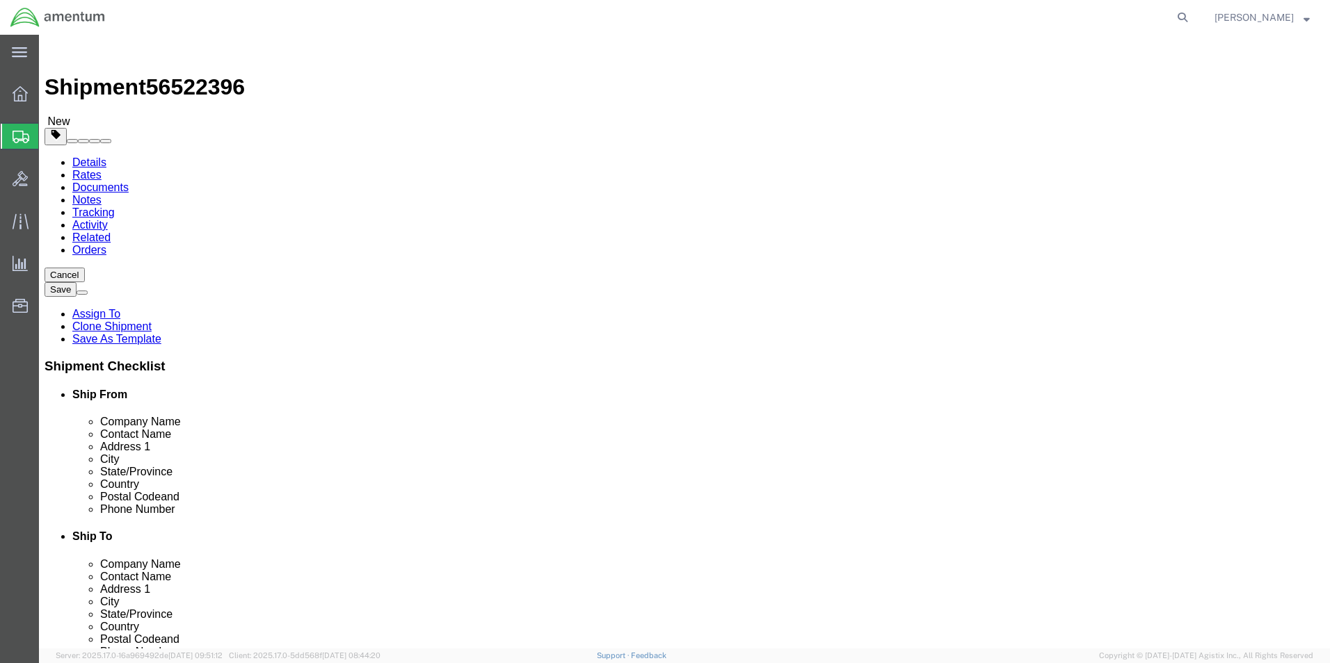
type input "demi"
select select "49938"
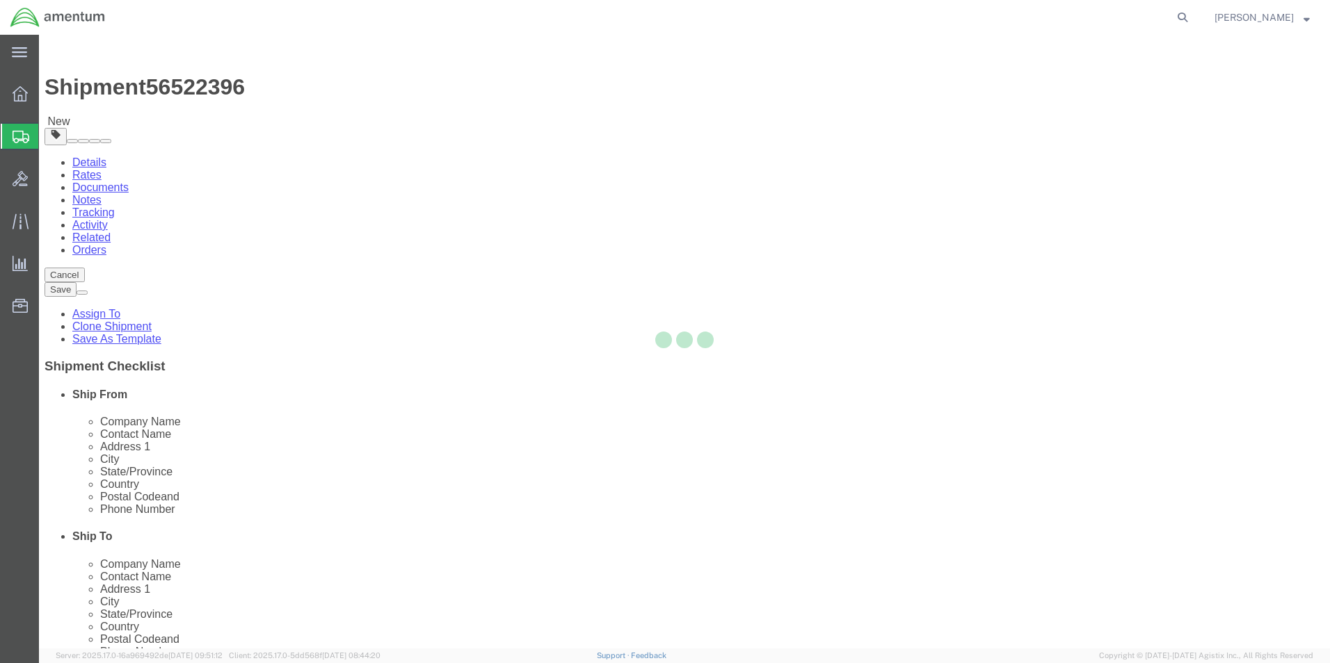
type input "88030"
type input "[PHONE_NUMBER]"
type input "[PERSON_NAME][EMAIL_ADDRESS][DOMAIN_NAME]"
select select "NM"
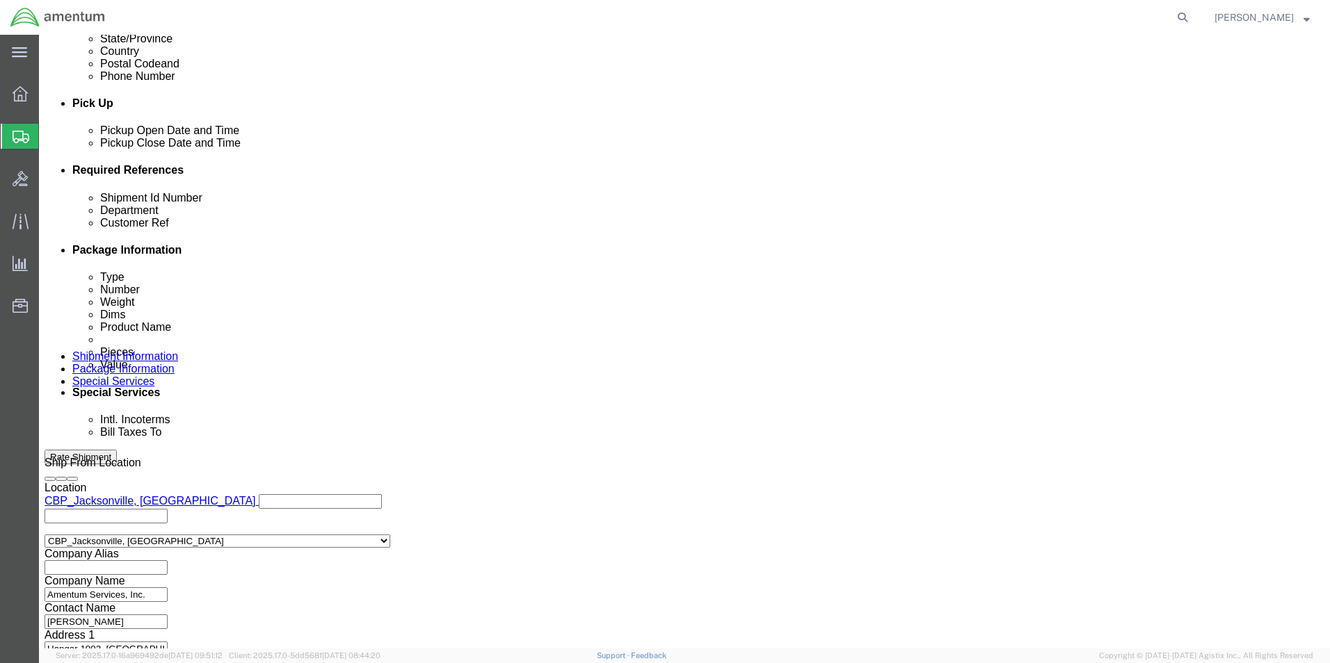
scroll to position [580, 0]
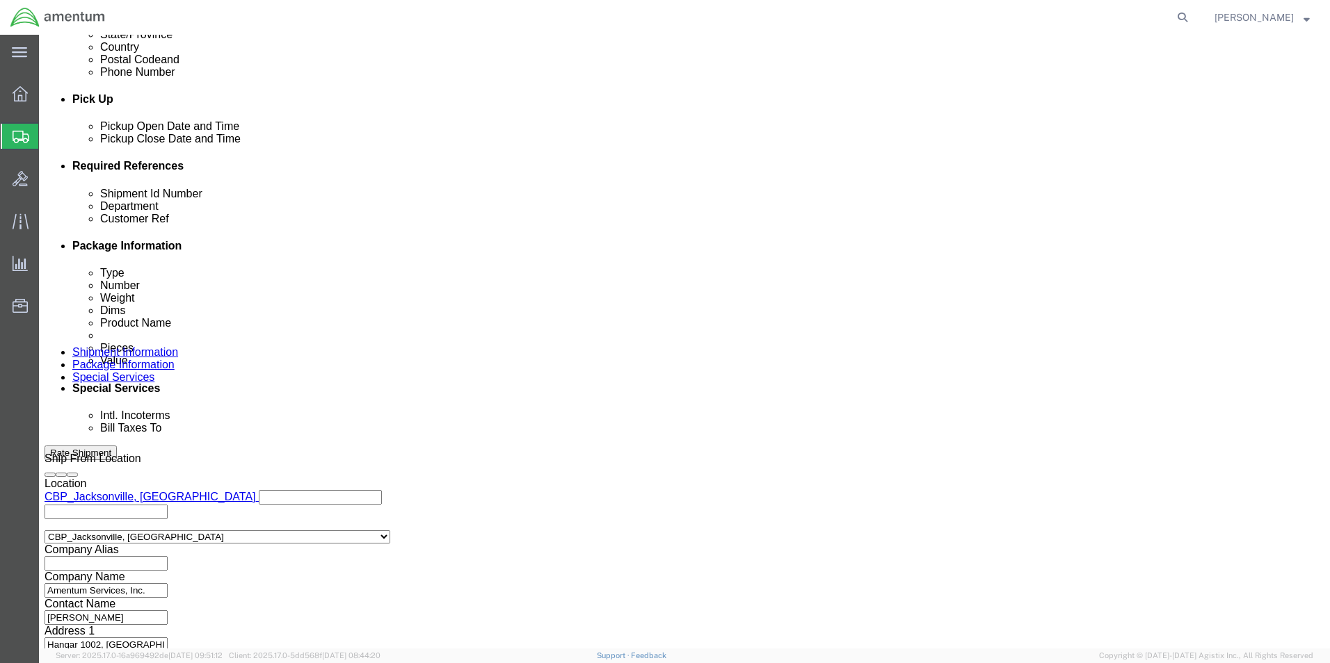
click button "Continue"
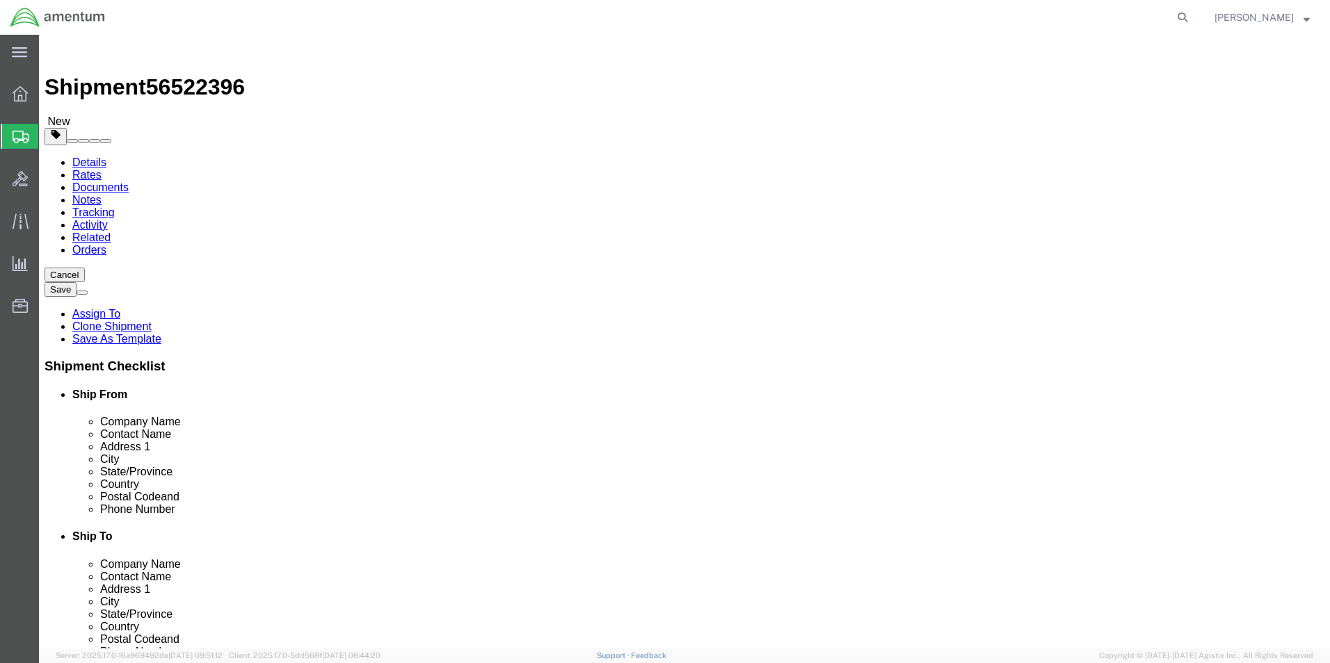
click button "Rate Shipment"
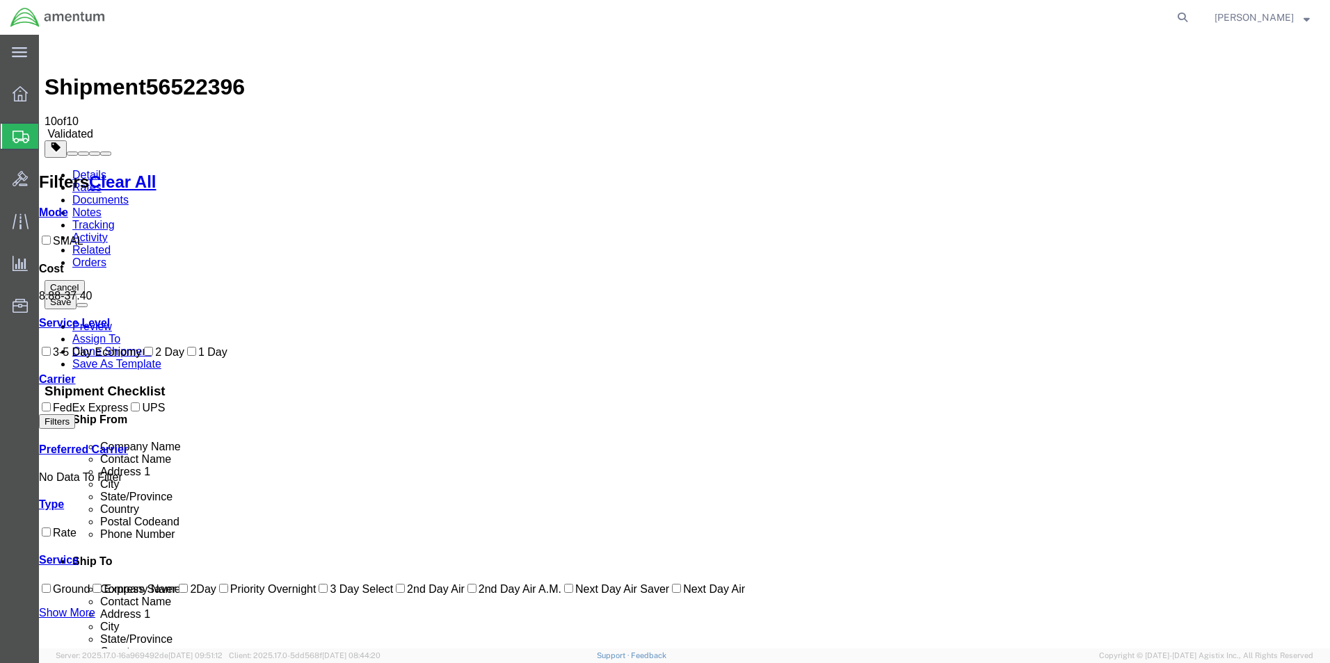
drag, startPoint x: 841, startPoint y: 195, endPoint x: 844, endPoint y: 202, distance: 7.8
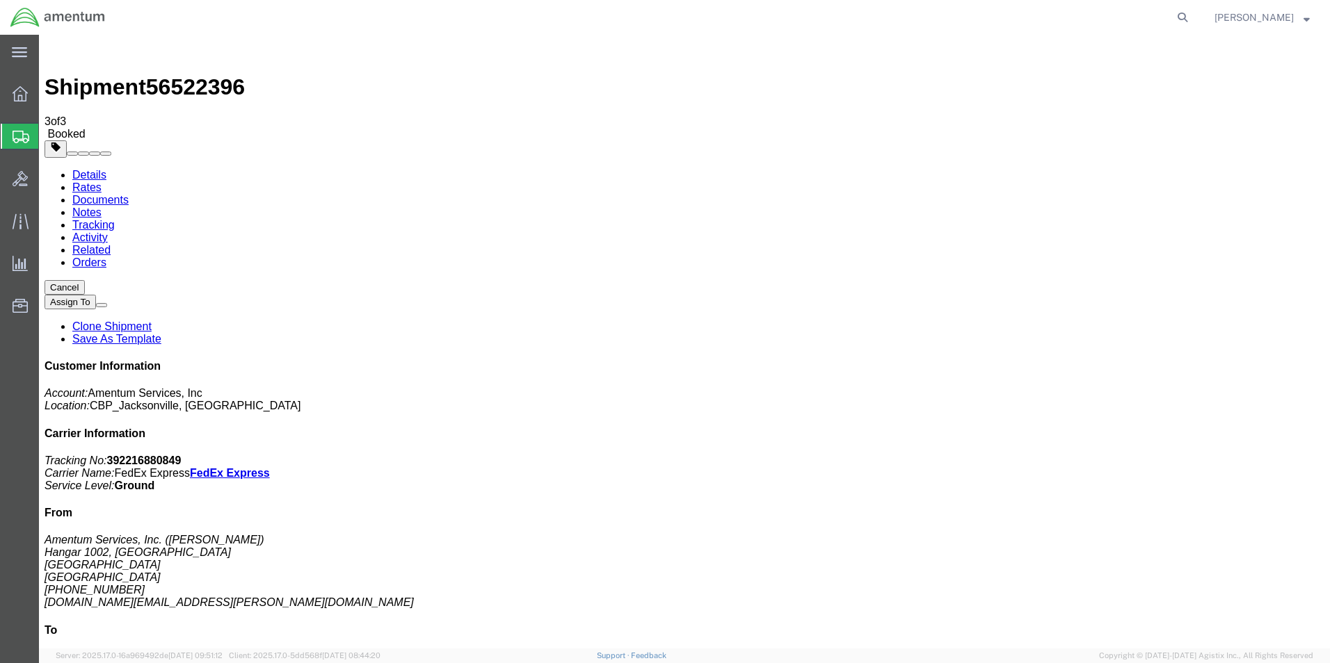
click at [152, 321] on link "Clone Shipment" at bounding box center [111, 327] width 79 height 12
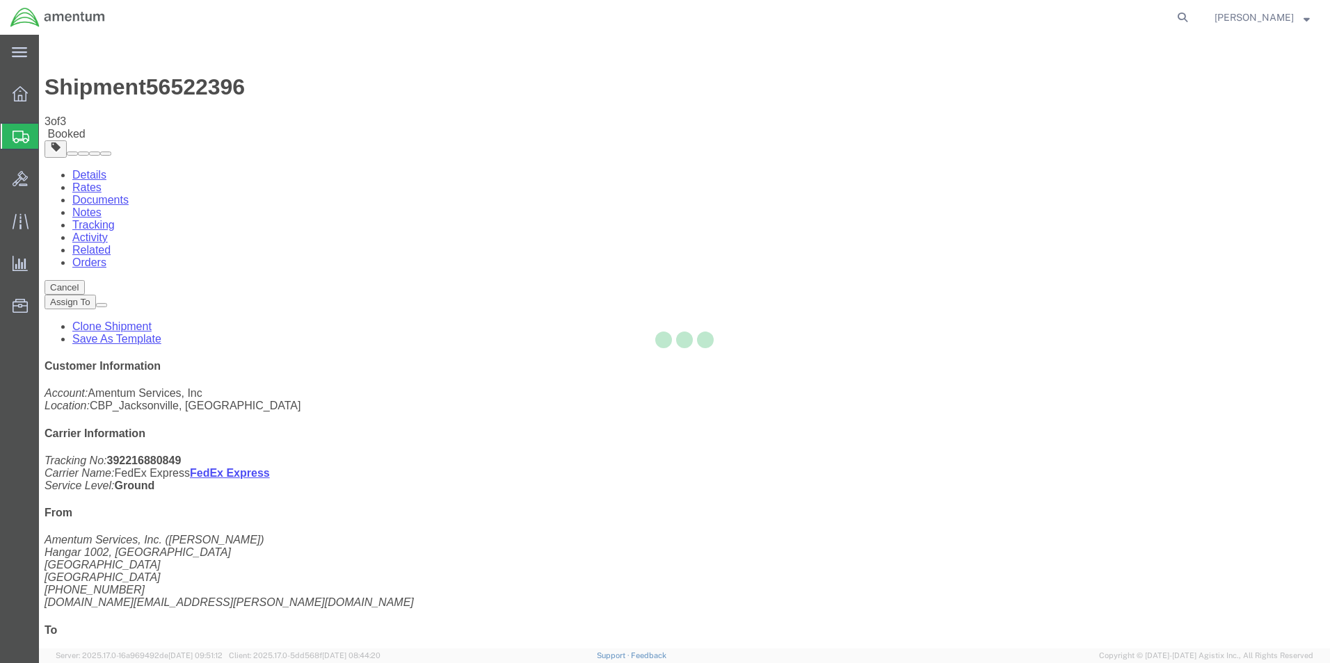
select select "49930"
select select "49938"
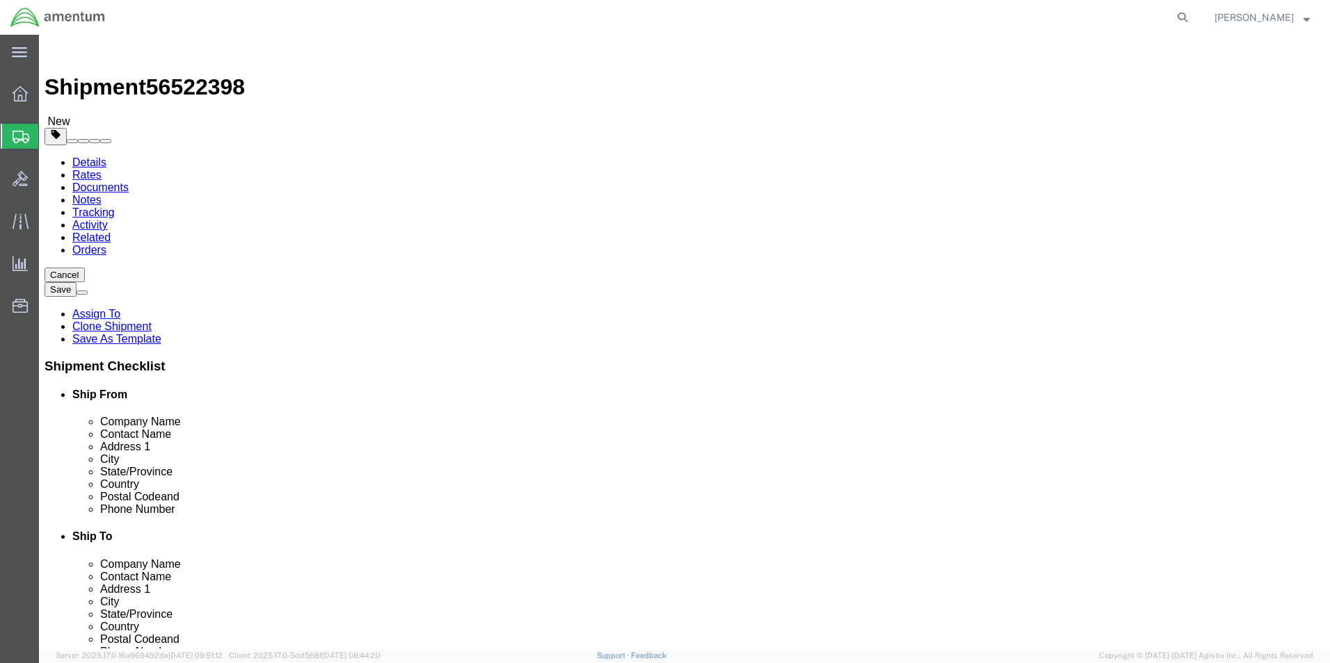
type input "m"
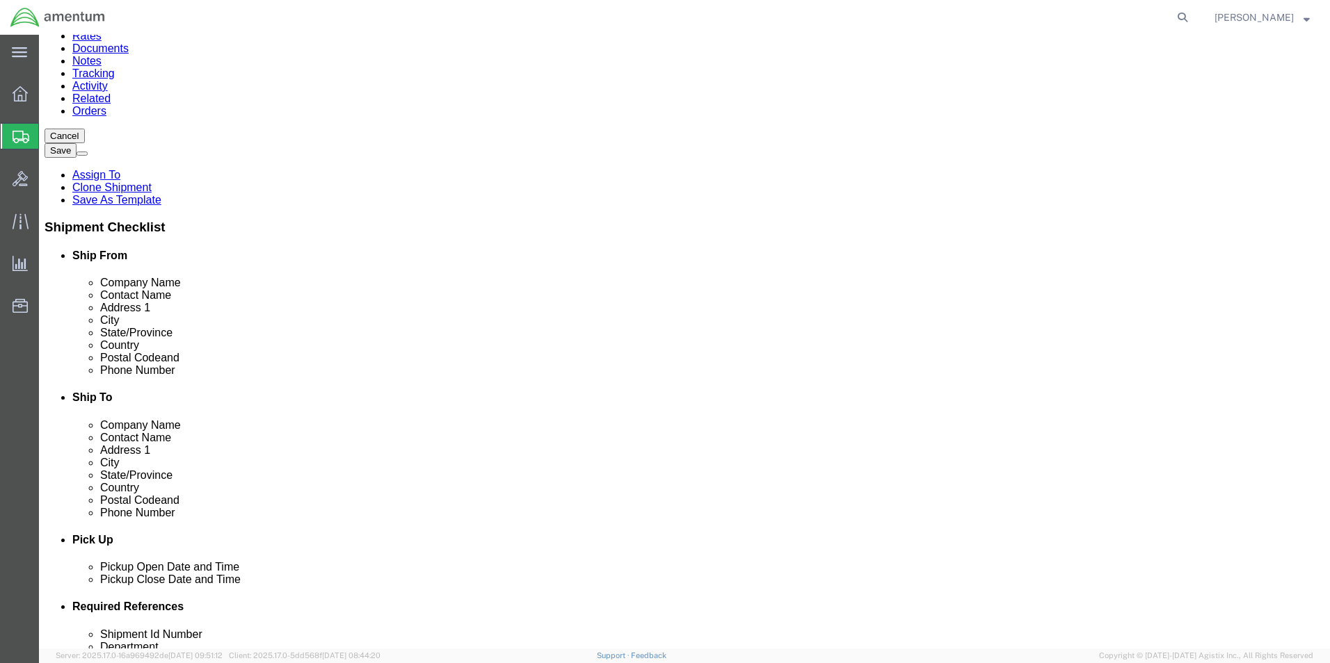
type input "m"
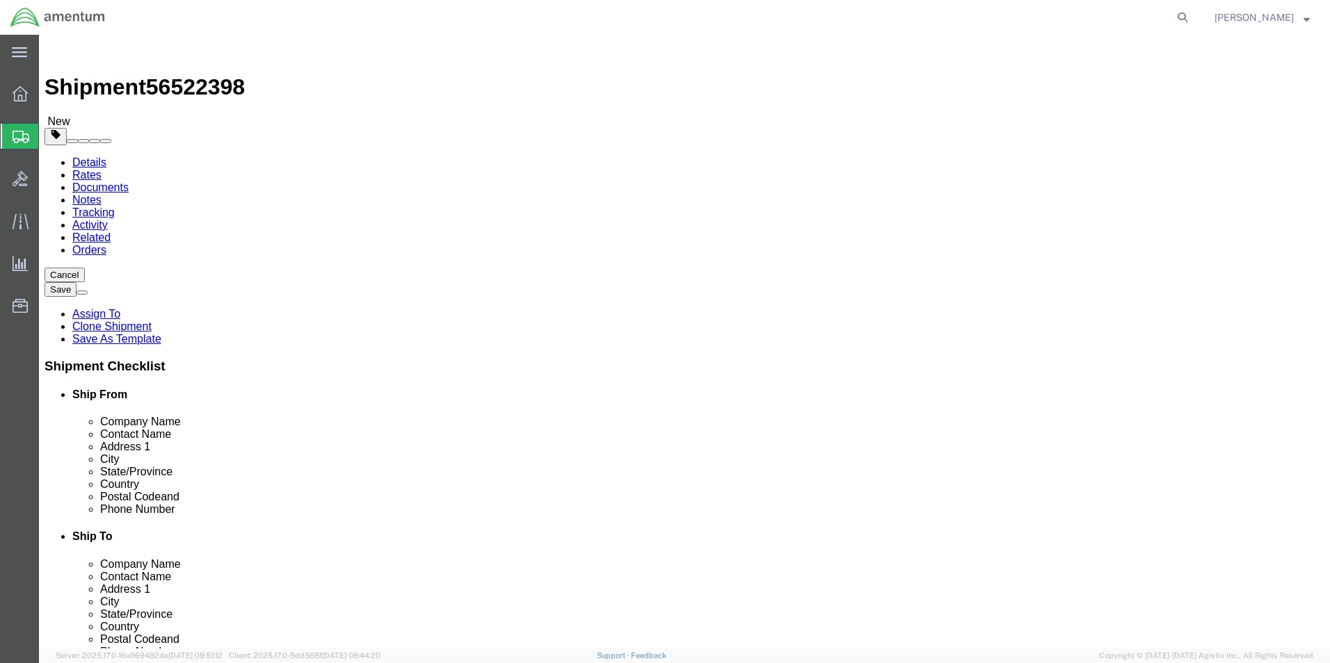
click input "[PERSON_NAME]"
drag, startPoint x: 701, startPoint y: 282, endPoint x: 650, endPoint y: 282, distance: 50.8
click div "Contact Name [PERSON_NAME]"
type input "[PERSON_NAME]"
drag, startPoint x: 797, startPoint y: 308, endPoint x: 775, endPoint y: 336, distance: 35.2
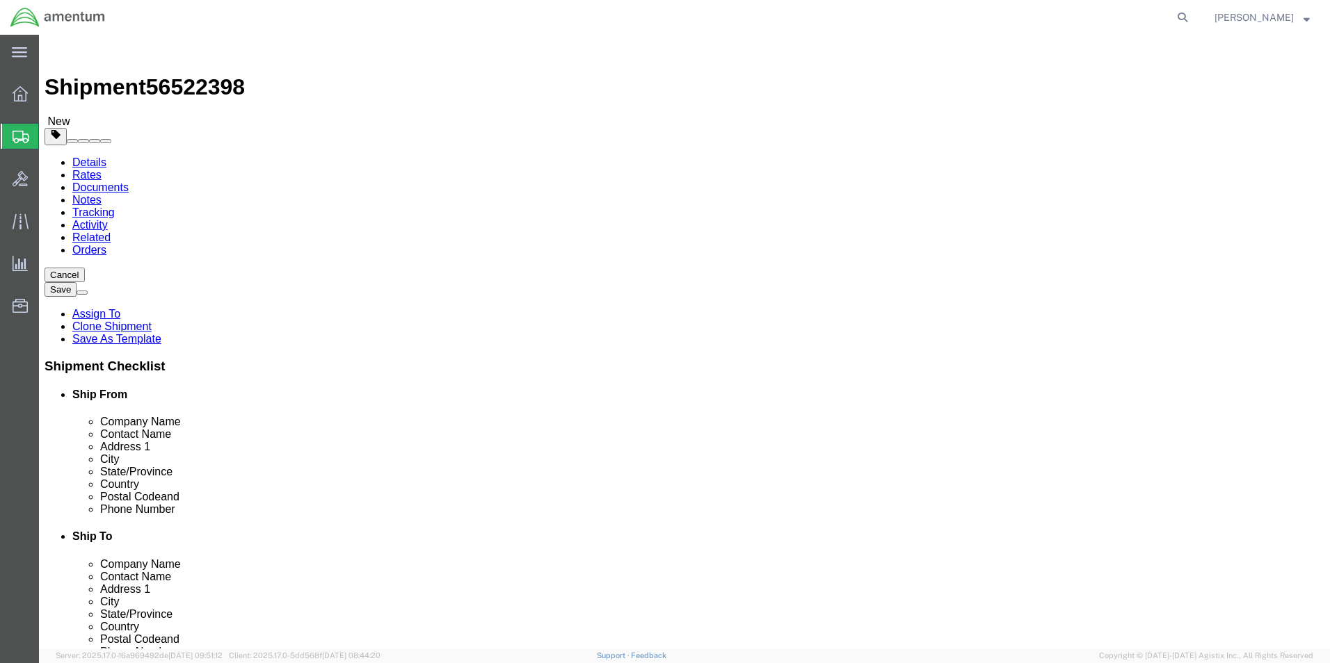
click p "- Amentum Services, Inc - ([PERSON_NAME] / [PERSON_NAME]) [STREET_ADDRESS][US_S…"
select select
type input "04468"
checkbox input "false"
select select "ME"
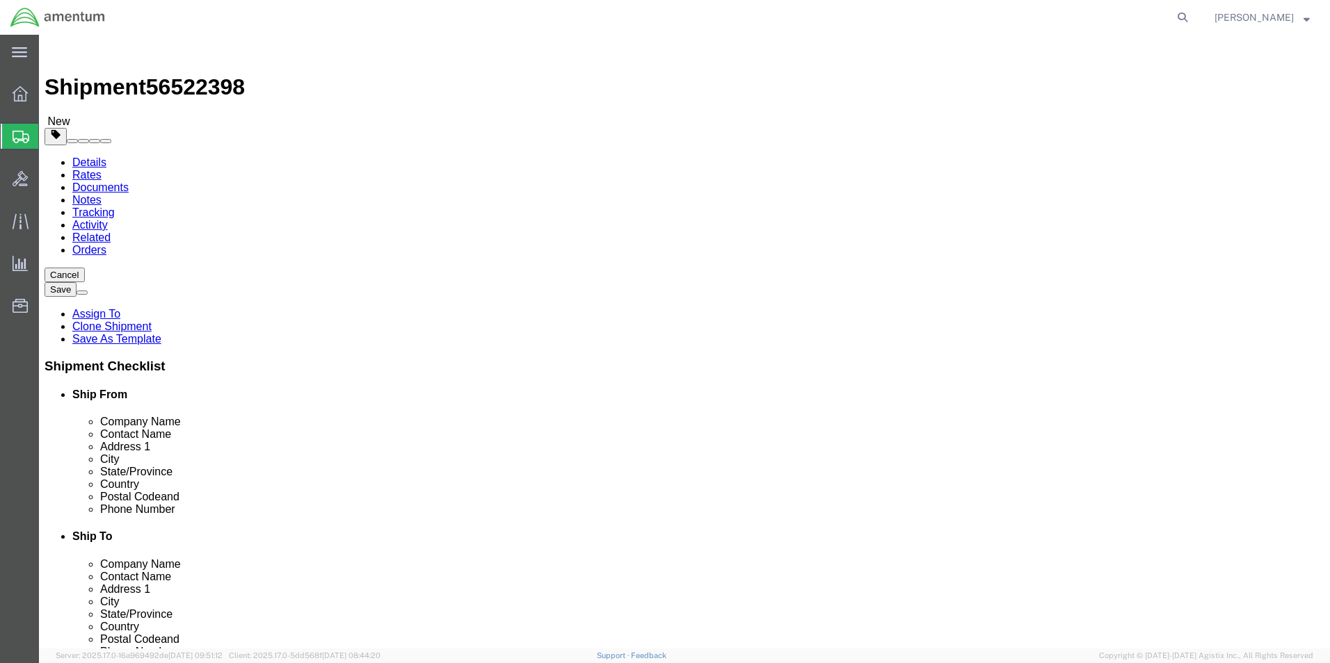
type input "[PERSON_NAME] / [PERSON_NAME]"
click input "text"
type input "5183247057"
click input "text"
paste input "[PERSON_NAME][EMAIL_ADDRESS][PERSON_NAME][DOMAIN_NAME]"
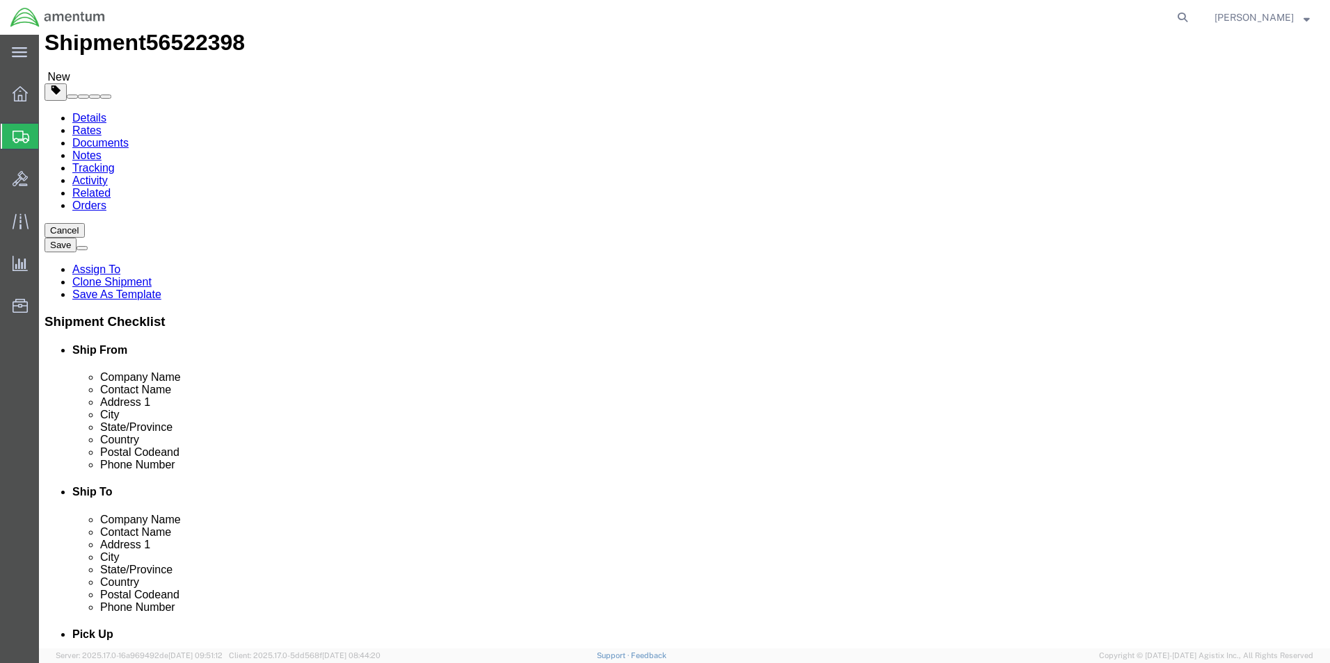
scroll to position [70, 0]
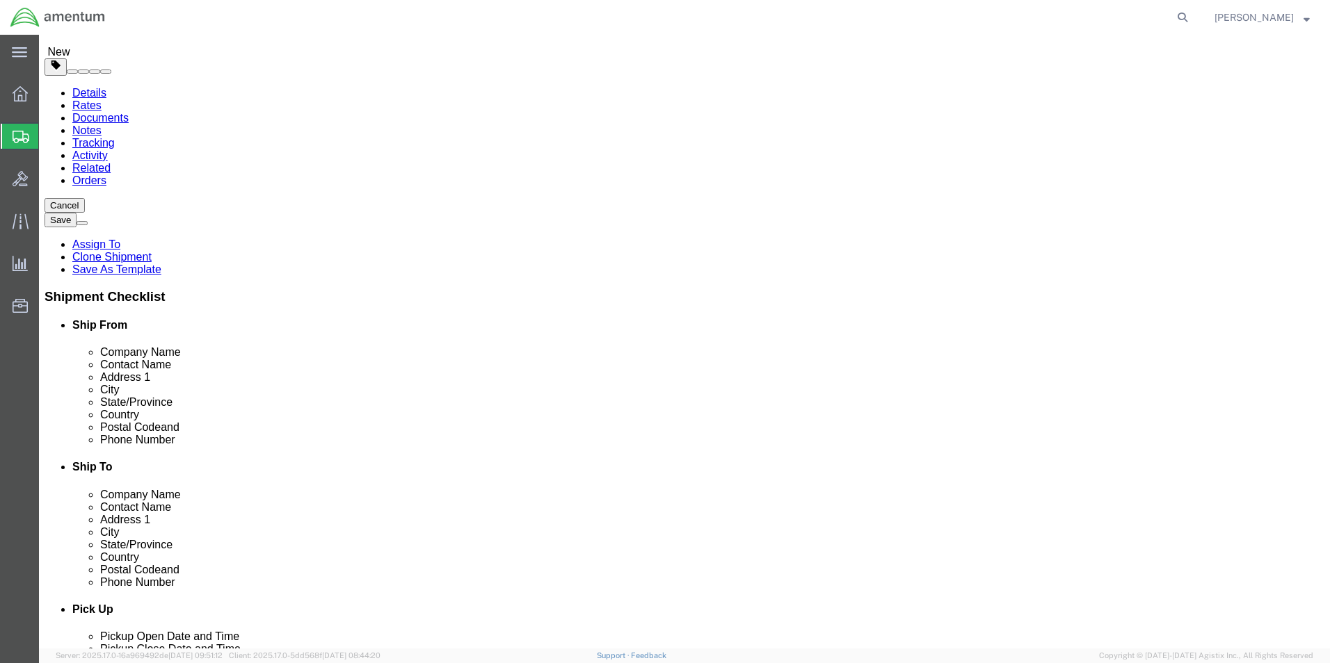
type input "[PERSON_NAME][EMAIL_ADDRESS][PERSON_NAME][DOMAIN_NAME]"
click input "checkbox"
click div
click input "checkbox"
checkbox input "true"
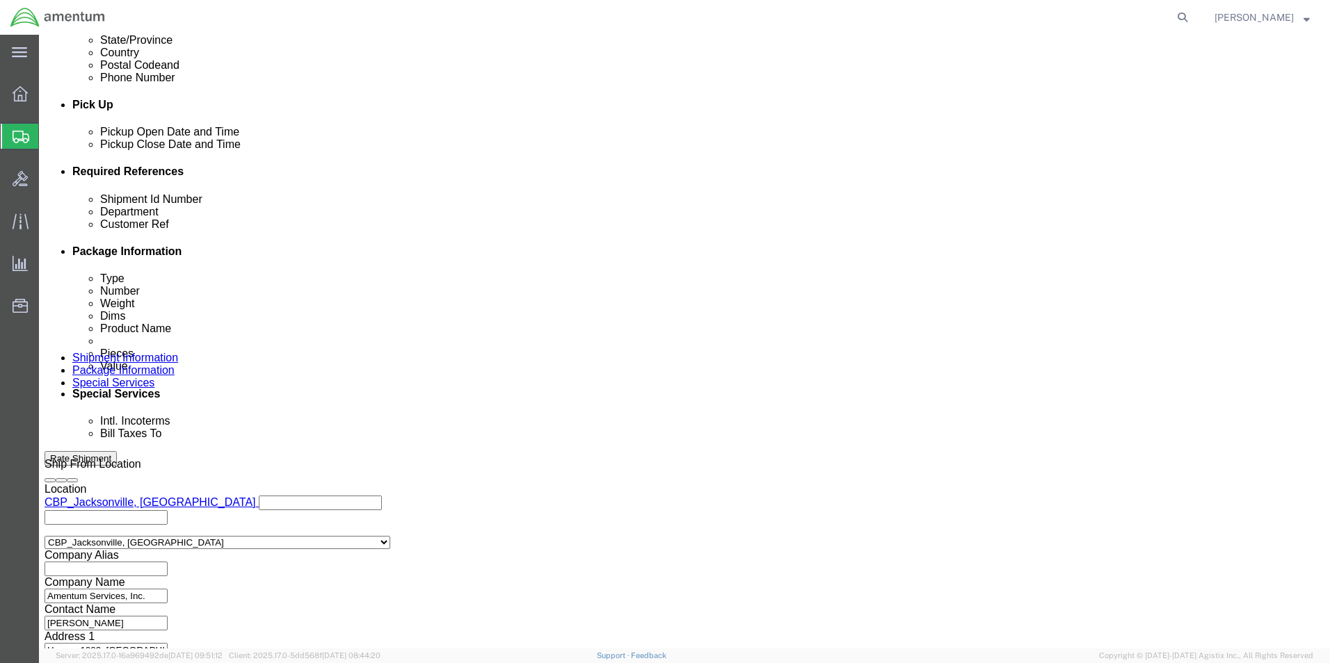
scroll to position [580, 0]
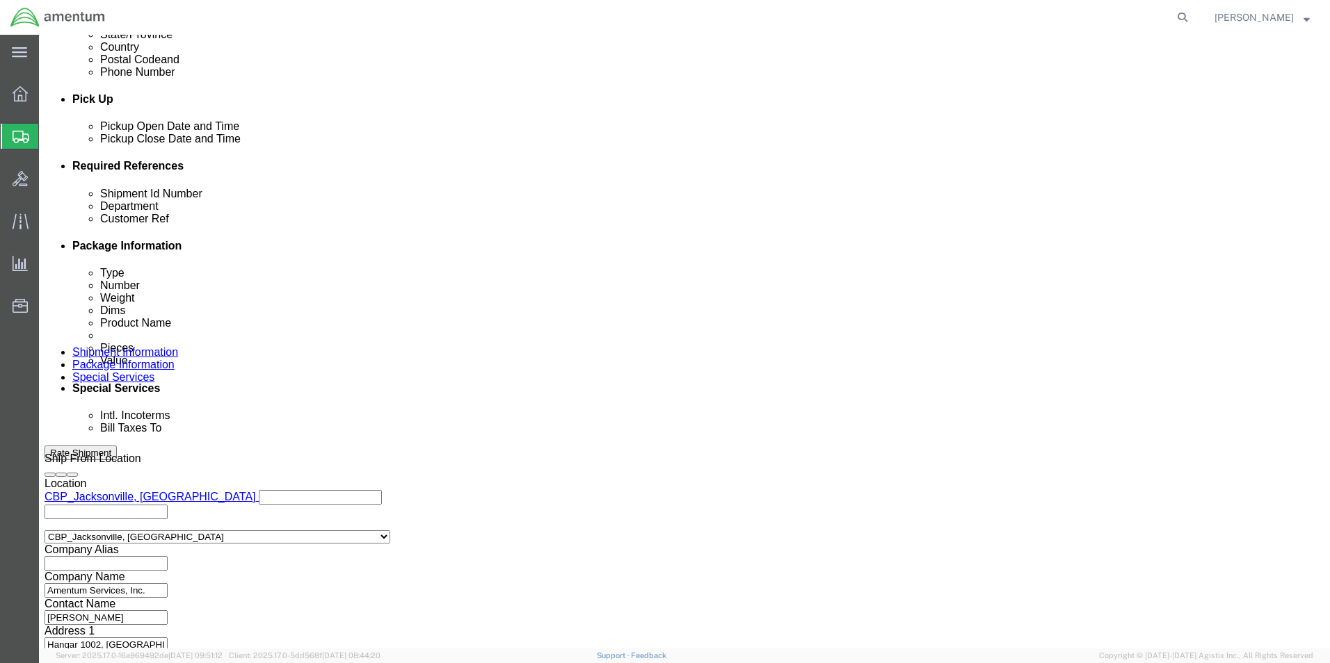
click button "Continue"
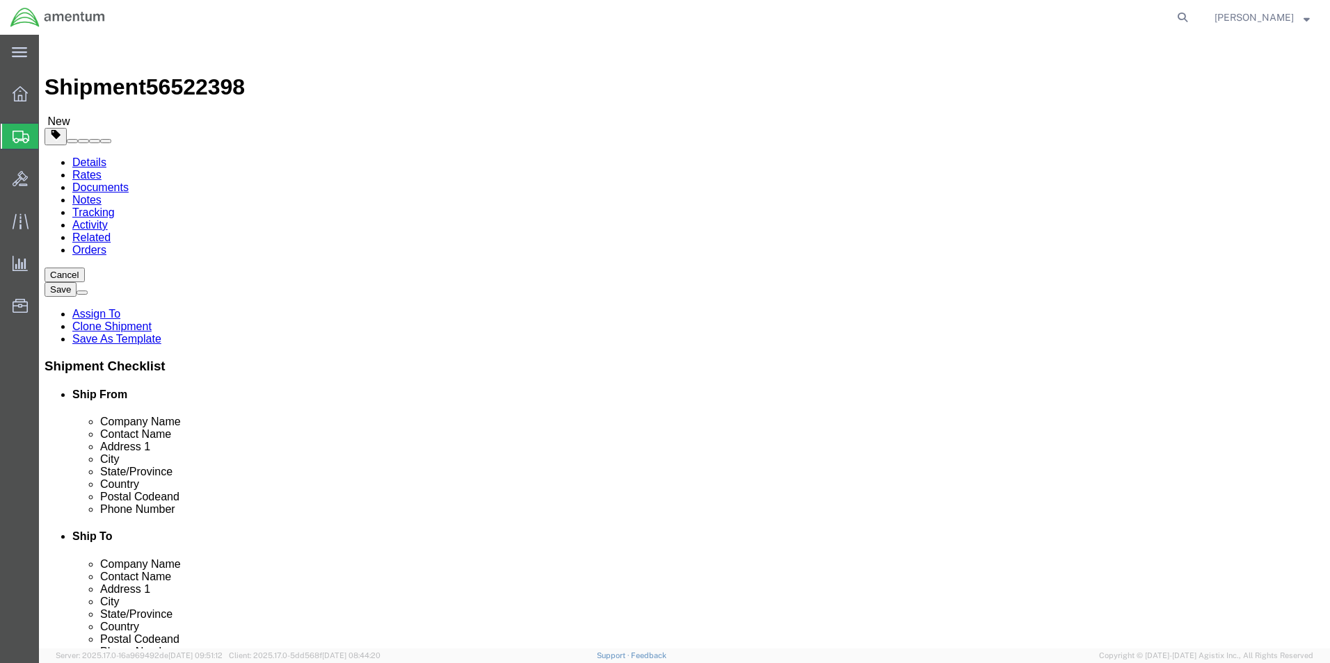
drag, startPoint x: 223, startPoint y: 293, endPoint x: 127, endPoint y: 289, distance: 96.8
click div "Dimensions Length 8.00 x Width 8.00 x Height 6.00 Select cm ft in"
type input "11"
type input "7"
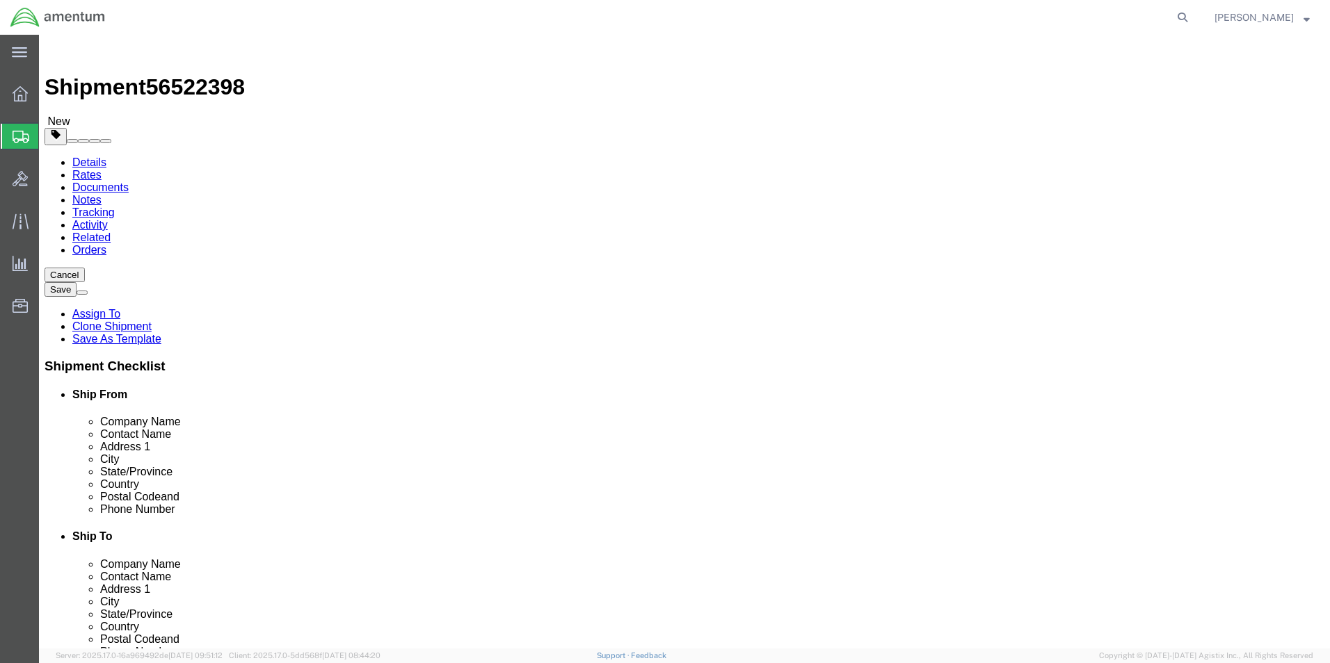
click input "6.00"
type input "3.00"
click button "Rate Shipment"
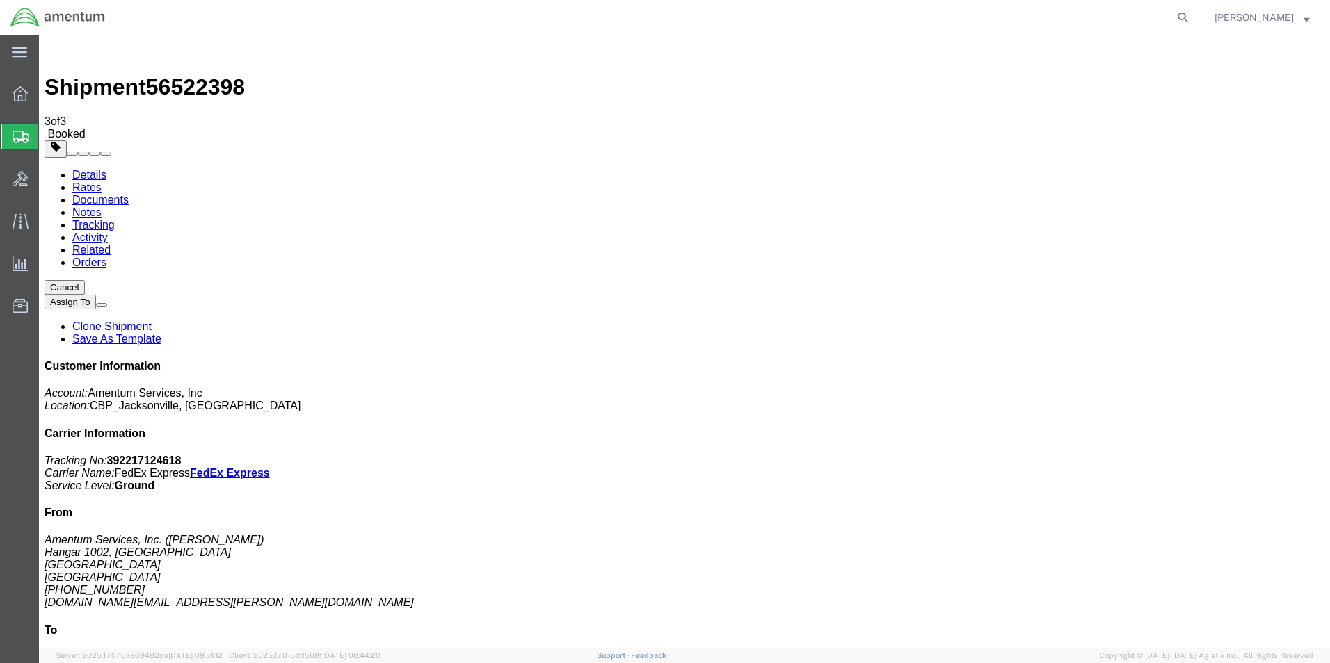
drag, startPoint x: 138, startPoint y: 245, endPoint x: 661, endPoint y: 300, distance: 525.2
click at [152, 321] on link "Clone Shipment" at bounding box center [111, 327] width 79 height 12
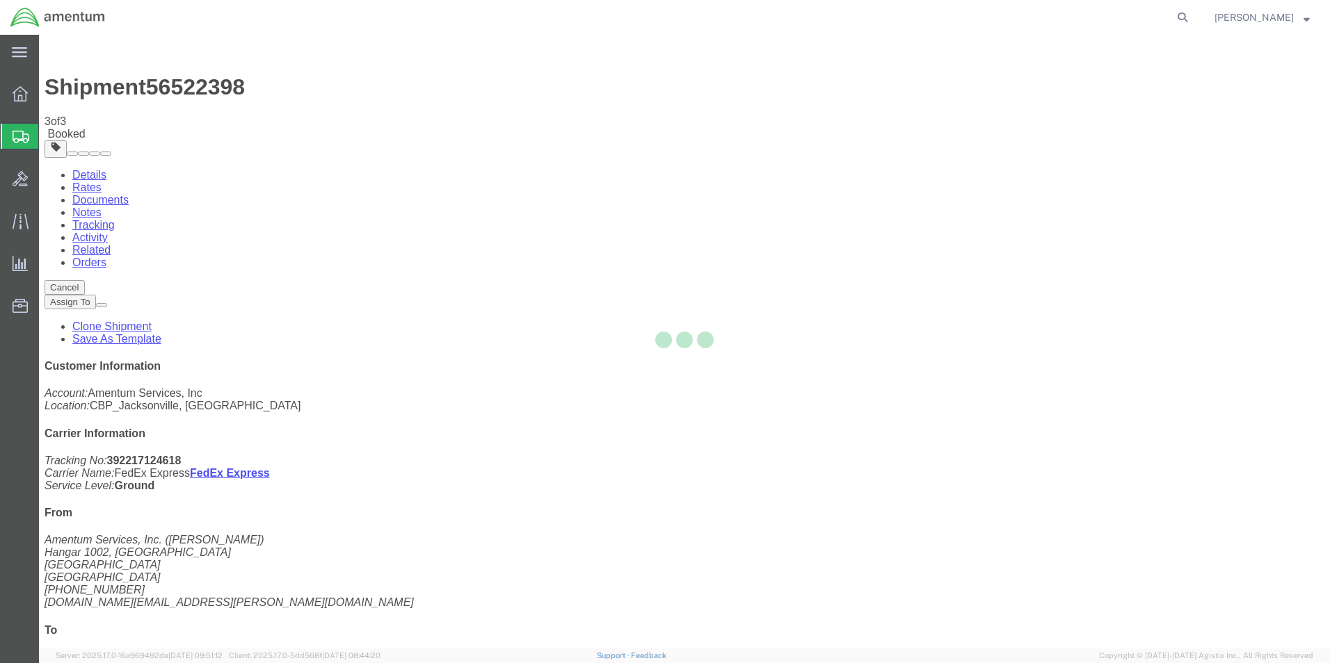
select select "49930"
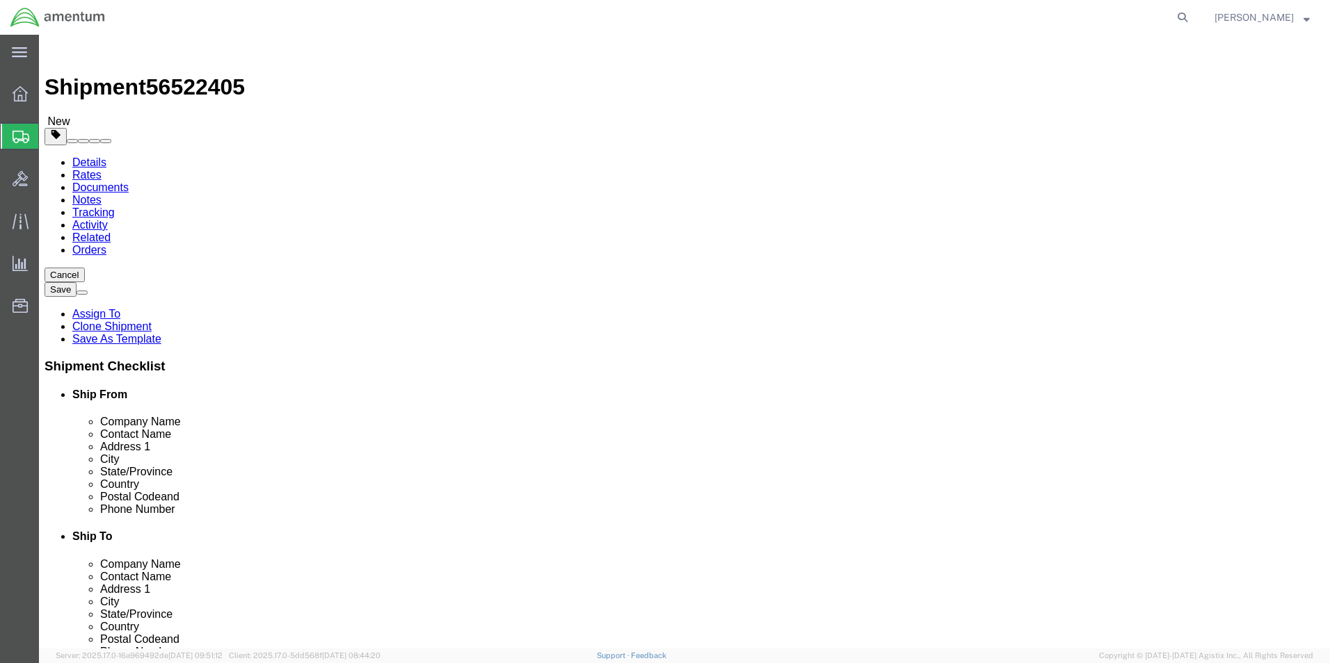
type input "wrs"
select select "49942"
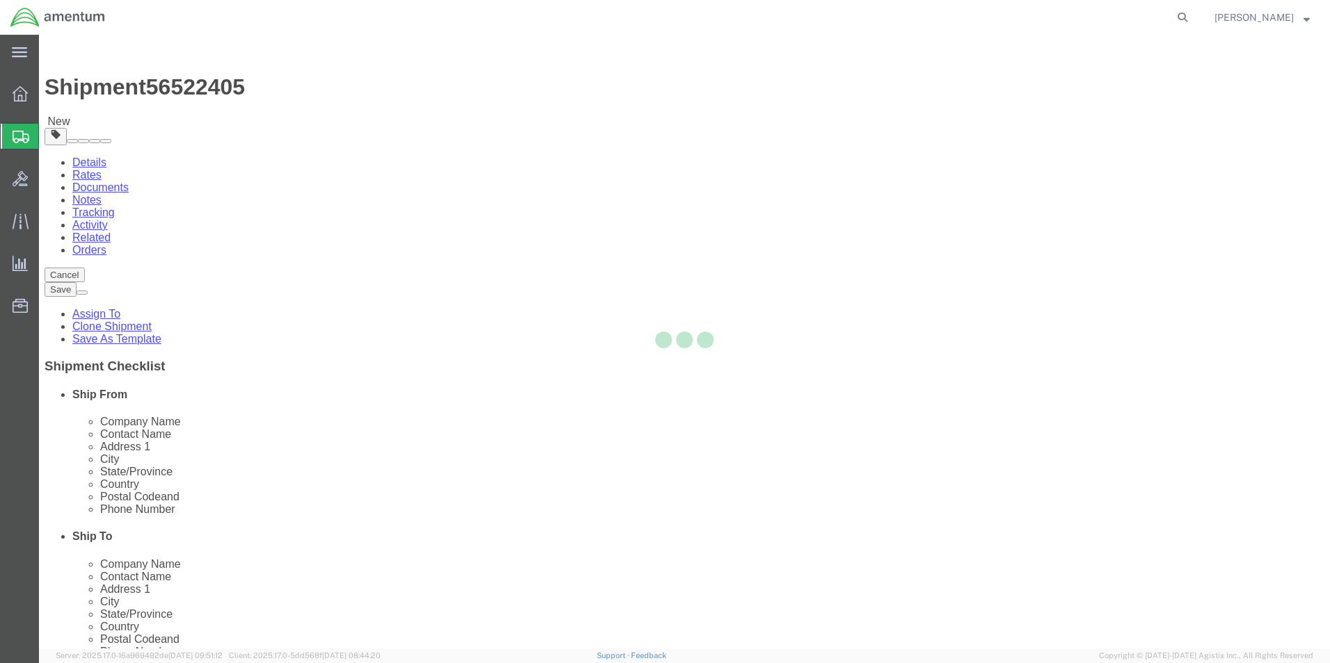
type input "92518"
type input "[PHONE_NUMBER]"
type input "7002"
type input "[EMAIL_ADDRESS][PERSON_NAME][DOMAIN_NAME]"
select select "CA"
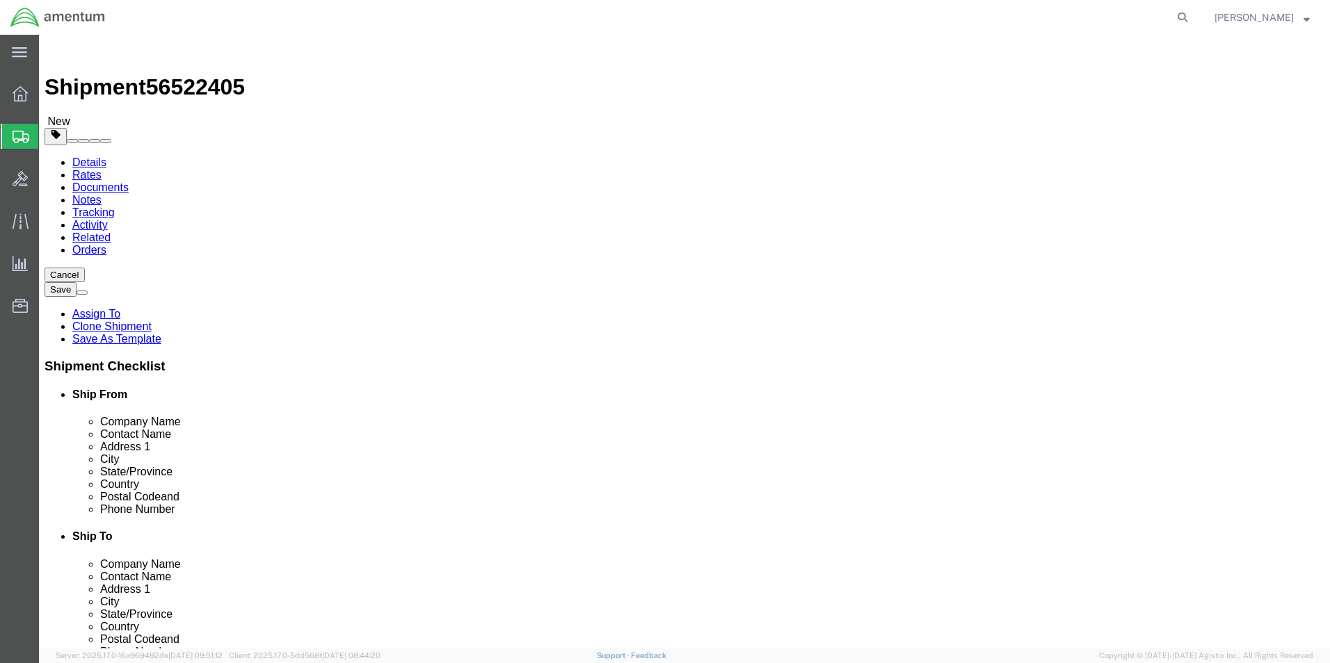
type input "wsd"
select select "49946"
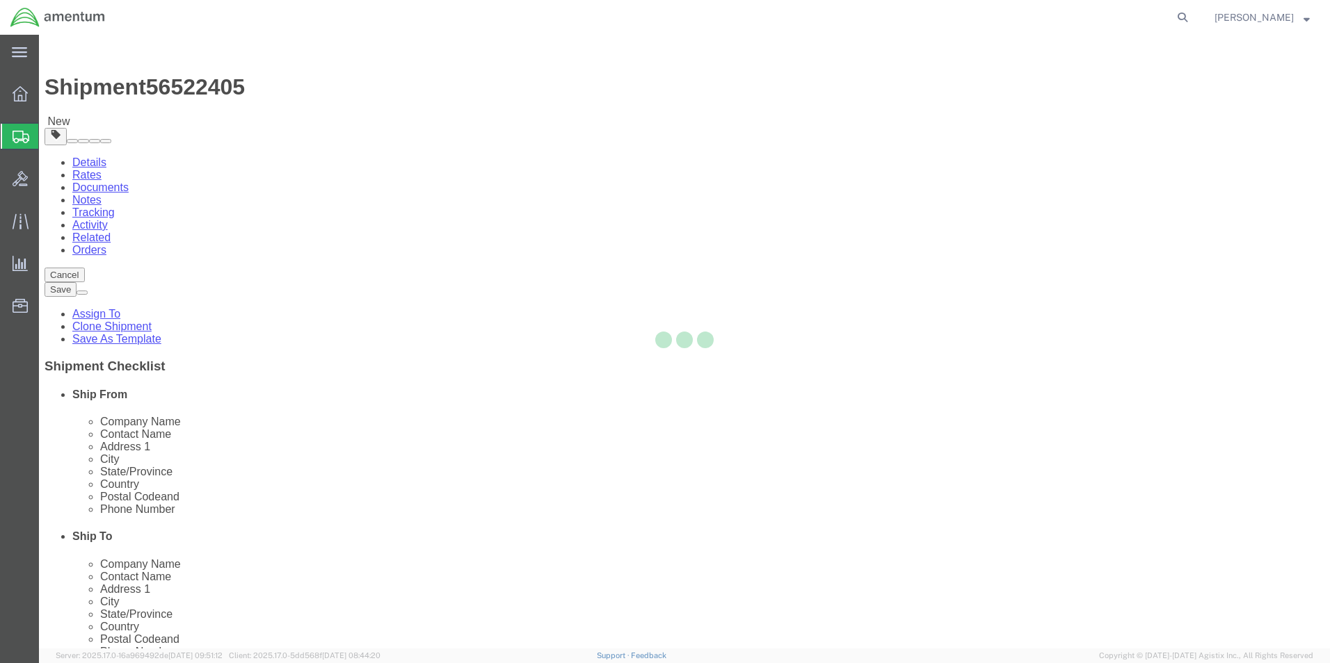
type input "92135-7013"
type input "[PHONE_NUMBER]"
type input "3017"
type input "[PERSON_NAME][EMAIL_ADDRESS][PERSON_NAME][DOMAIN_NAME]"
select select "CA"
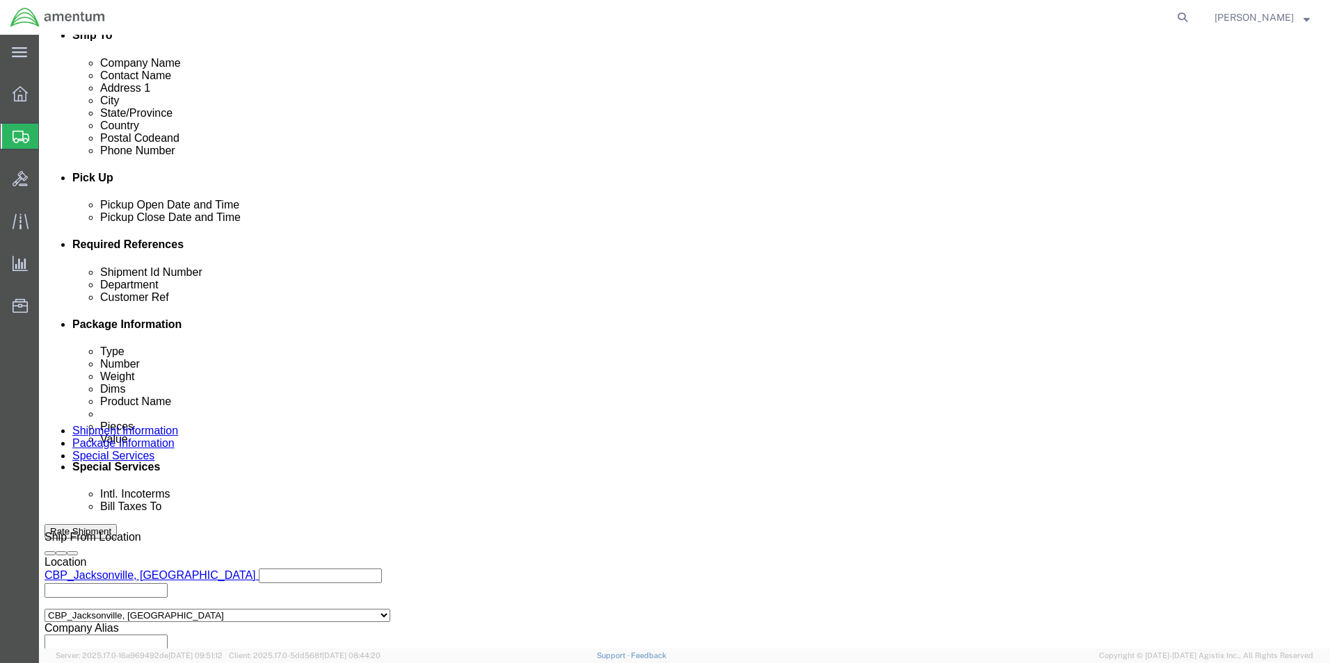
scroll to position [580, 0]
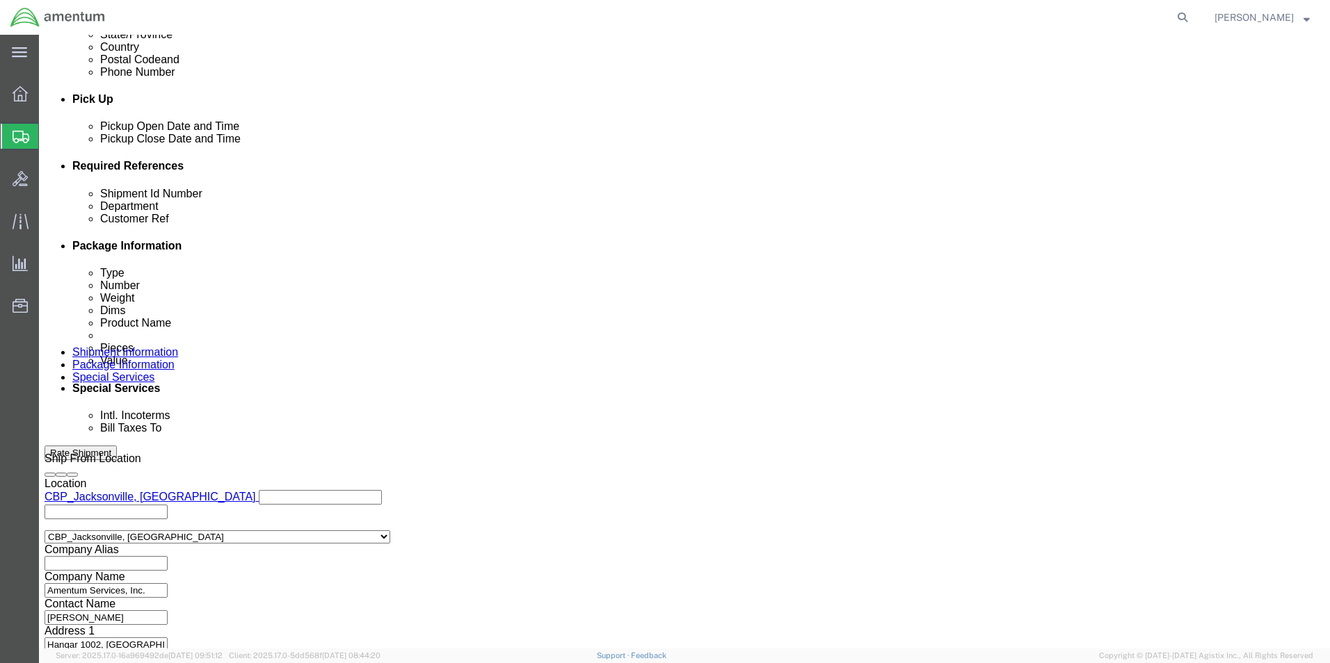
click button "Continue"
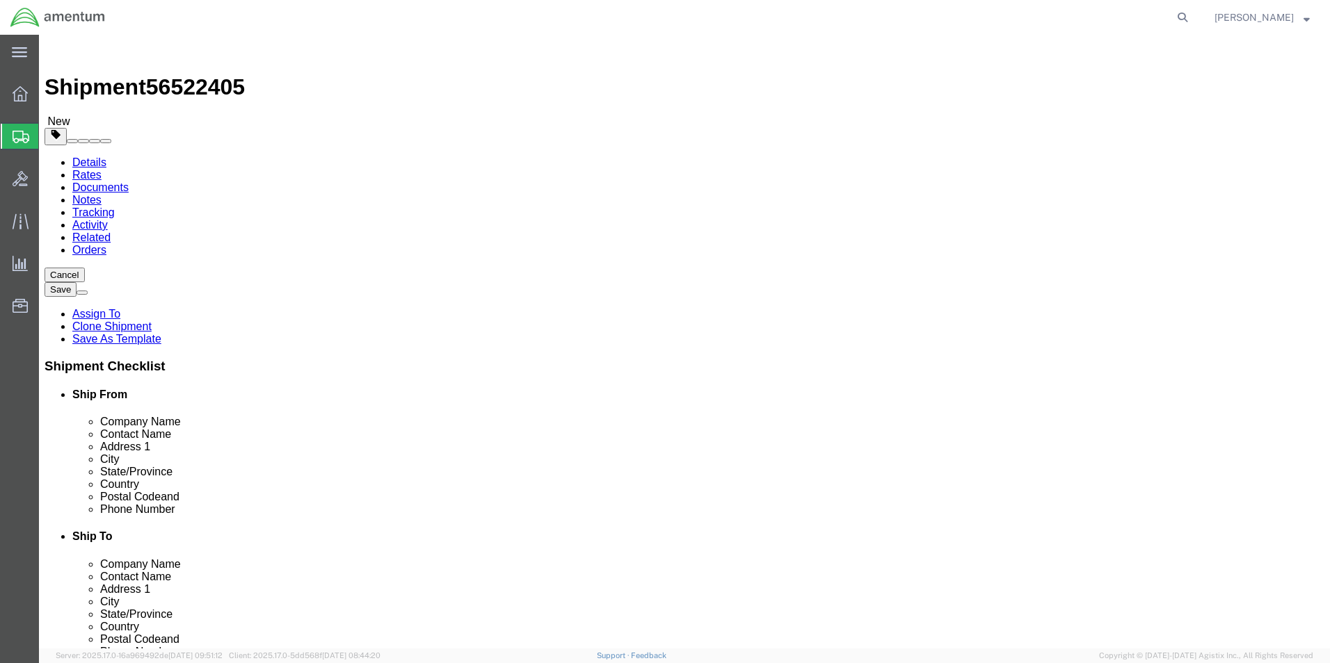
drag, startPoint x: 177, startPoint y: 290, endPoint x: 129, endPoint y: 287, distance: 48.1
click div "Dimensions Length 11.00 x Width 7.00 x Height 7.00 Select cm ft in"
type input "10"
type input "8"
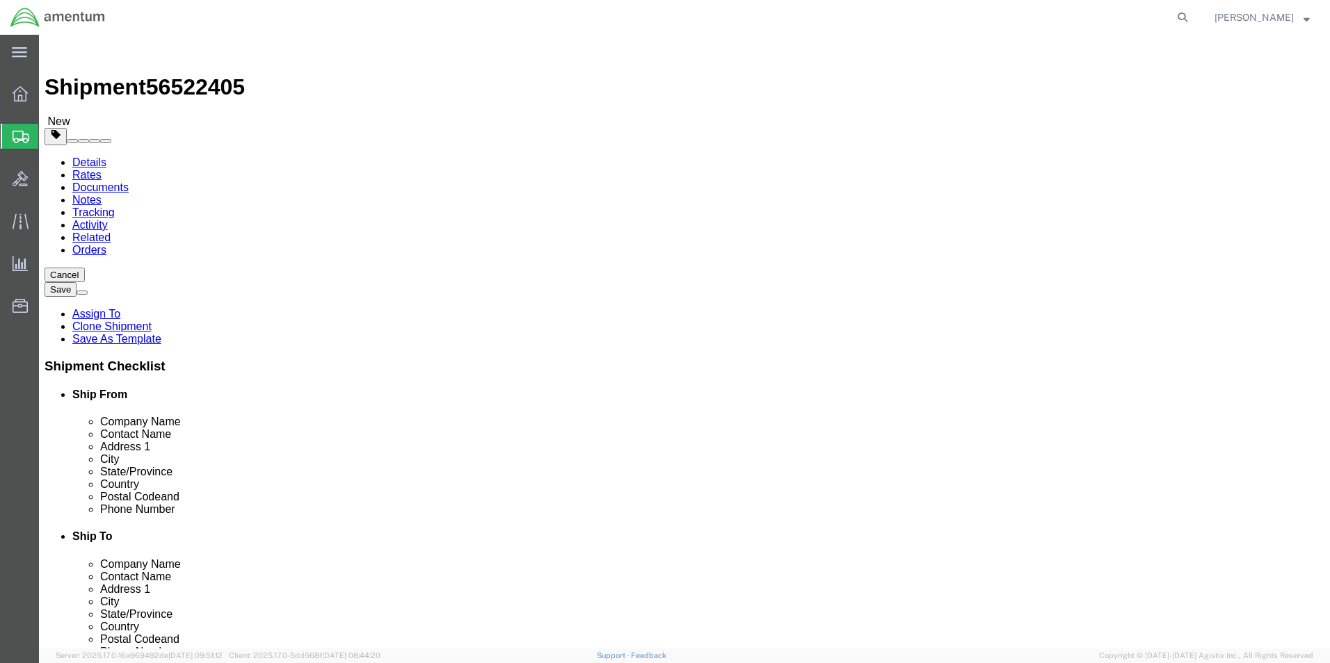
click input "3.00"
type input "6.00"
click button "Rate Shipment"
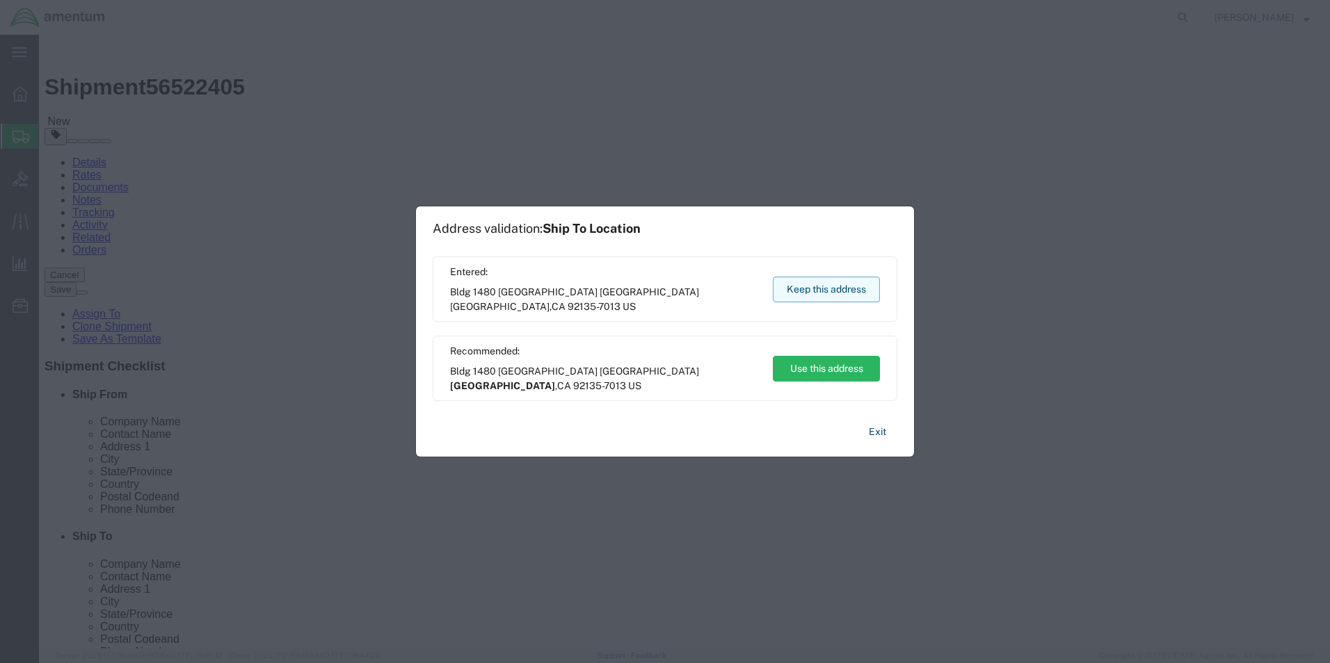
click at [839, 298] on button "Keep this address" at bounding box center [826, 290] width 107 height 26
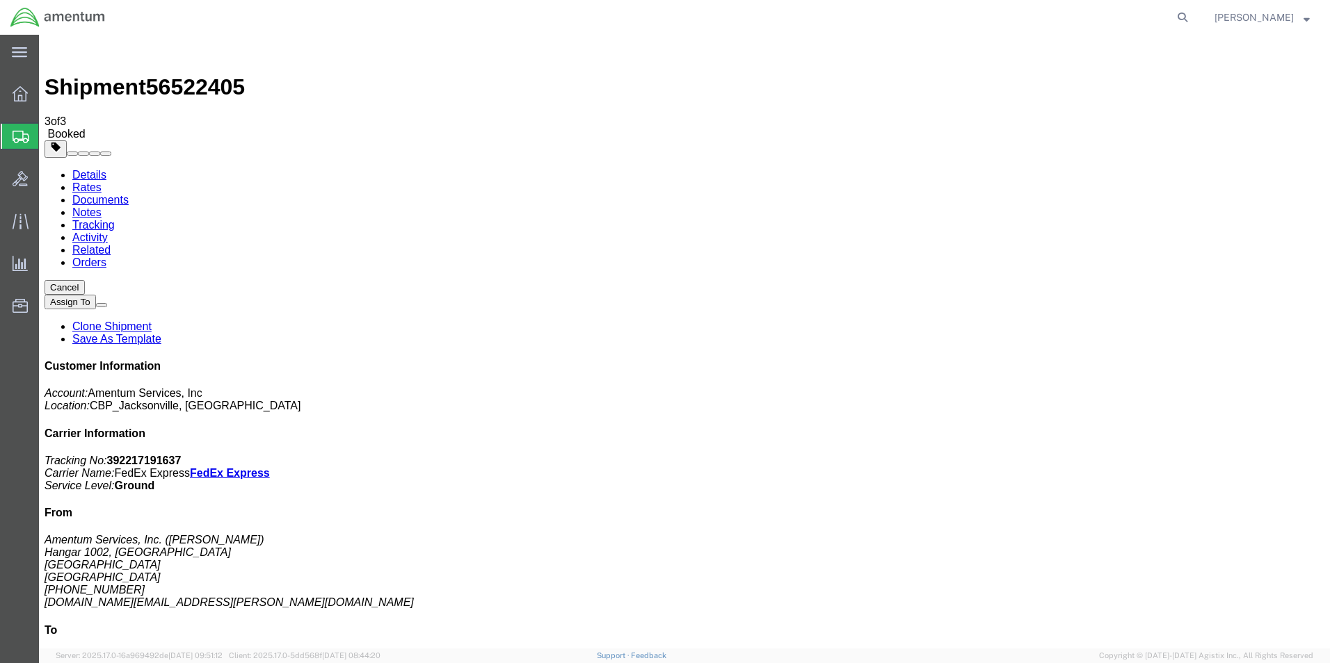
click at [152, 321] on link "Clone Shipment" at bounding box center [111, 327] width 79 height 12
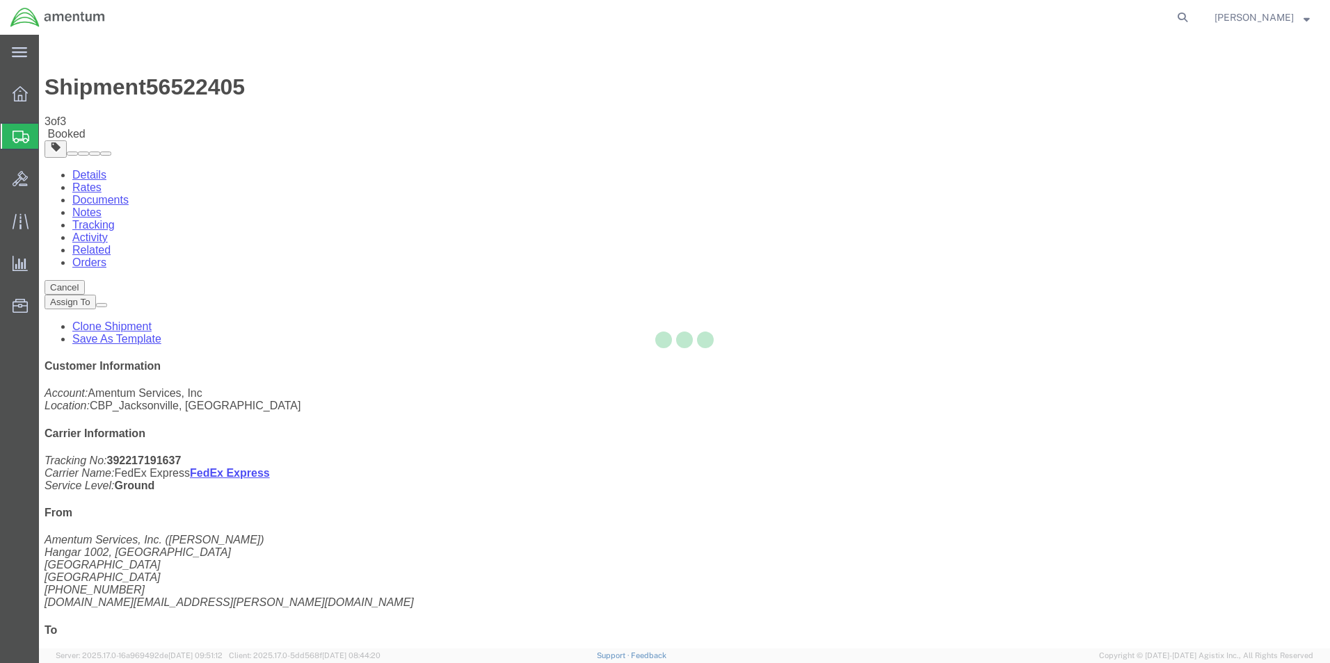
select select "49930"
select select "49946"
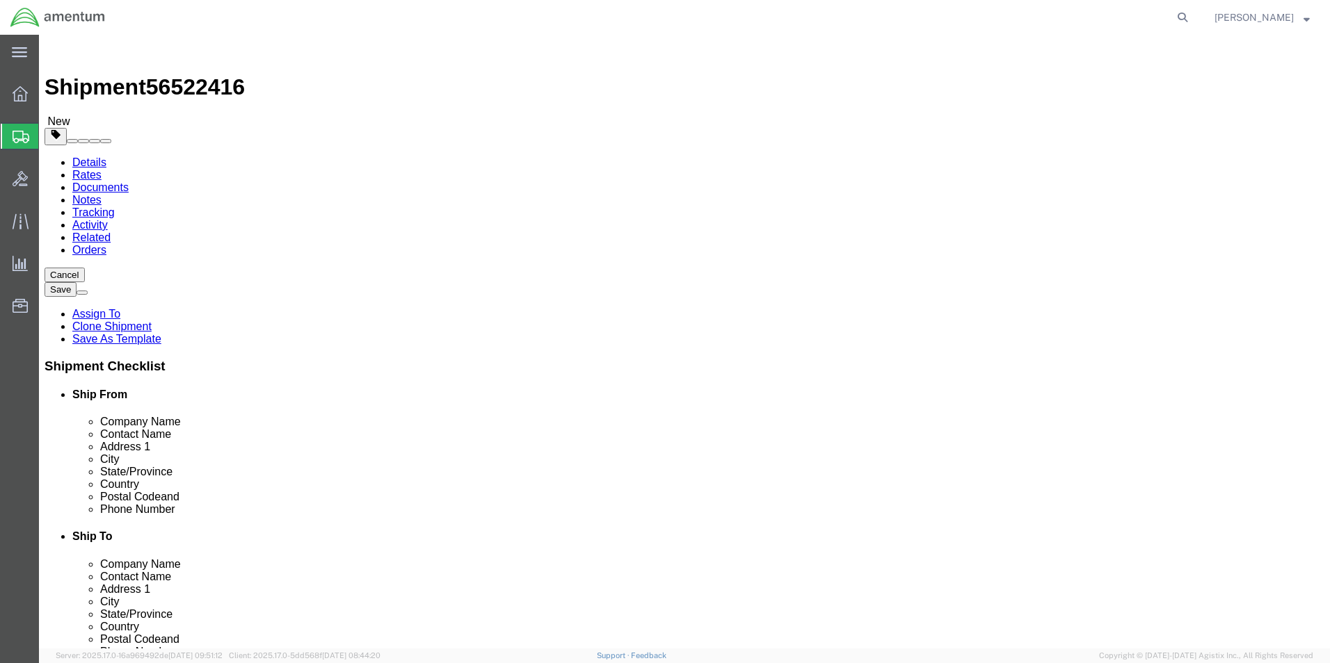
type input "spo"
select select "49928"
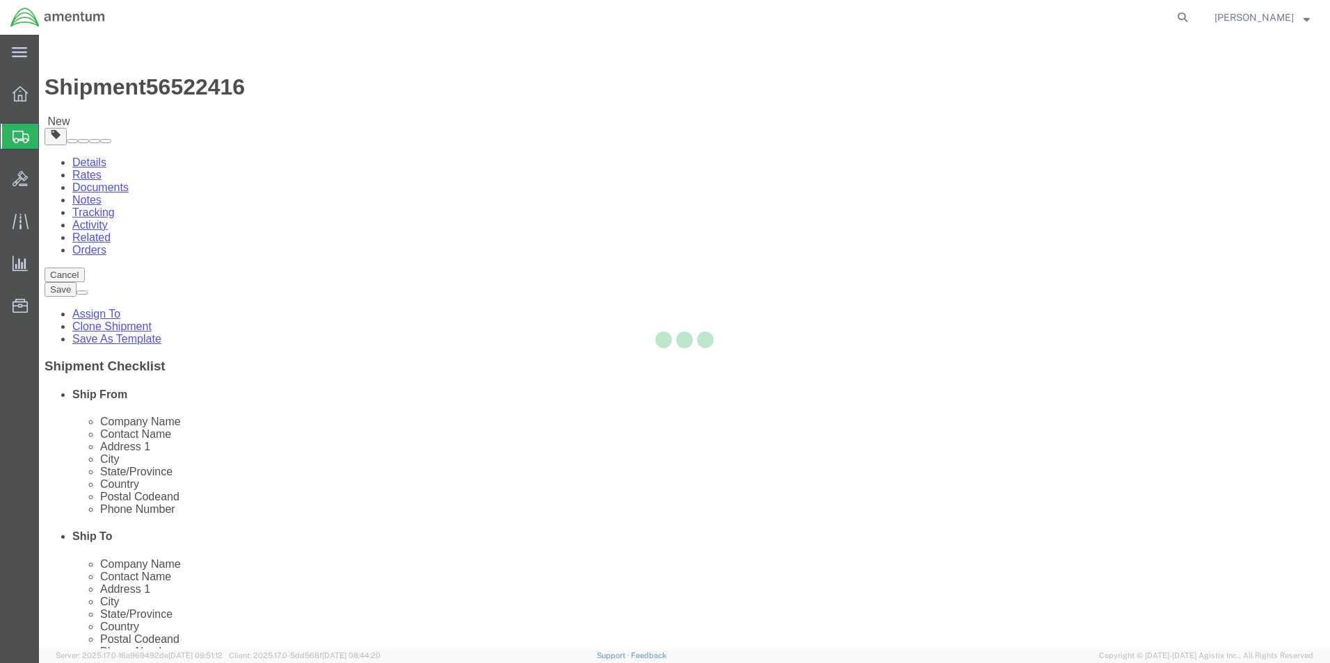
type input "[PERSON_NAME]"
type input "[STREET_ADDRESS][PERSON_NAME]"
type input "[GEOGRAPHIC_DATA], Hangar 32"
type input "[GEOGRAPHIC_DATA]"
type input "99212"
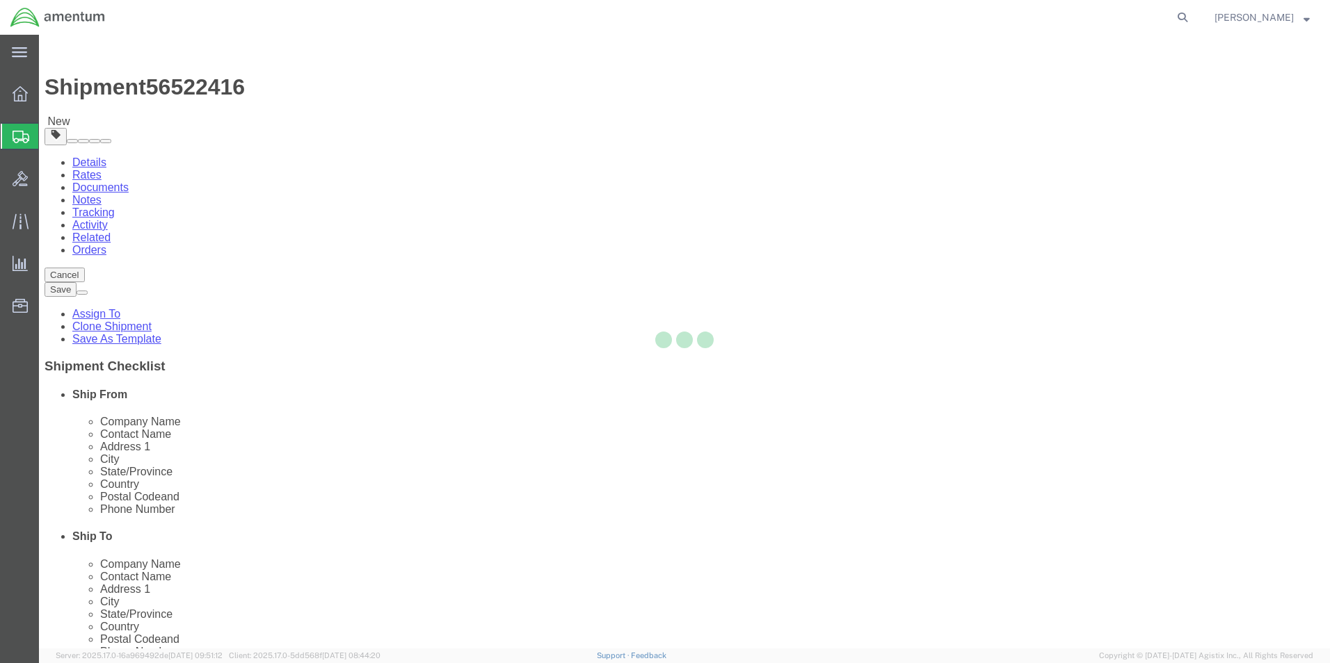
type input "[PHONE_NUMBER]"
type input "[PERSON_NAME][EMAIL_ADDRESS][PERSON_NAME][DOMAIN_NAME]"
select select "WA"
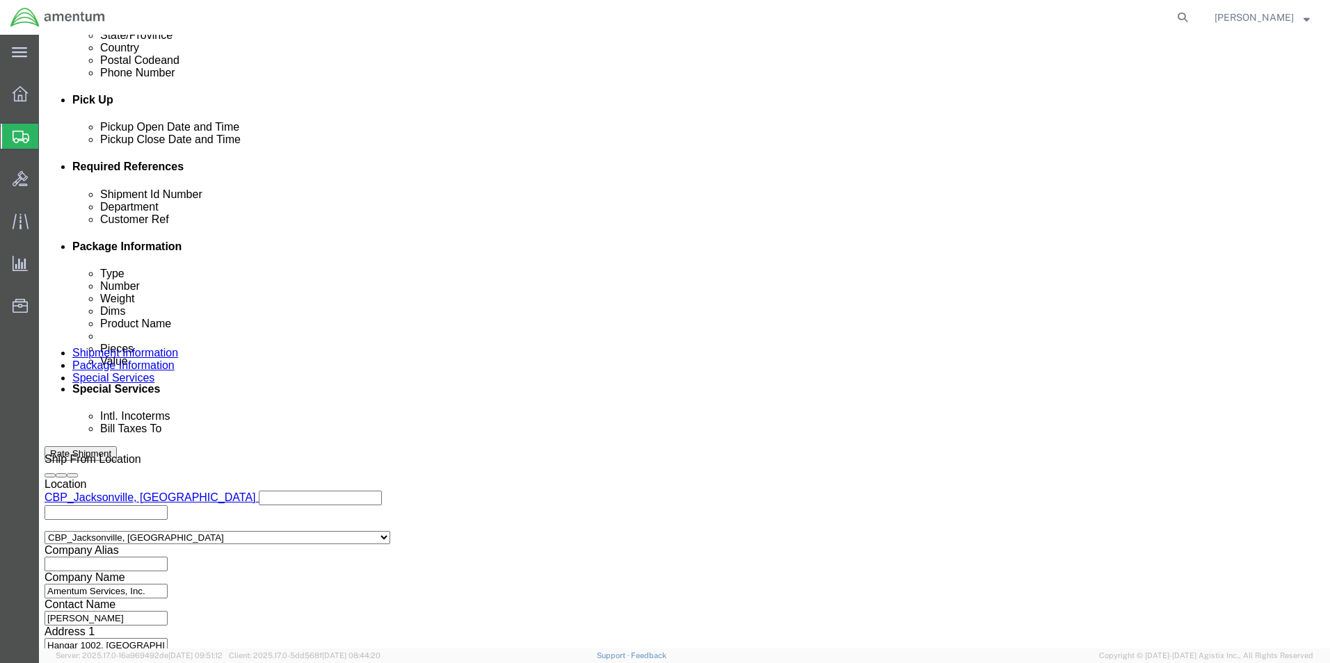
scroll to position [580, 0]
click button "Continue"
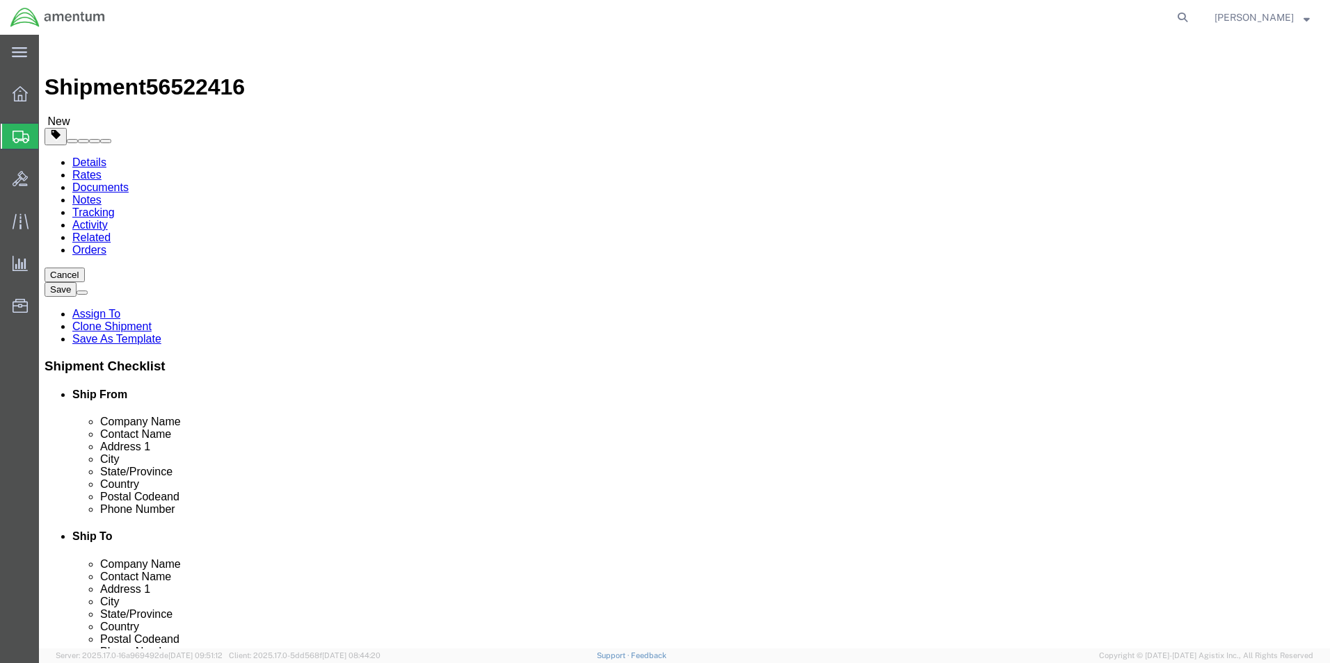
drag, startPoint x: 153, startPoint y: 291, endPoint x: 145, endPoint y: 290, distance: 8.4
click div "Dimensions Length 10.00 x Width 8.00 x Height 8.00 Select cm ft in"
type input "8"
type input "6"
type input "4"
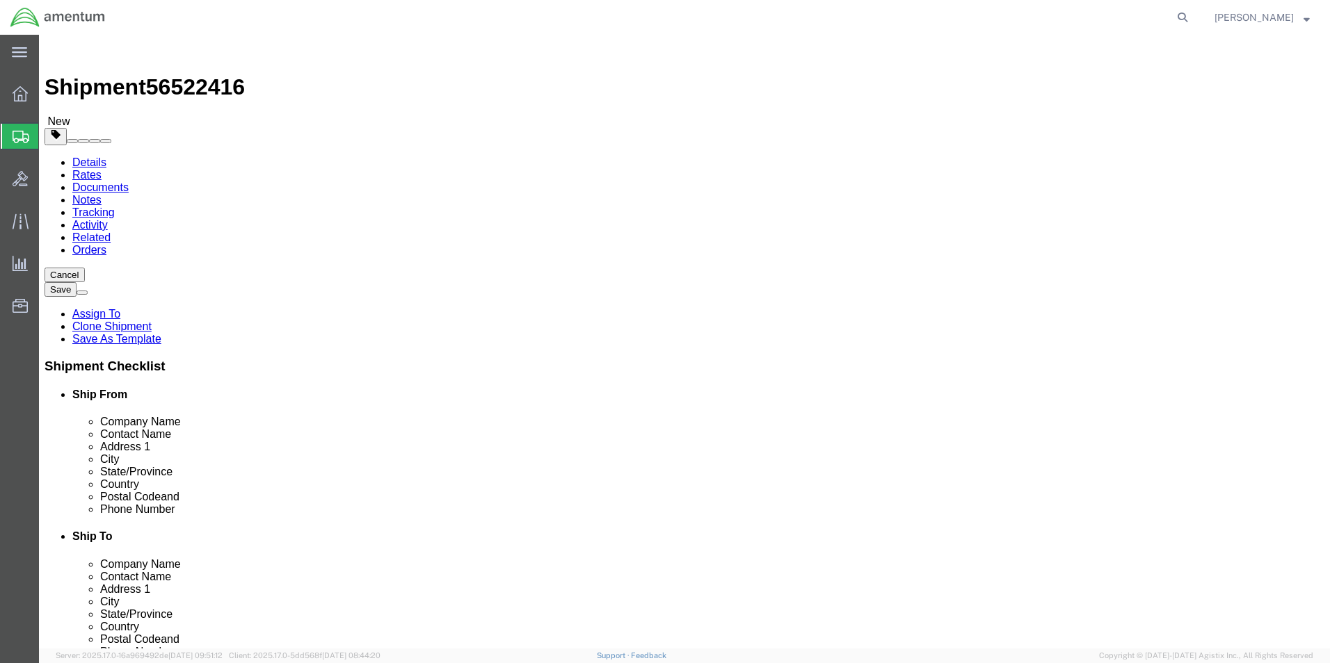
drag, startPoint x: 223, startPoint y: 324, endPoint x: 115, endPoint y: 322, distance: 107.8
click div "Weight 6.00 Select kgs lbs Ship. t°"
type input "3"
click div "Package Content # 1 1 x Cardboard Box(es) Package Type Select Bale(s) Basket(s)…"
click button "Rate Shipment"
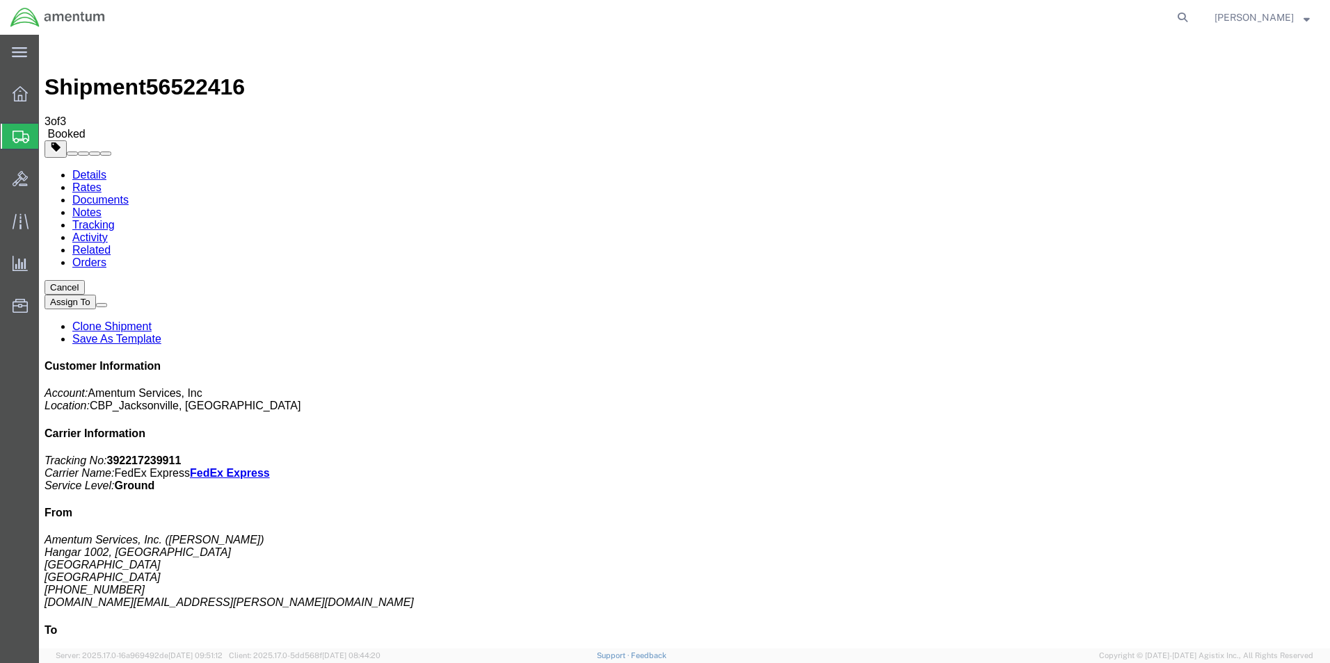
drag, startPoint x: 179, startPoint y: 246, endPoint x: 148, endPoint y: 245, distance: 31.3
click at [152, 321] on link "Clone Shipment" at bounding box center [111, 327] width 79 height 12
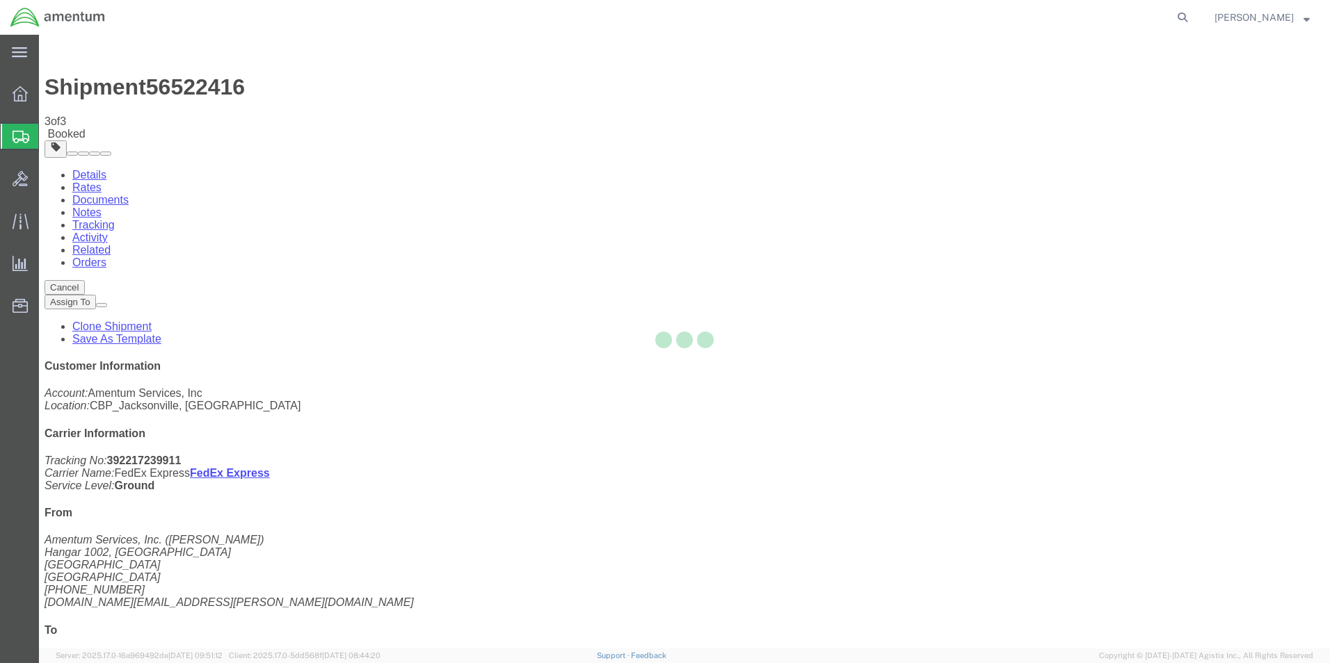
select select "49930"
select select "49928"
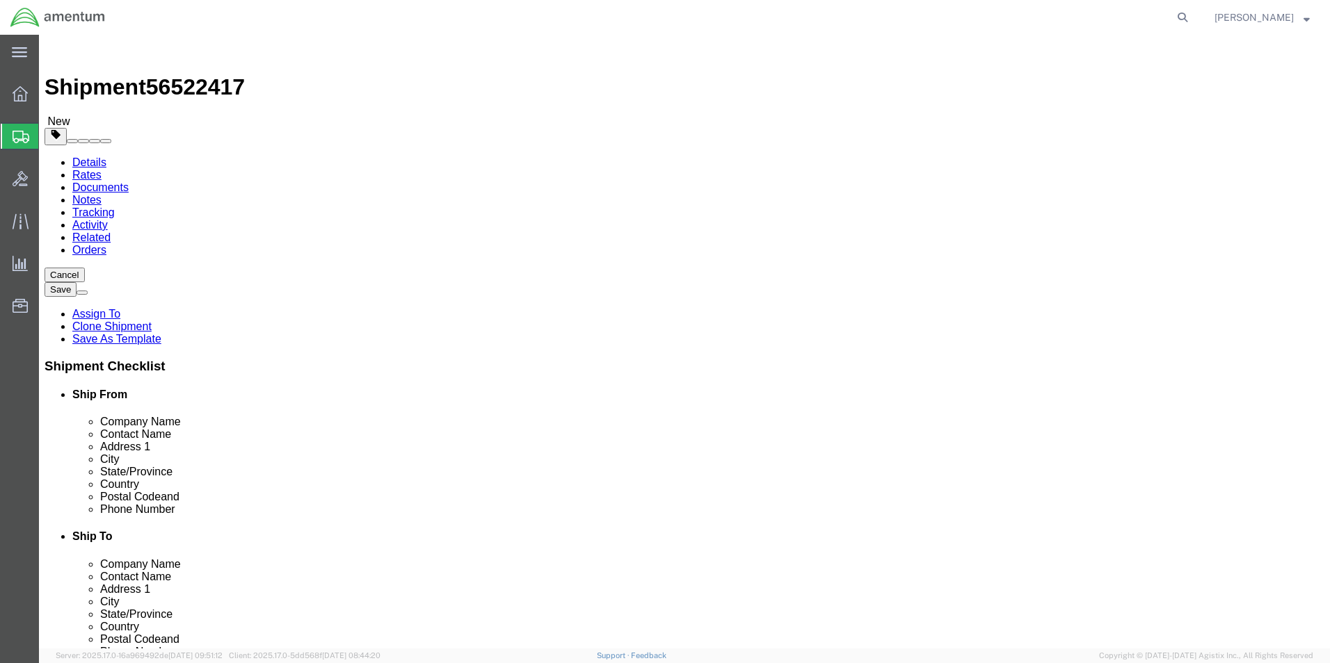
type input "uva"
select select "49950"
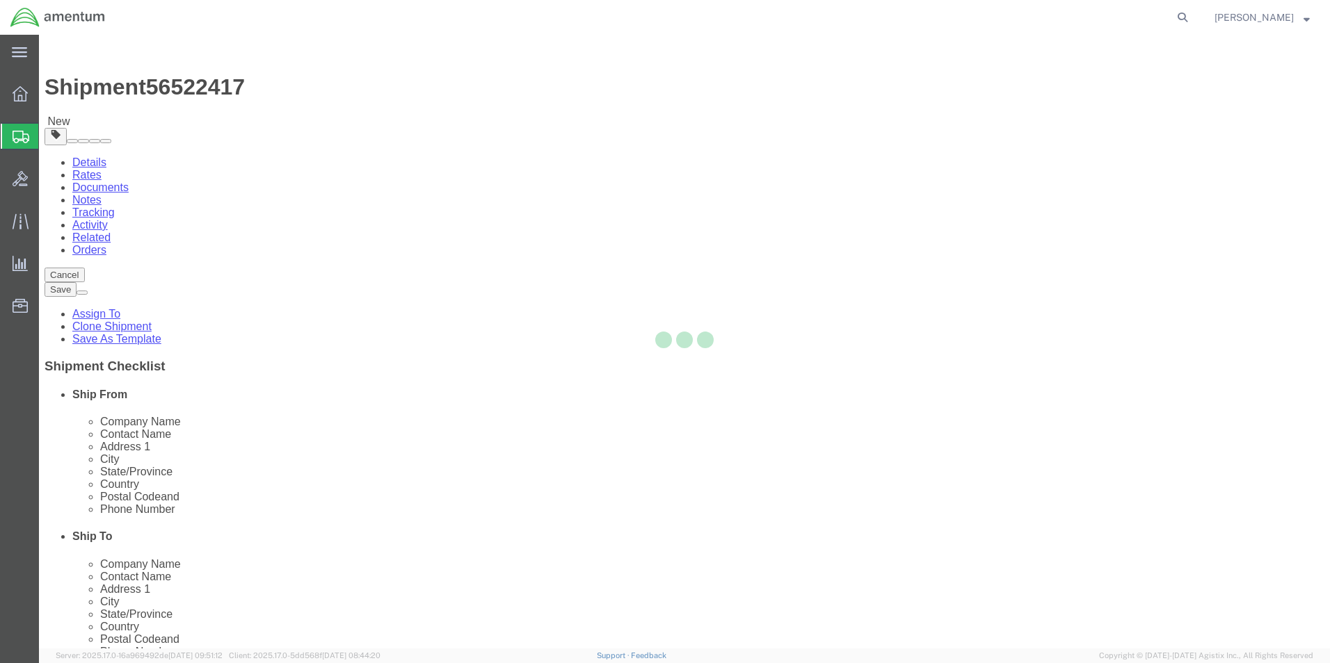
type input "78801"
type input "[PHONE_NUMBER]"
type input "[PERSON_NAME][EMAIL_ADDRESS][PERSON_NAME][DOMAIN_NAME]"
select select "[GEOGRAPHIC_DATA]"
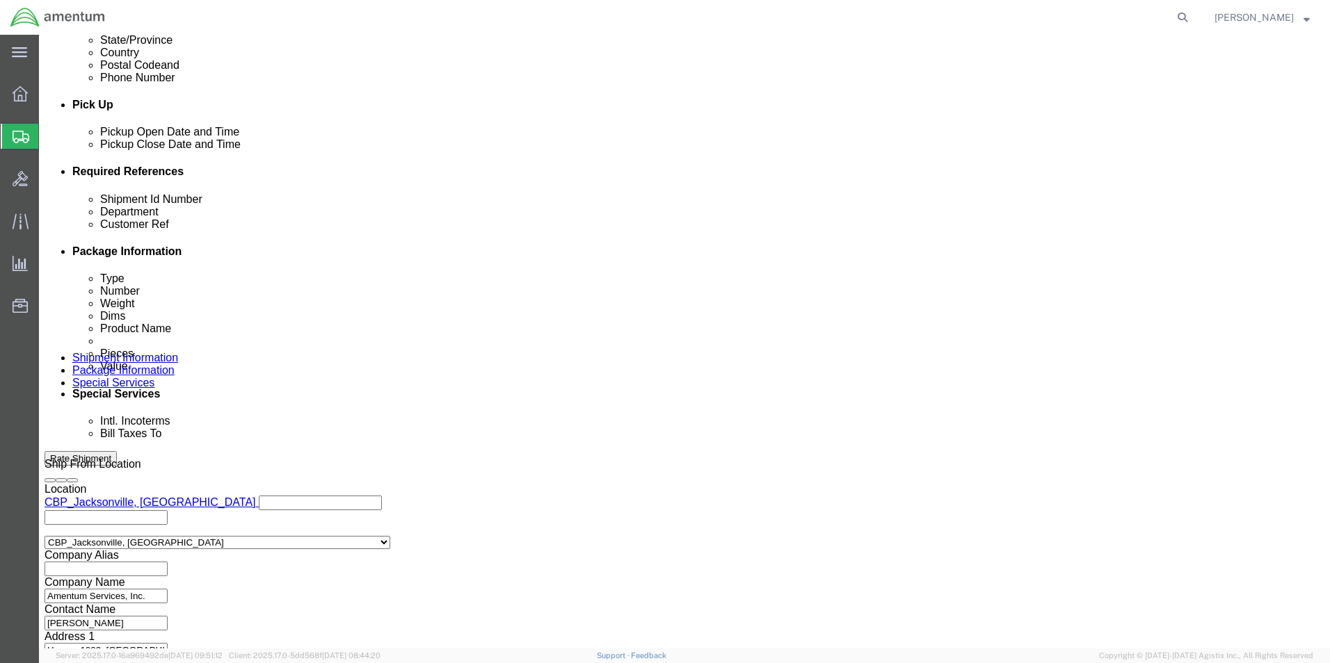
scroll to position [580, 0]
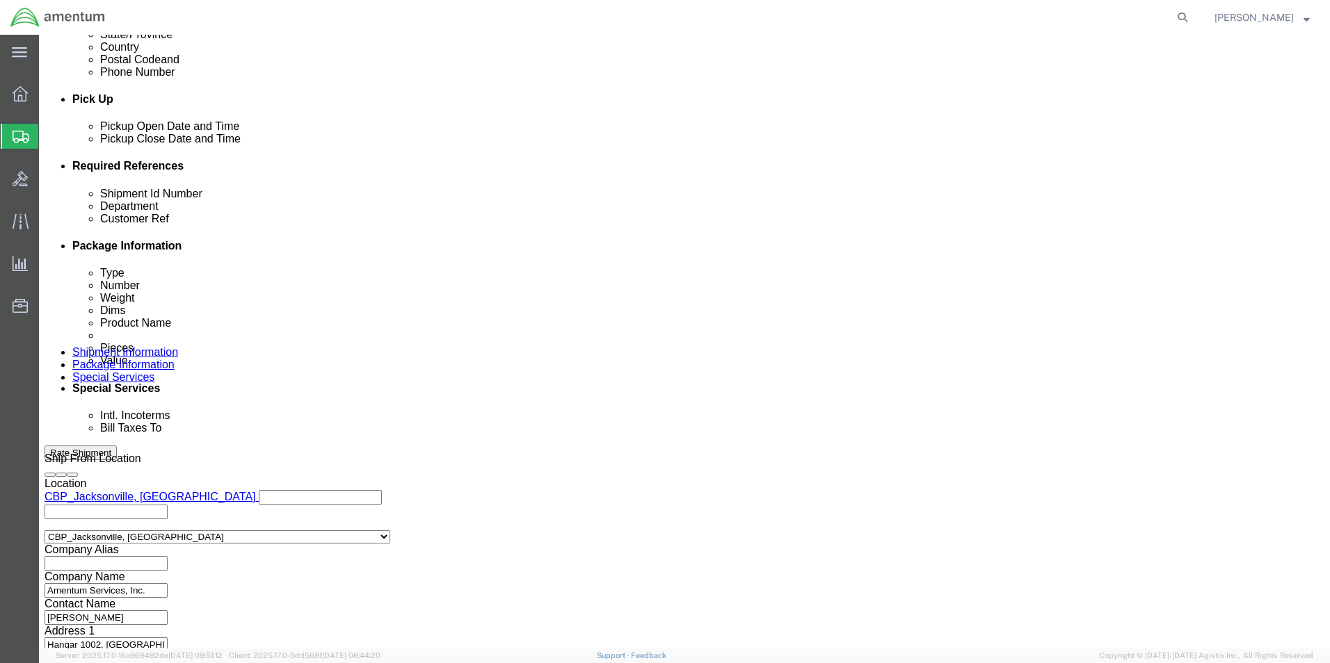
click button "Continue"
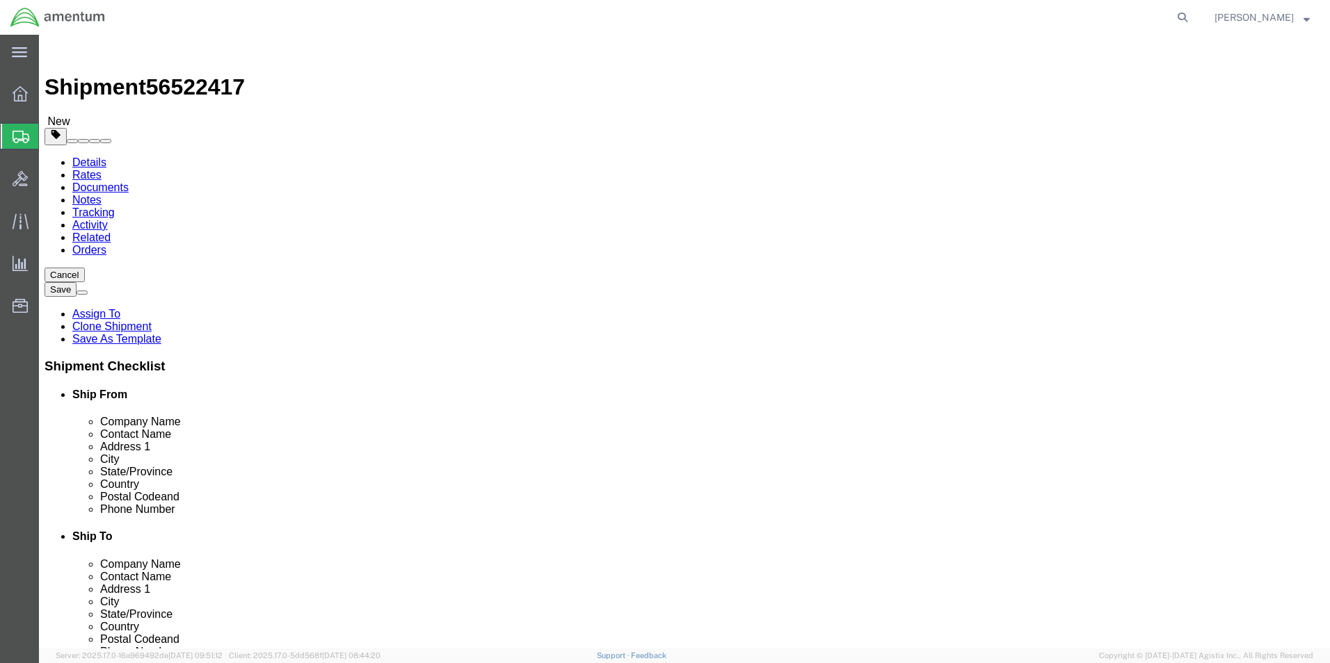
click select "Select Bale(s) Basket(s) Bolt(s) Bottle(s) Buckets Bulk Bundle(s) Can(s) Cardbo…"
select select "MBX"
click select "Select Bale(s) Basket(s) Bolt(s) Bottle(s) Buckets Bulk Bundle(s) Can(s) Cardbo…"
type input "13.00"
type input "11.50"
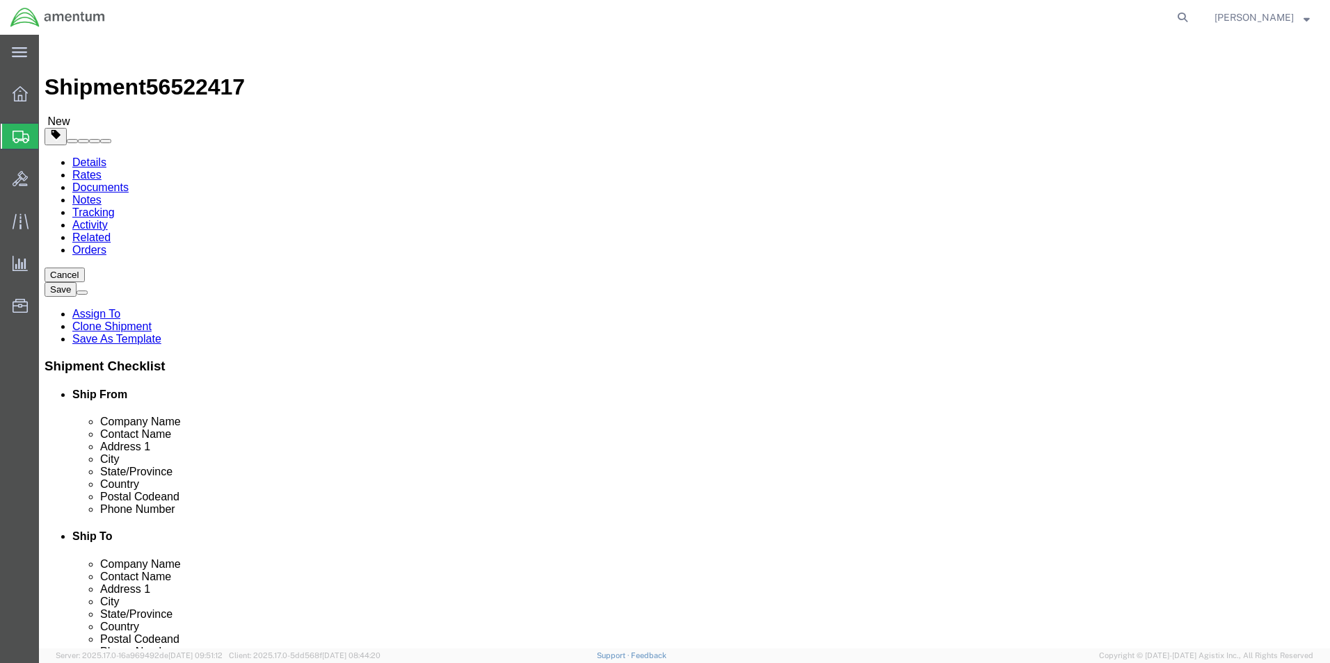
type input "2.50"
click button "Rate Shipment"
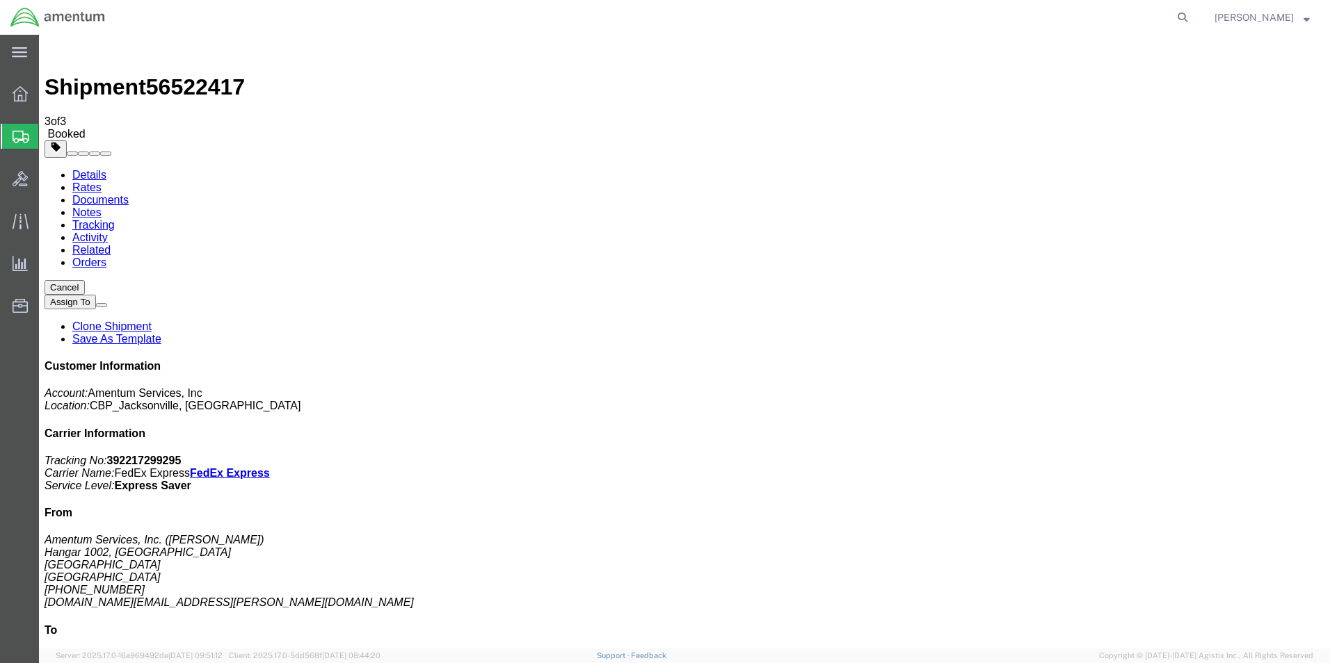
drag, startPoint x: 131, startPoint y: 248, endPoint x: 793, endPoint y: 288, distance: 663.2
click at [152, 321] on link "Clone Shipment" at bounding box center [111, 327] width 79 height 12
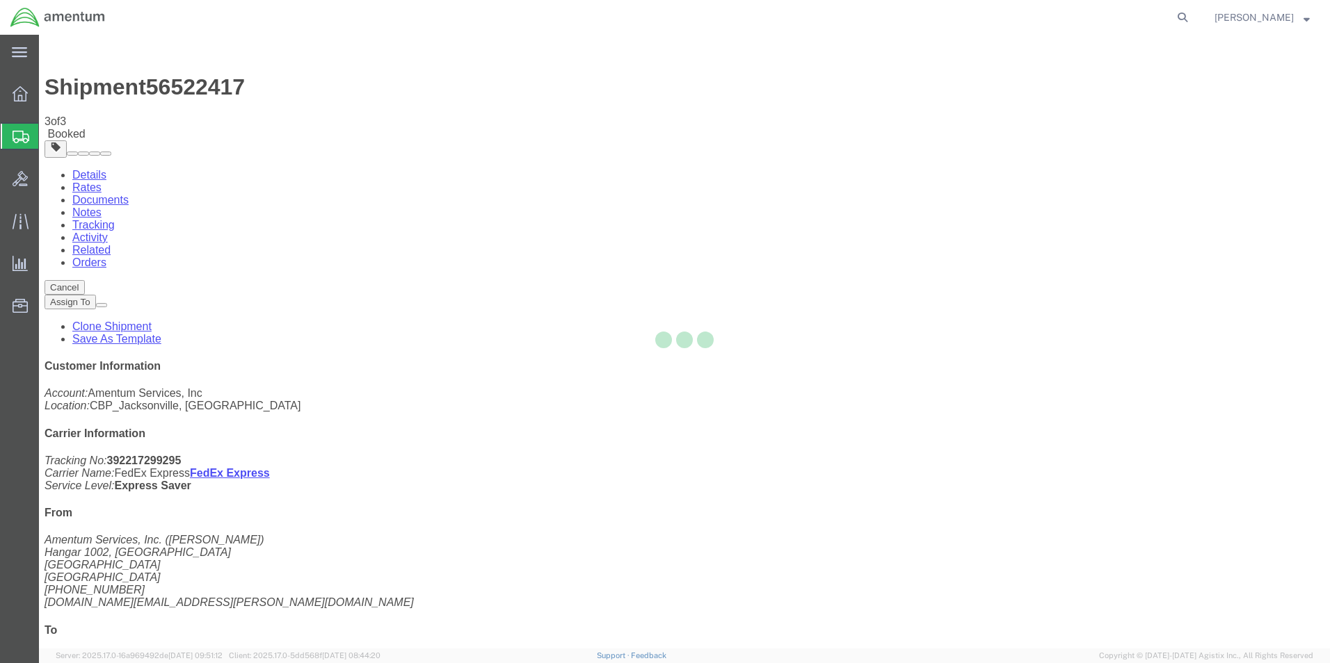
select select "49930"
select select "49950"
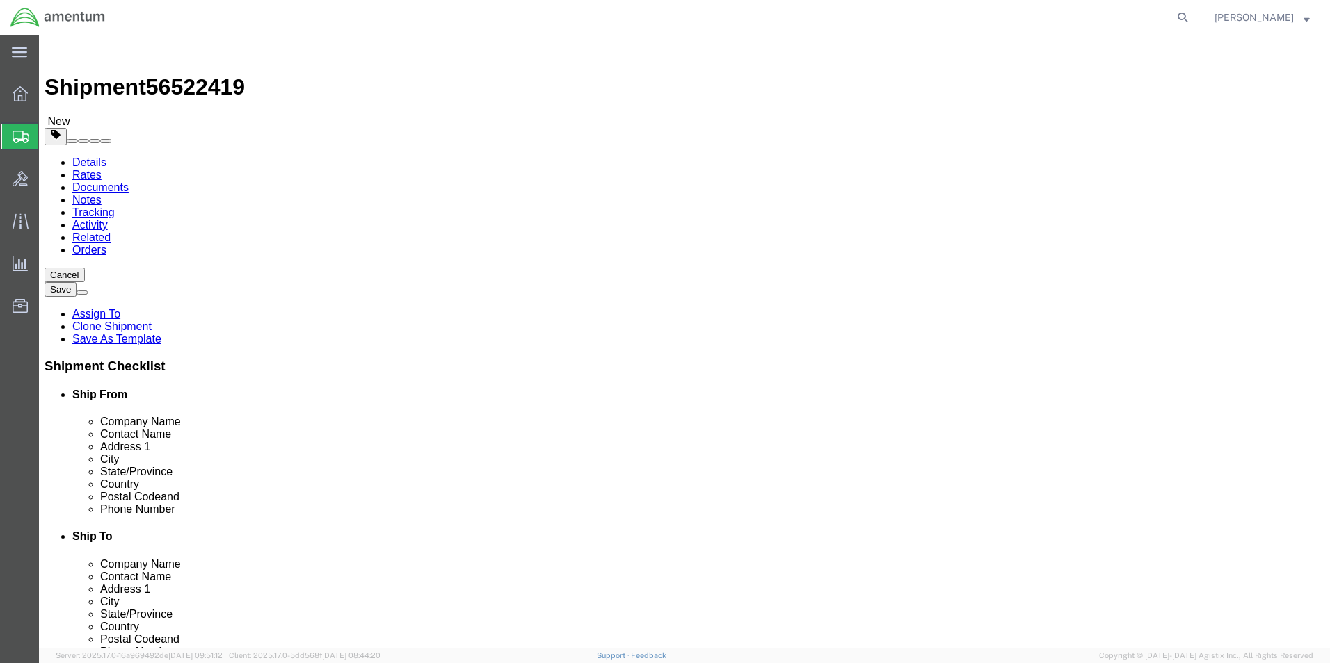
type input "n"
type input "eny"
select select "49924"
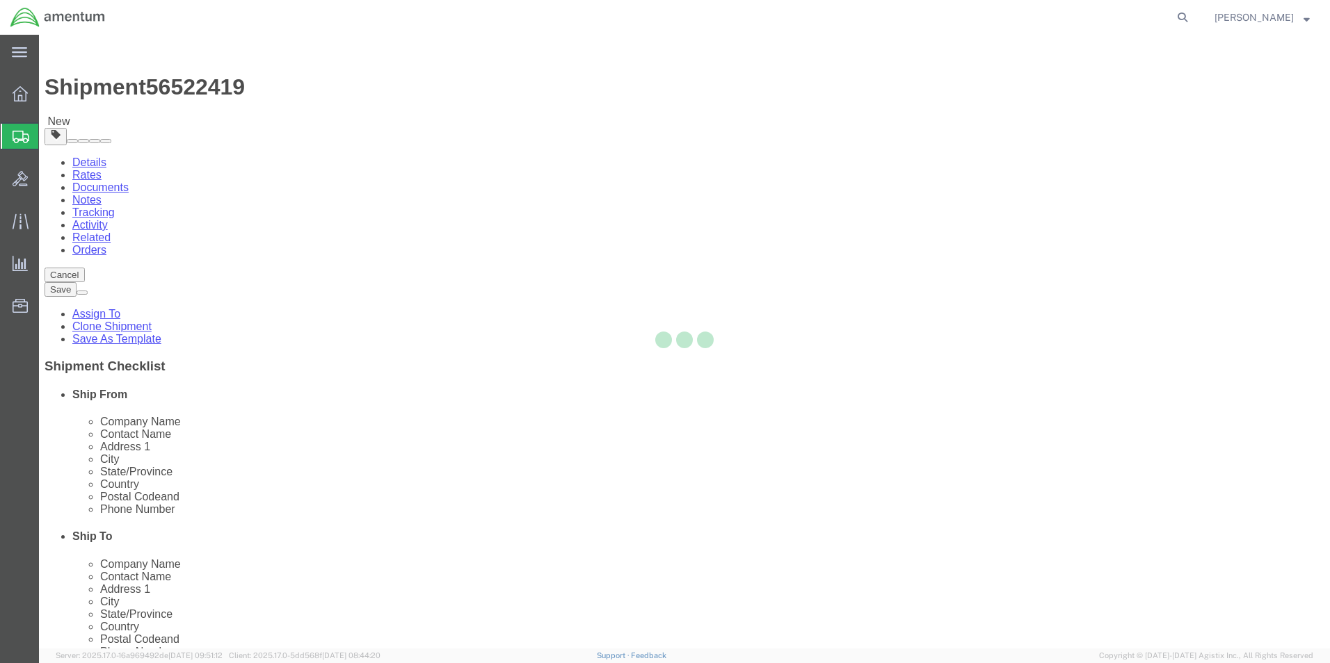
type input "11735"
type input "[PHONE_NUMBER]"
type input "236"
type input "[PERSON_NAME][EMAIL_ADDRESS][PERSON_NAME][DOMAIN_NAME]"
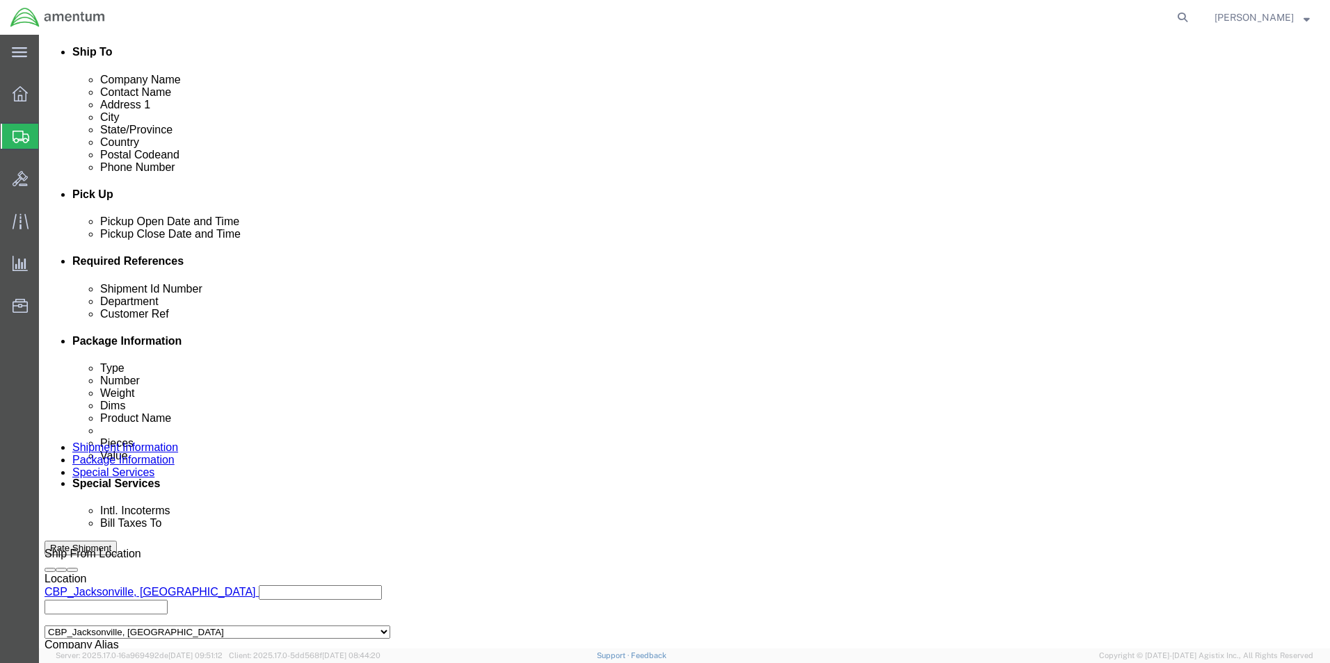
scroll to position [580, 0]
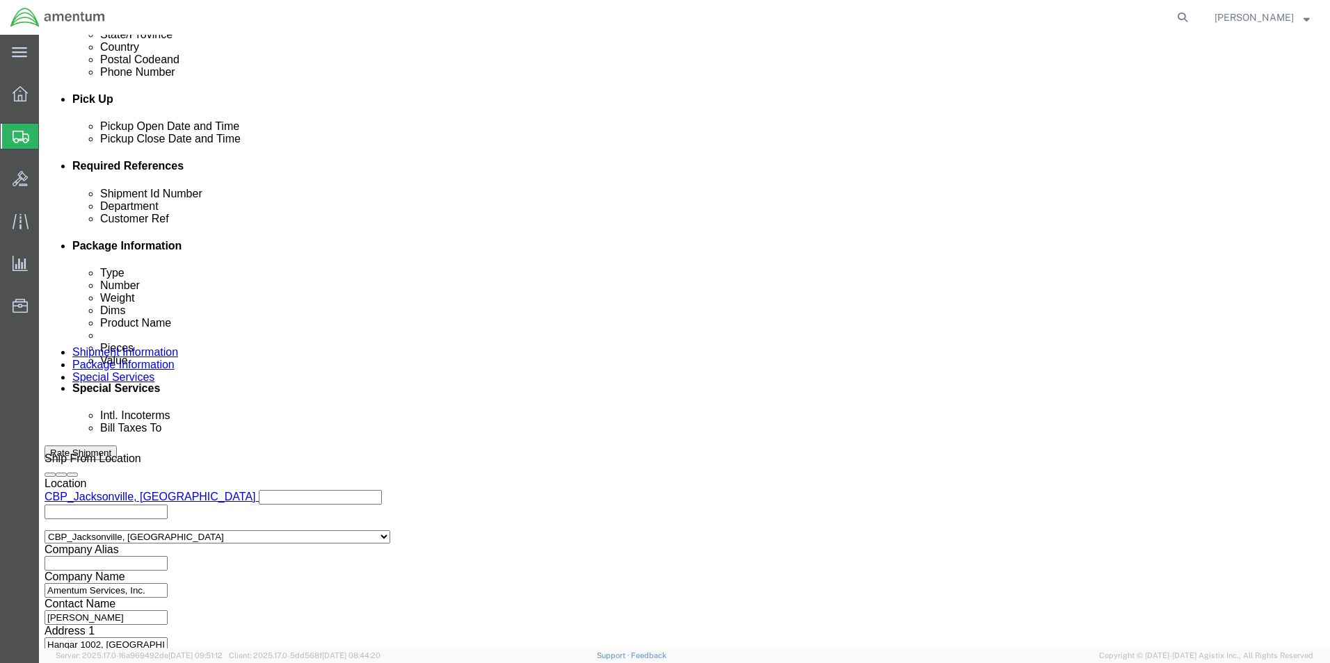
click button "Continue"
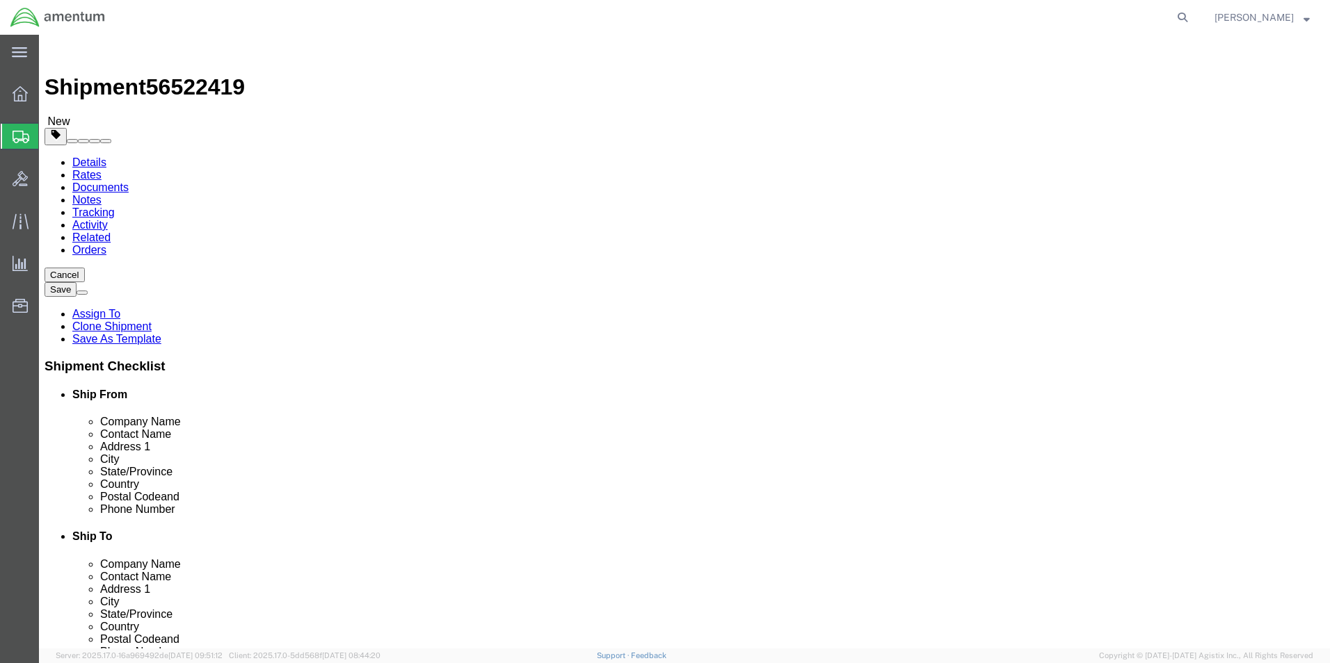
click button "Rate Shipment"
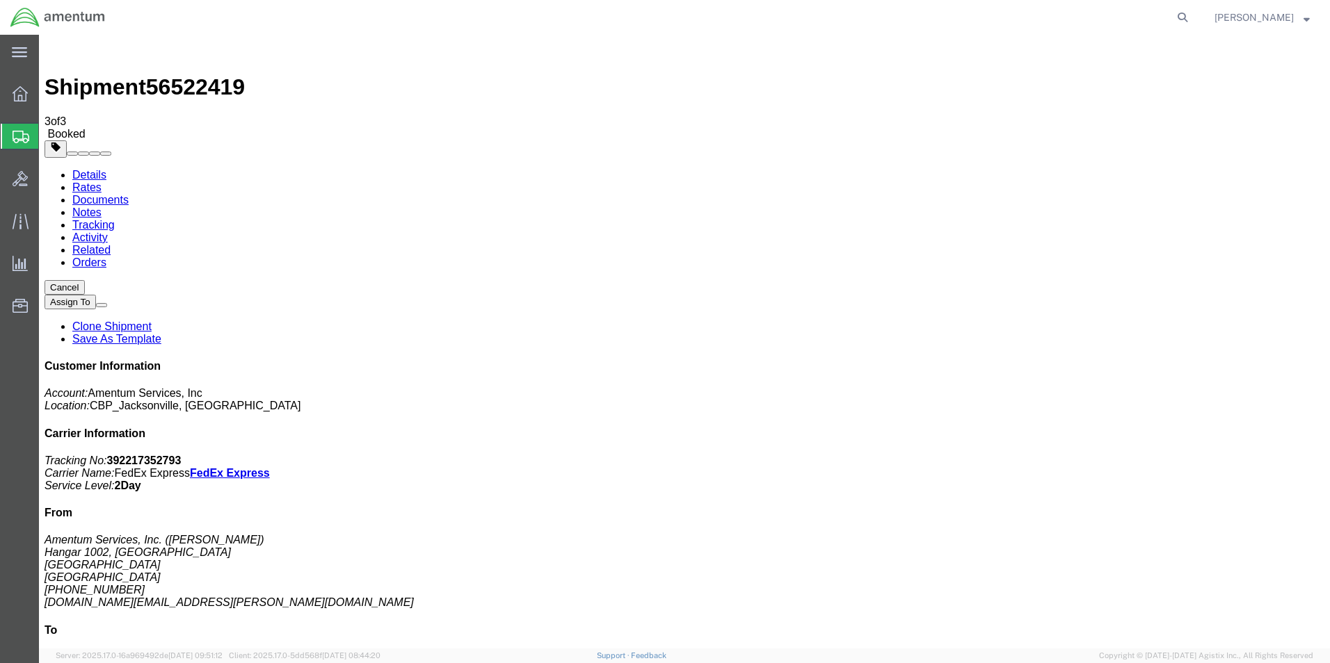
click at [152, 321] on link "Clone Shipment" at bounding box center [111, 327] width 79 height 12
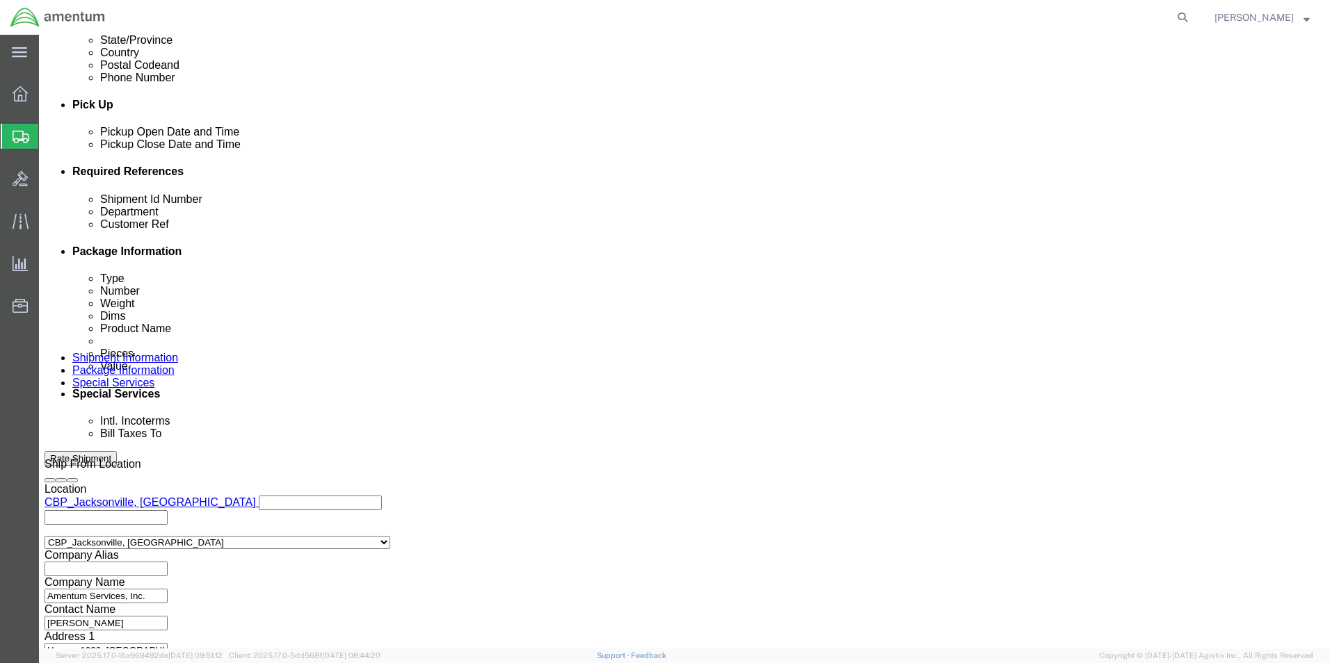
scroll to position [580, 0]
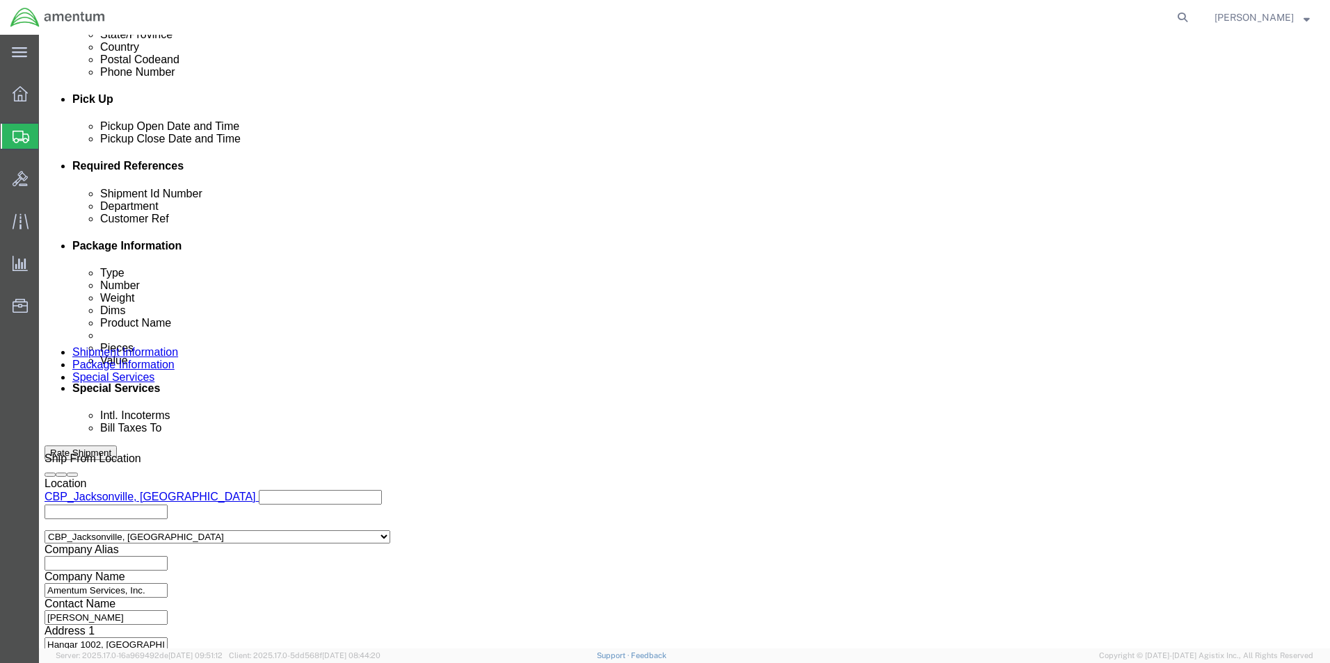
click button "Continue"
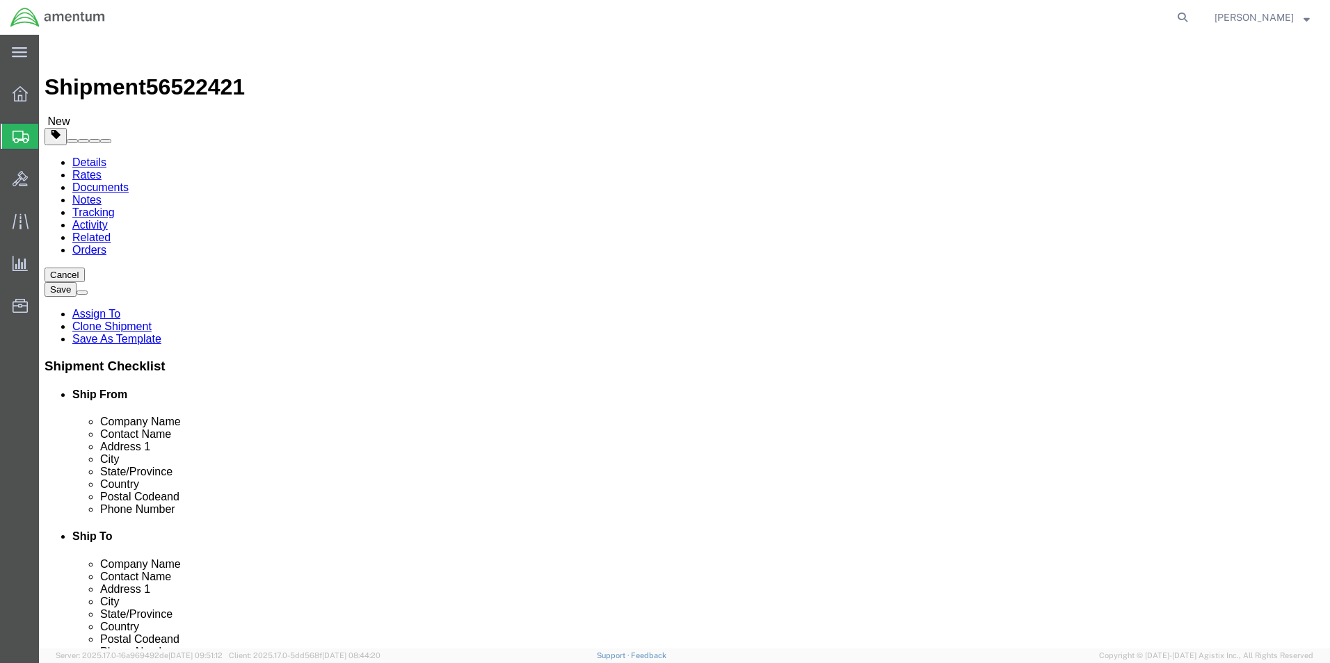
click button "Rate Shipment"
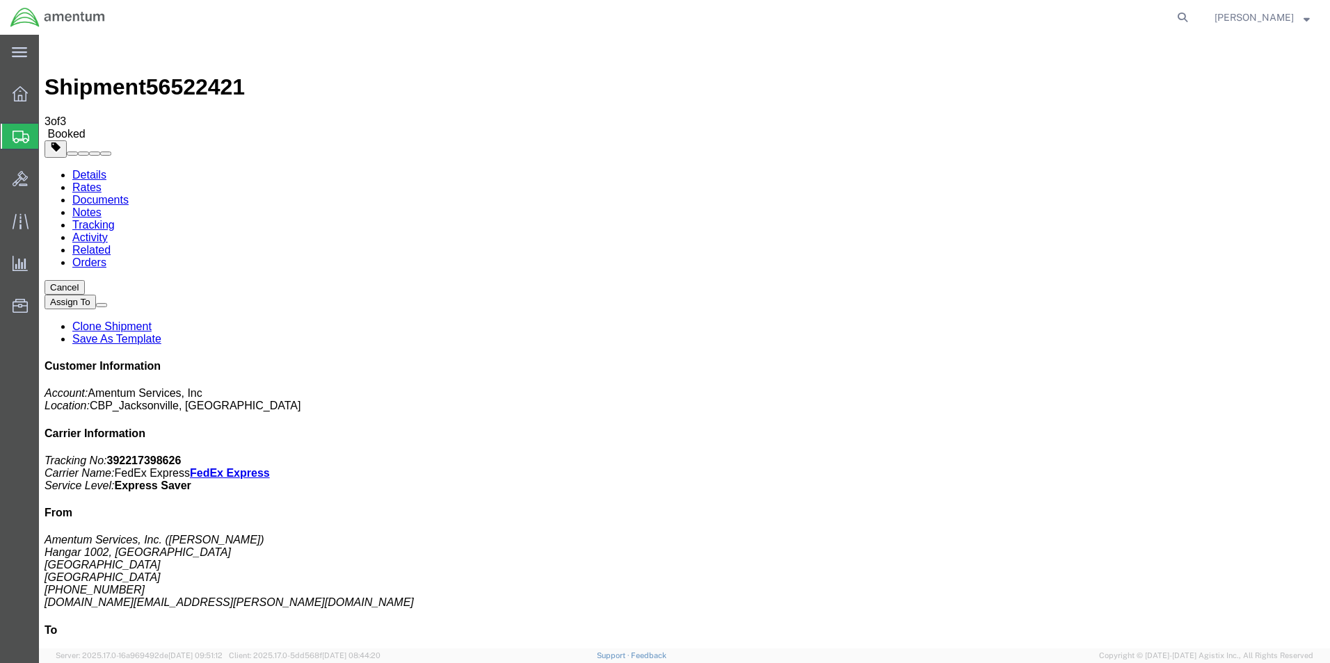
drag, startPoint x: 994, startPoint y: 298, endPoint x: 165, endPoint y: 246, distance: 830.6
